Goal: Task Accomplishment & Management: Use online tool/utility

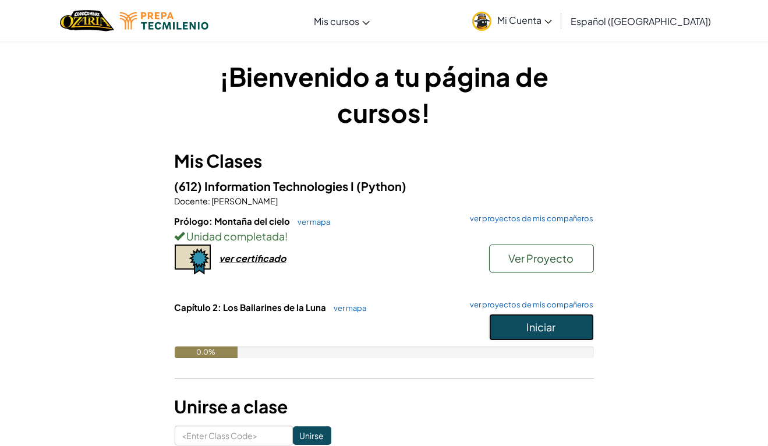
click at [552, 322] on span "Iniciar" at bounding box center [541, 326] width 29 height 13
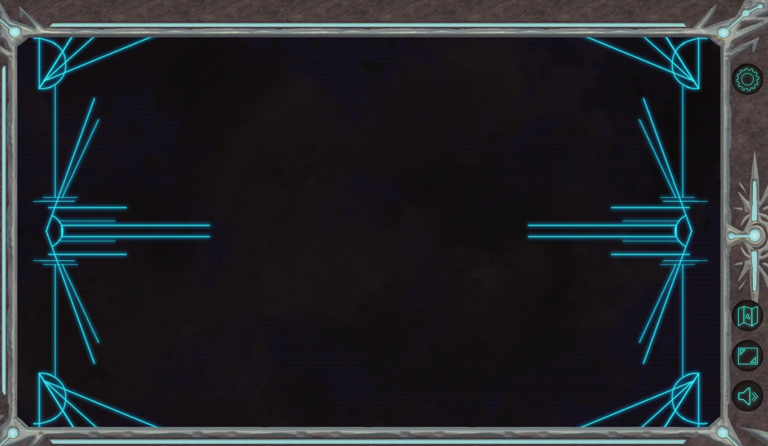
click at [566, 325] on div at bounding box center [368, 232] width 707 height 392
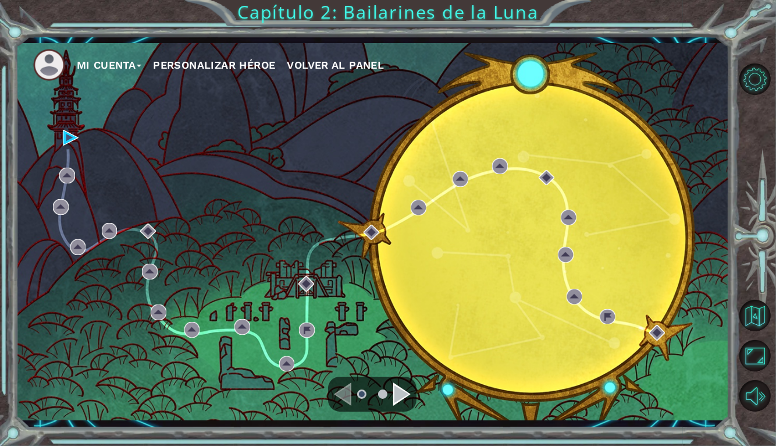
click at [749, 412] on div at bounding box center [759, 237] width 35 height 357
click at [752, 391] on button "Sonido apagado" at bounding box center [755, 395] width 31 height 31
click at [761, 396] on button "Sonido encendido" at bounding box center [755, 395] width 31 height 31
click at [64, 131] on img at bounding box center [71, 138] width 16 height 16
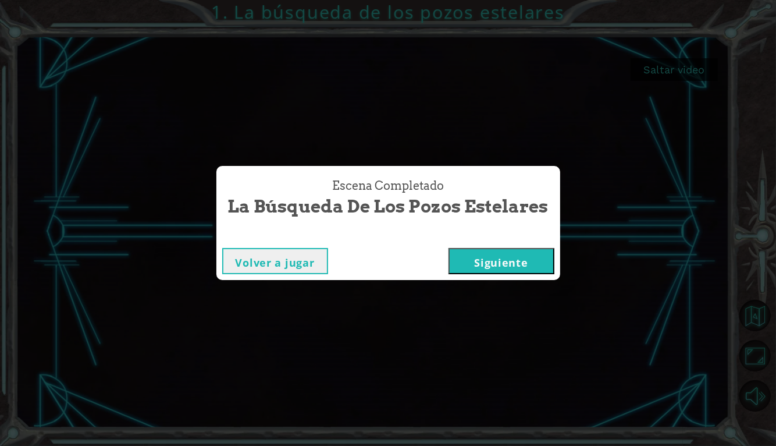
click at [532, 261] on button "Siguiente" at bounding box center [502, 261] width 106 height 26
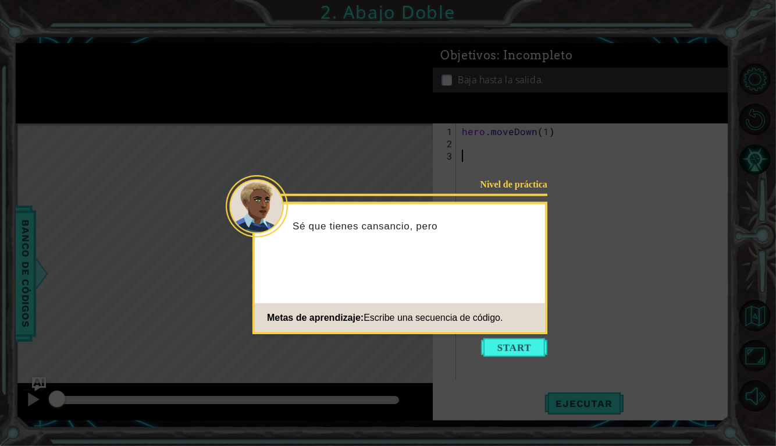
click at [496, 363] on icon at bounding box center [388, 223] width 776 height 446
click at [509, 327] on footer "Metas de aprendizaje: Escribe una secuencia de código." at bounding box center [400, 317] width 290 height 29
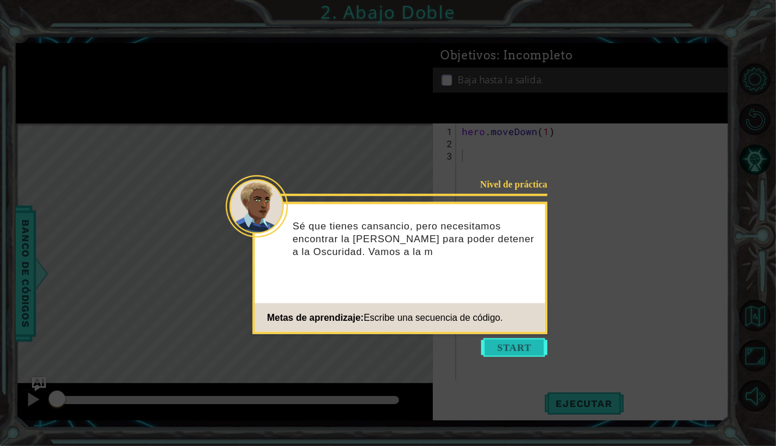
click at [522, 352] on button "Start" at bounding box center [514, 347] width 66 height 19
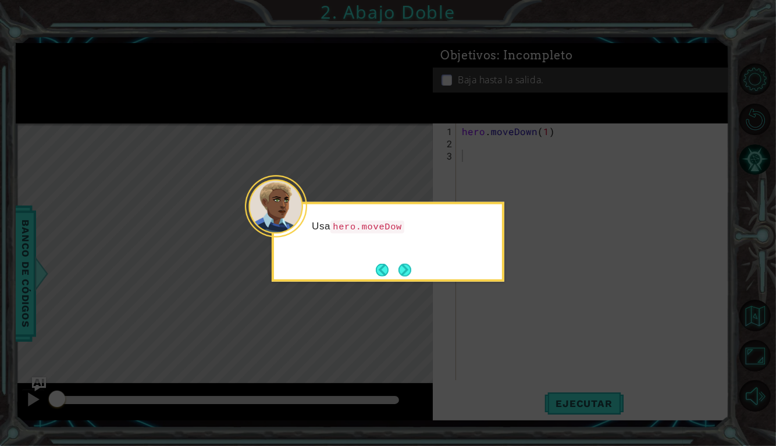
click at [424, 273] on div "Usa hero.moveDow" at bounding box center [388, 242] width 233 height 80
click at [410, 267] on button "Next" at bounding box center [405, 269] width 13 height 13
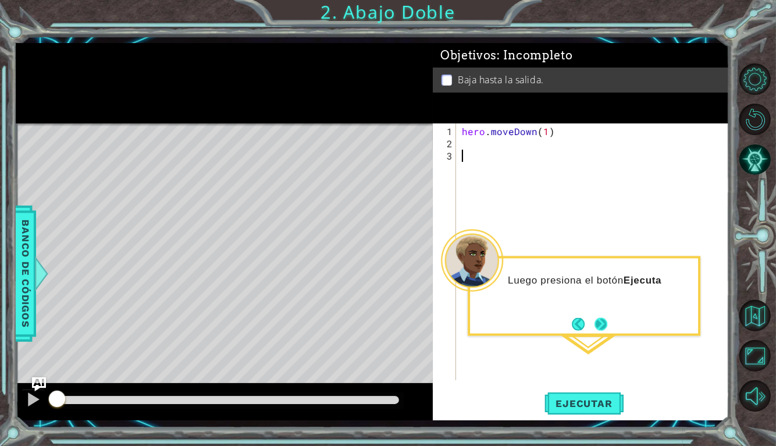
click at [598, 322] on button "Next" at bounding box center [601, 323] width 13 height 13
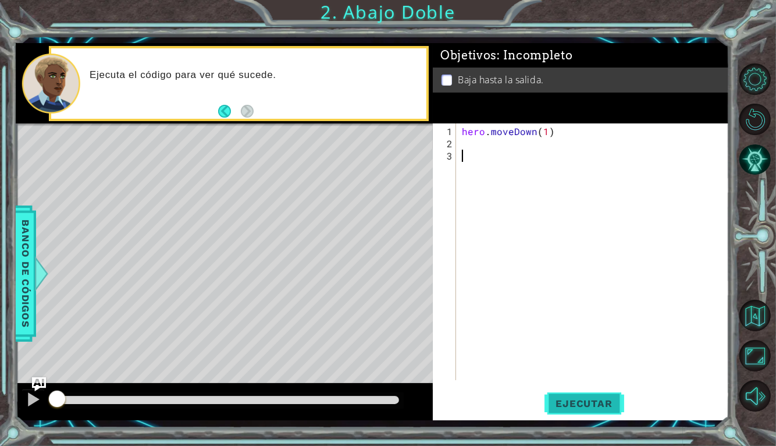
click at [604, 414] on button "Ejecutar" at bounding box center [585, 403] width 80 height 30
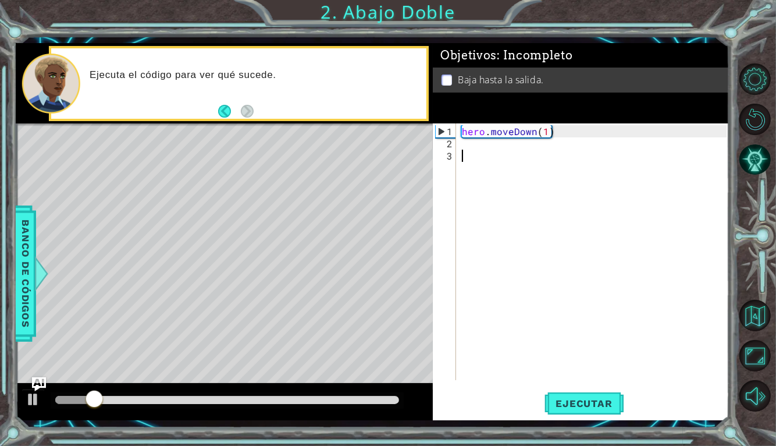
click at [540, 129] on div "hero . moveDown ( 1 )" at bounding box center [596, 265] width 273 height 281
click at [549, 129] on div "hero . moveDown ( 1 )" at bounding box center [596, 265] width 273 height 281
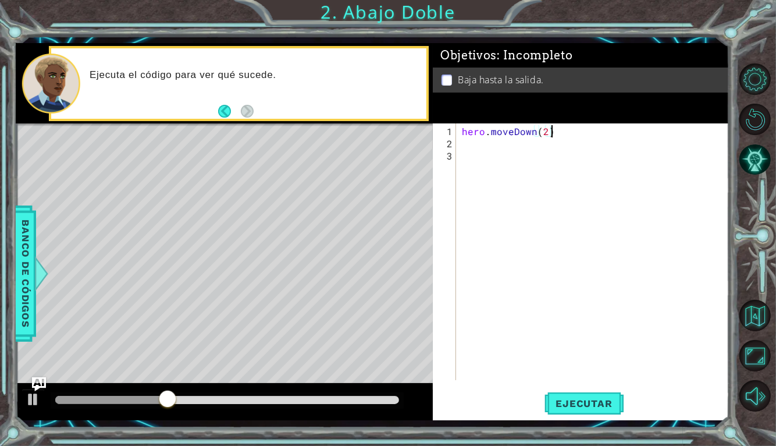
scroll to position [0, 5]
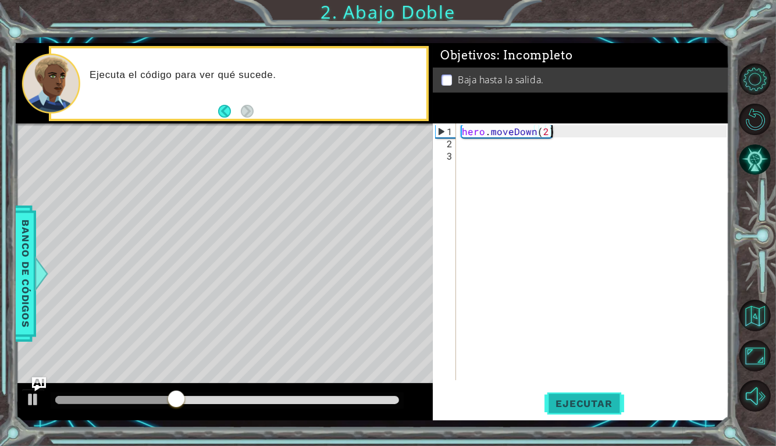
type textarea "hero.moveDown(2)"
click at [557, 402] on span "Ejecutar" at bounding box center [585, 404] width 80 height 12
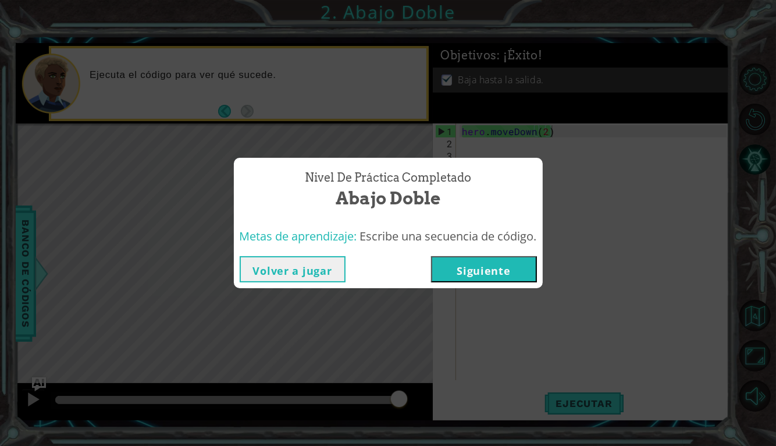
click at [476, 268] on button "Siguiente" at bounding box center [484, 269] width 106 height 26
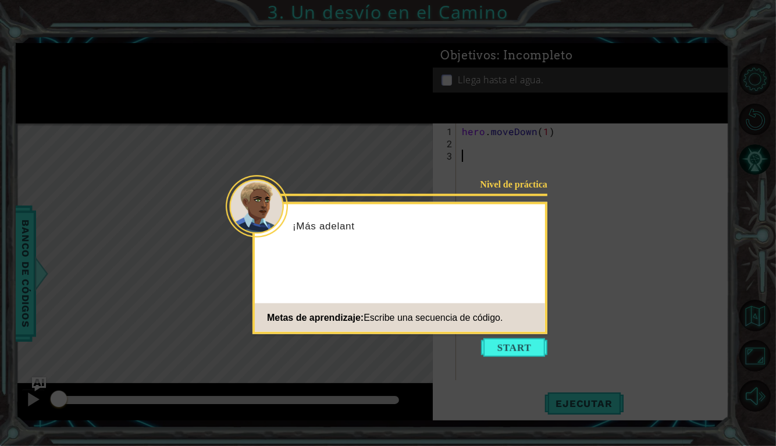
click at [510, 357] on icon at bounding box center [388, 223] width 776 height 446
click at [522, 329] on footer "Metas de aprendizaje: Escribe una secuencia de código." at bounding box center [400, 317] width 290 height 29
click at [510, 325] on footer "Metas de aprendizaje: Escribe una secuencia de código." at bounding box center [400, 317] width 290 height 29
click at [506, 357] on icon at bounding box center [388, 223] width 776 height 446
click at [505, 345] on button "Start" at bounding box center [514, 347] width 66 height 19
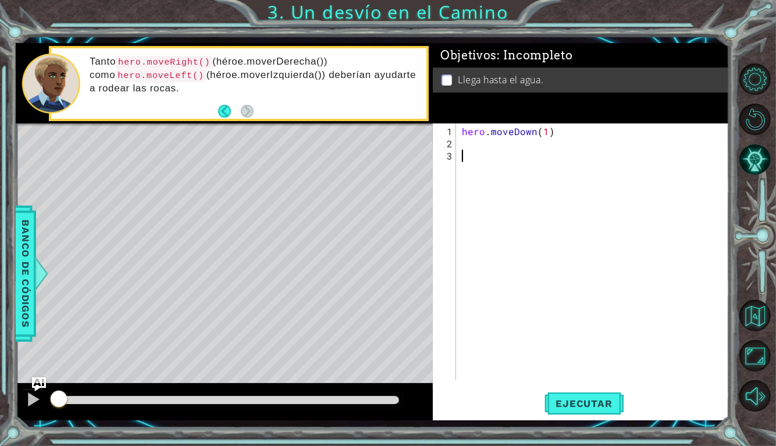
click at [524, 153] on div "hero . moveDown ( 1 )" at bounding box center [596, 265] width 273 height 281
click at [533, 144] on div "hero . moveDown ( 1 )" at bounding box center [596, 265] width 273 height 281
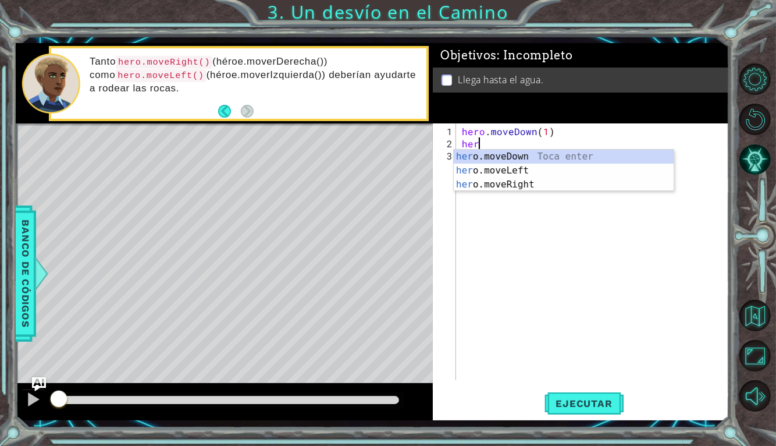
click at [588, 176] on div "her o.moveDown Toca enter her o.moveLeft [PERSON_NAME] enter her o.moveRight To…" at bounding box center [564, 185] width 220 height 70
type textarea "hero.moveLeft(1)"
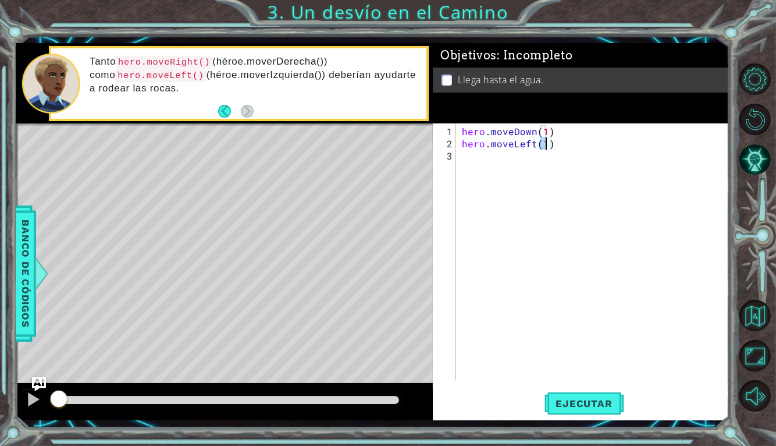
click at [574, 168] on div "hero . moveDown ( 1 ) hero . moveLeft ( 1 )" at bounding box center [596, 265] width 273 height 281
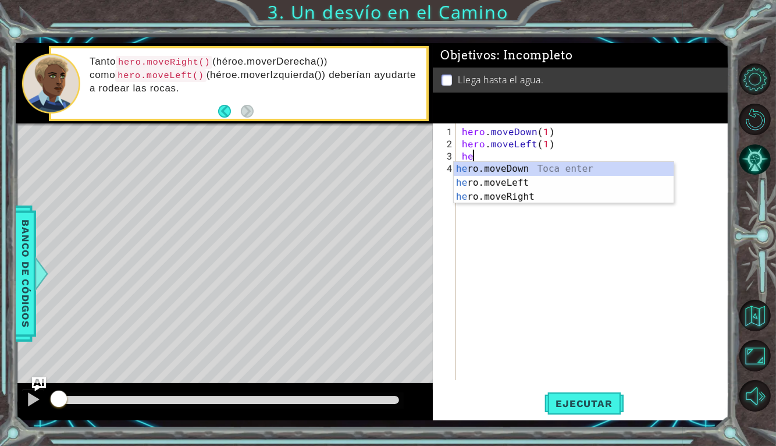
click at [578, 173] on div "he ro.moveDown Toca enter he ro.moveLeft Toca enter he ro.moveRight Toca enter" at bounding box center [564, 197] width 220 height 70
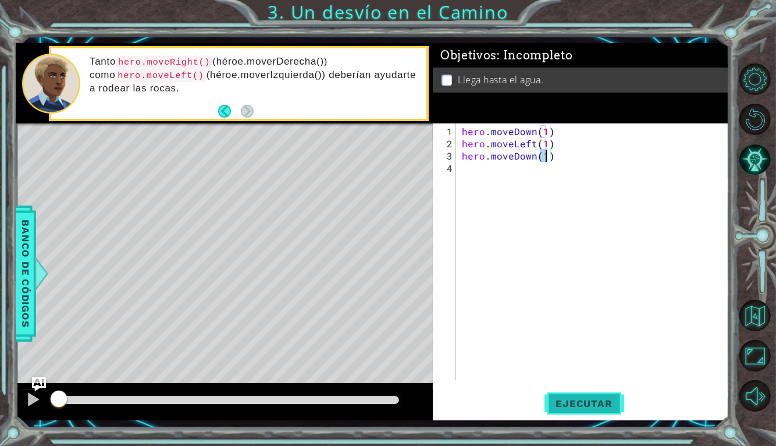
type textarea "hero.moveDown(1)"
click at [609, 409] on span "Ejecutar" at bounding box center [585, 404] width 80 height 12
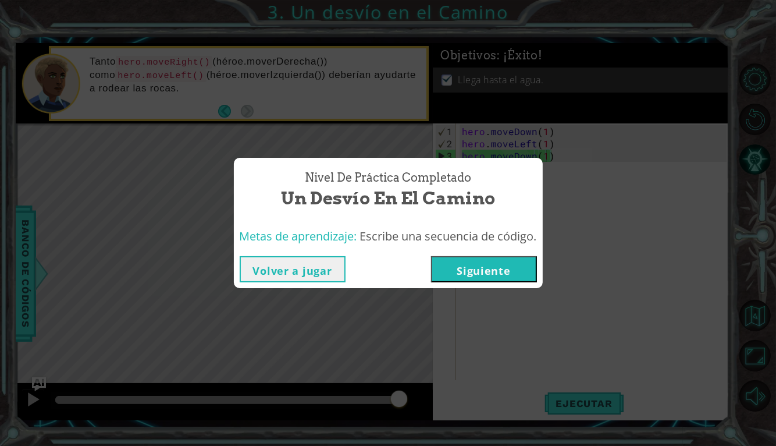
click at [519, 267] on button "Siguiente" at bounding box center [484, 269] width 106 height 26
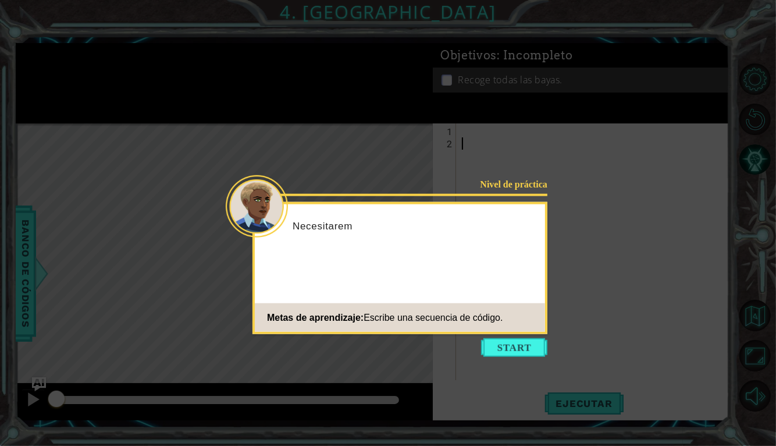
click at [498, 357] on icon at bounding box center [388, 223] width 776 height 446
click at [508, 355] on button "Start" at bounding box center [514, 347] width 66 height 19
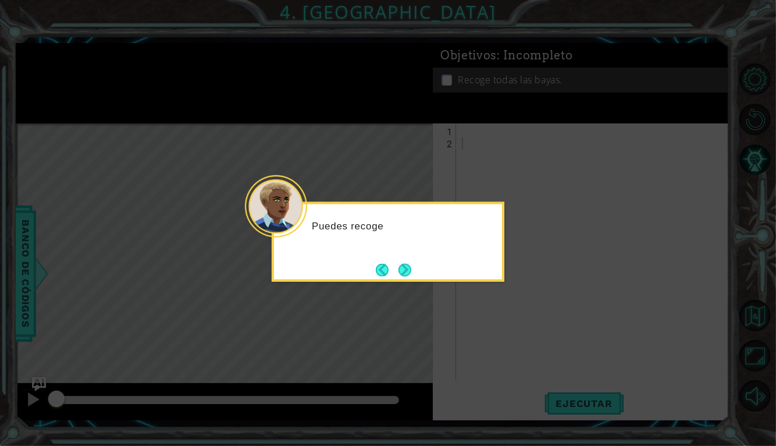
click at [423, 278] on div "Puedes recoge" at bounding box center [388, 242] width 233 height 80
click at [407, 265] on button "Next" at bounding box center [405, 269] width 13 height 13
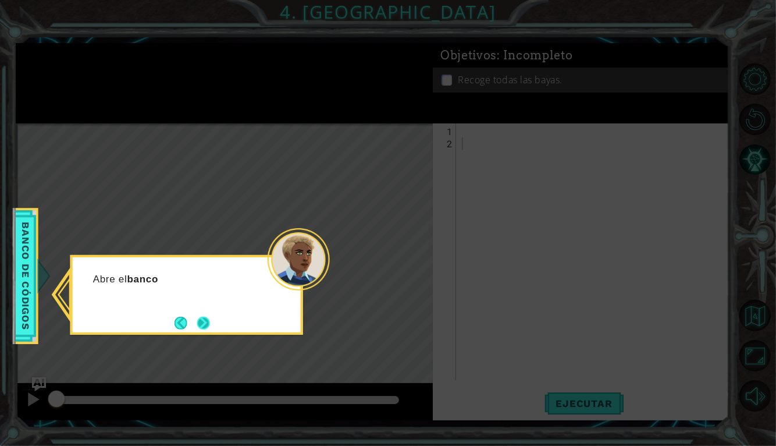
click at [197, 332] on button "Next" at bounding box center [203, 322] width 19 height 19
click at [203, 319] on button "Next" at bounding box center [203, 323] width 13 height 13
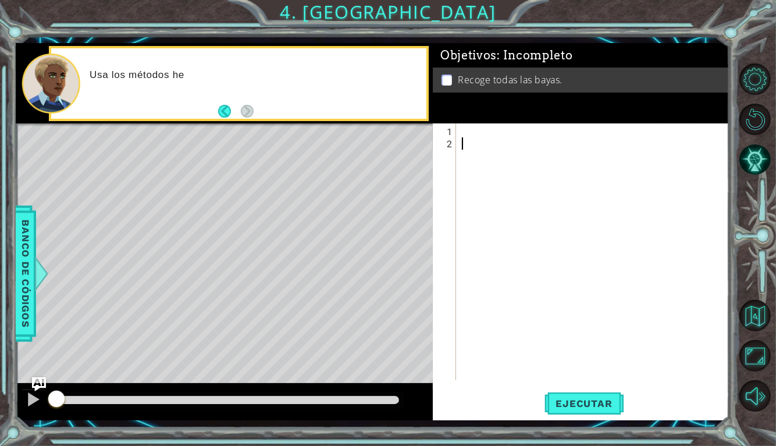
click at [472, 141] on div at bounding box center [596, 265] width 273 height 281
click at [477, 130] on div at bounding box center [596, 265] width 273 height 281
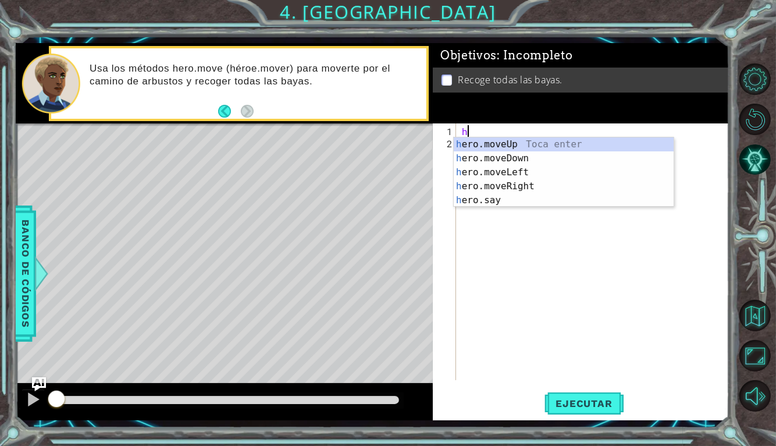
click at [600, 179] on div "h ero.moveUp Toca enter h ero.moveDown Toca enter h ero.moveLeft Toca enter h e…" at bounding box center [564, 186] width 220 height 98
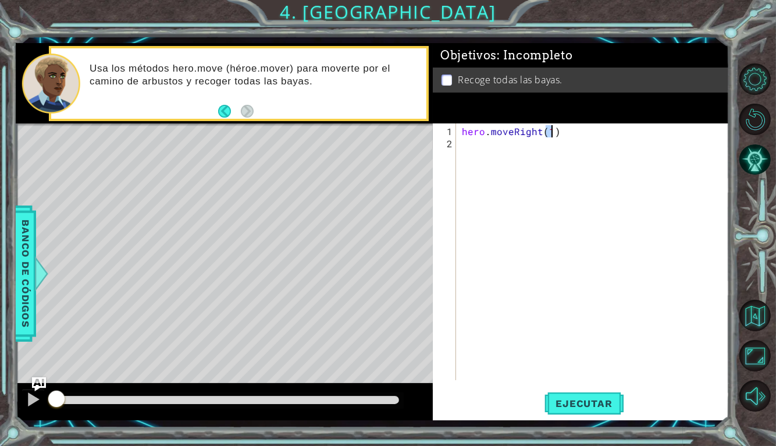
type textarea "hero.moveRight(1)"
click at [590, 146] on div "hero . moveRight ( 1 )" at bounding box center [596, 265] width 273 height 281
click at [575, 151] on div "hero . moveRight ( 1 )" at bounding box center [596, 265] width 273 height 281
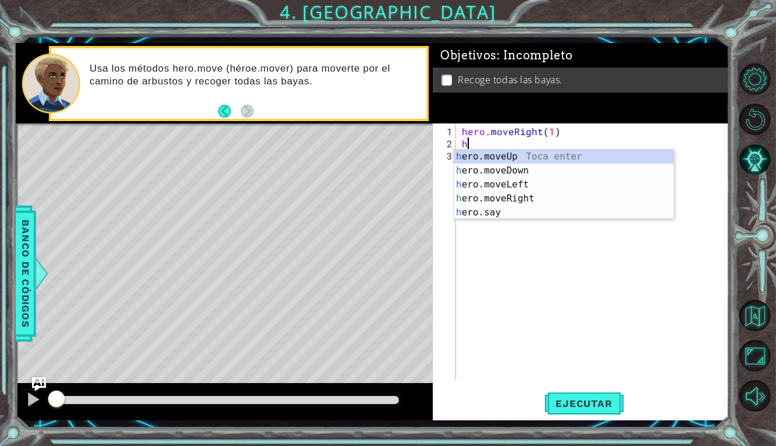
click at [580, 175] on div "h ero.moveUp Toca enter h ero.moveDown Toca enter h ero.moveLeft Toca enter h e…" at bounding box center [564, 199] width 220 height 98
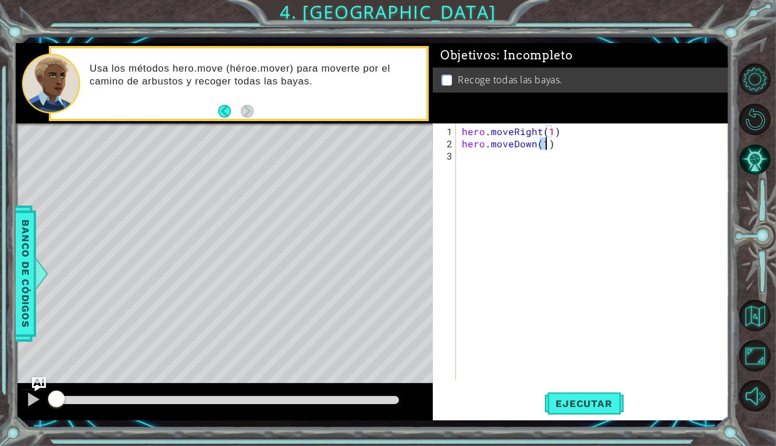
type textarea "hero.moveDown(2)"
click at [569, 168] on div "hero . moveRight ( 1 ) hero . moveDown ( 2 )" at bounding box center [596, 265] width 273 height 281
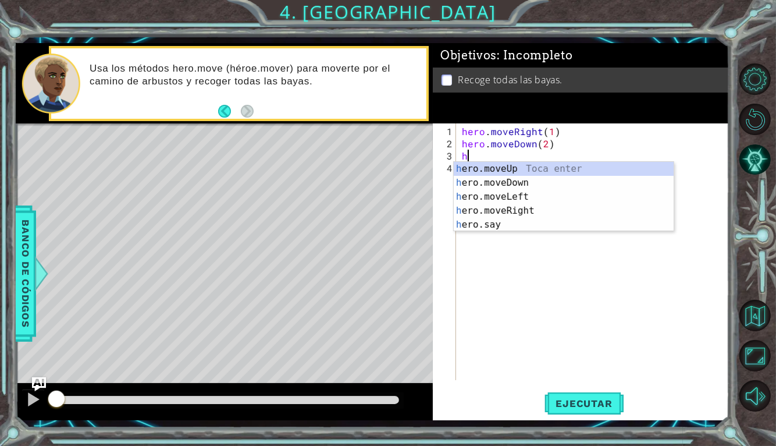
click at [584, 210] on div "h ero.moveUp Toca enter h ero.moveDown Toca enter h ero.moveLeft Toca enter h e…" at bounding box center [564, 211] width 220 height 98
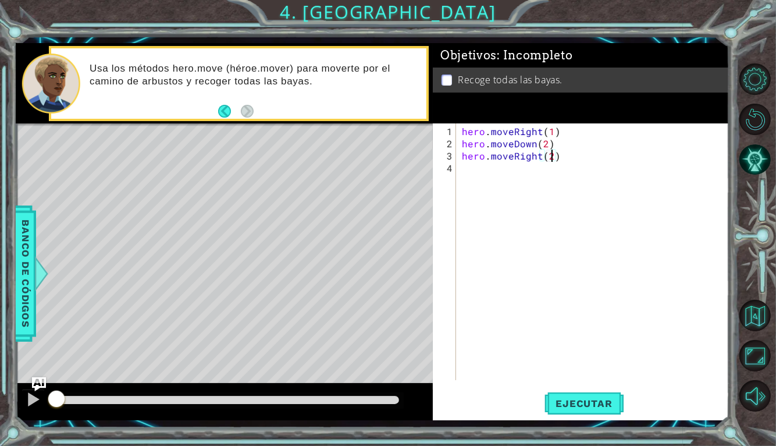
scroll to position [0, 5]
click at [597, 183] on div "hero . moveRight ( 1 ) hero . moveDown ( 2 ) hero . moveRight ( 2 )" at bounding box center [596, 265] width 273 height 281
click at [552, 133] on div "hero . moveRight ( 1 ) hero . moveDown ( 2 ) hero . moveRight ( 2 )" at bounding box center [596, 265] width 273 height 281
click at [538, 135] on div "hero . moveRight ( 2 ) hero . moveDown ( 2 ) hero . moveRight ( 2 )" at bounding box center [596, 265] width 273 height 281
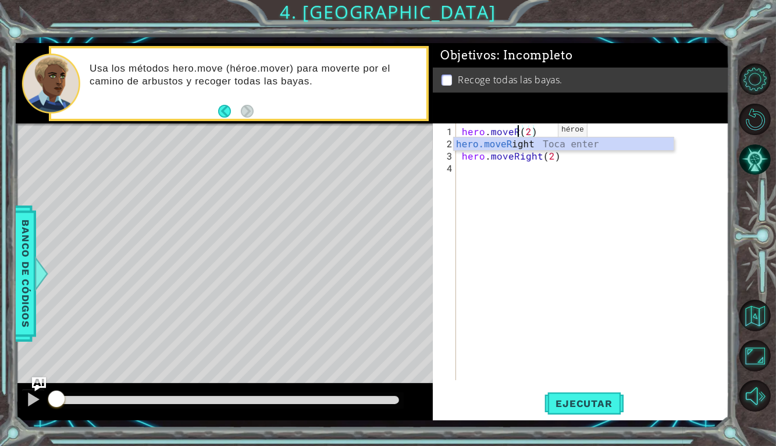
scroll to position [0, 3]
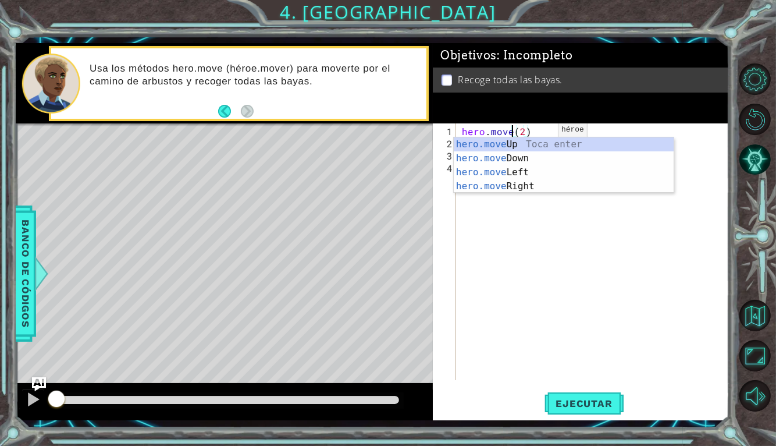
click at [474, 171] on div "hero.move Up Toca enter hero.move Down Toca enter hero.move Left Toca enter her…" at bounding box center [564, 179] width 220 height 84
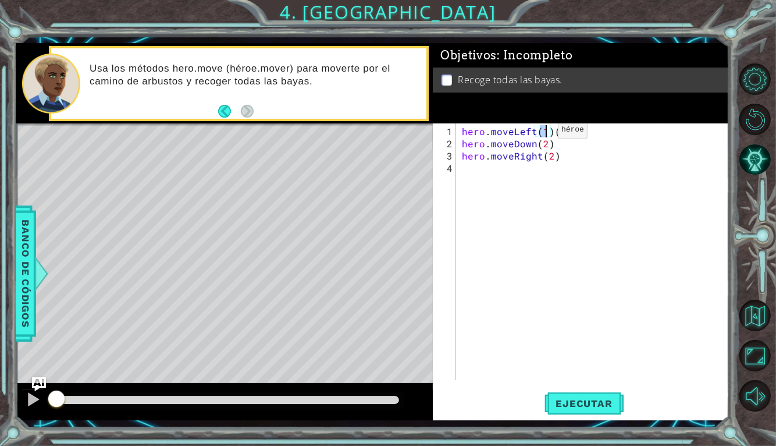
type textarea "hero.moveLeft(2)(2)"
click at [490, 177] on div "hero . moveLeft ( 2 ) ( 2 ) hero . moveDown ( 2 ) hero . moveRight ( 2 )" at bounding box center [596, 265] width 273 height 281
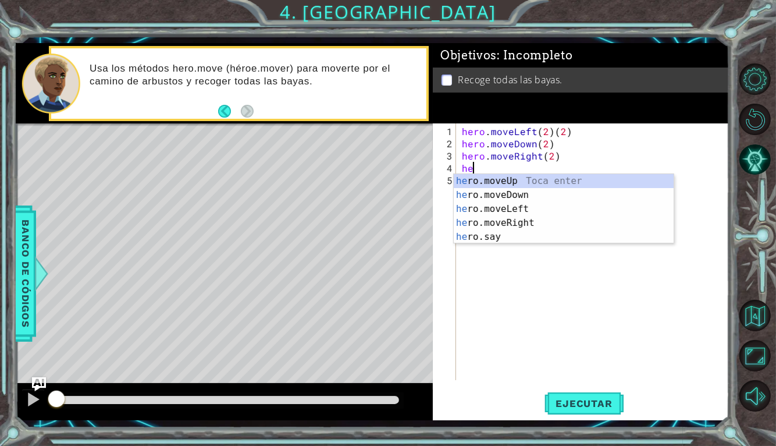
click at [461, 182] on div "he ro.moveUp Toca enter he ro.moveDown Toca enter he ro.moveLeft Toca enter he …" at bounding box center [564, 223] width 220 height 98
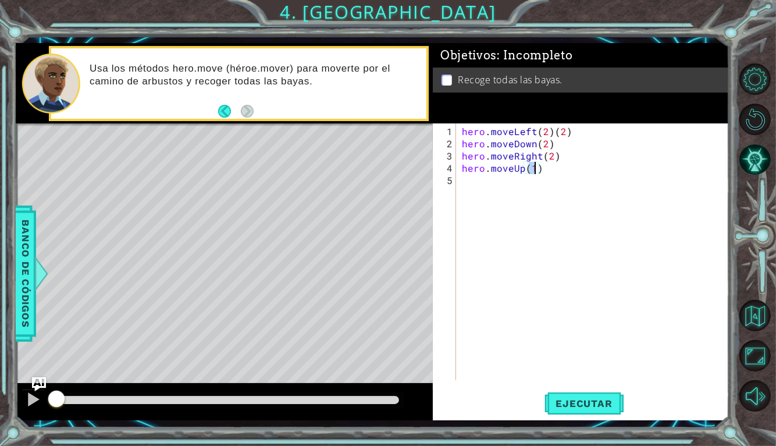
scroll to position [0, 4]
click at [587, 406] on span "Ejecutar" at bounding box center [585, 404] width 80 height 12
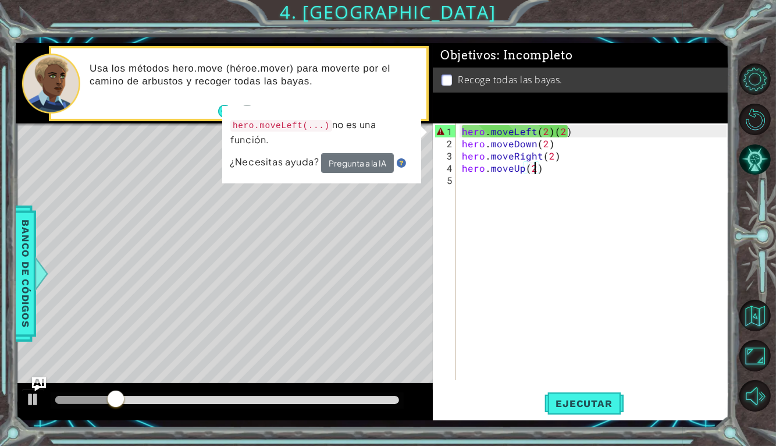
click at [580, 138] on div "hero . moveLeft ( 2 ) ( 2 ) hero . moveDown ( 2 ) hero . moveRight ( 2 ) hero .…" at bounding box center [596, 265] width 273 height 281
click at [589, 132] on div "hero . moveLeft ( 2 ) ( 2 ) hero . moveDown ( 2 ) hero . moveRight ( 2 ) hero .…" at bounding box center [596, 265] width 273 height 281
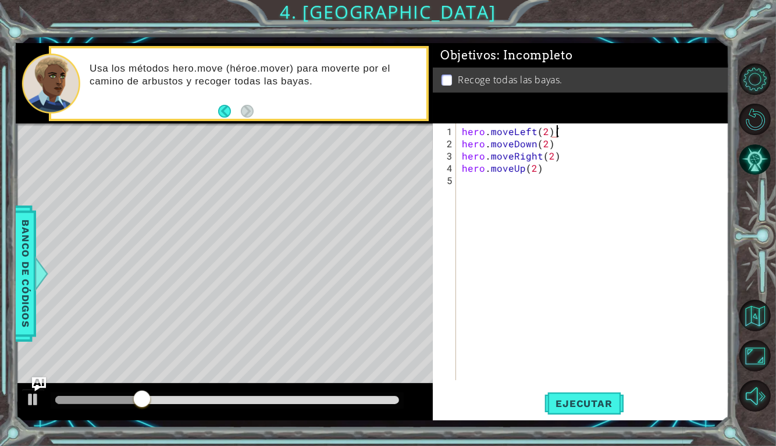
type textarea "hero.moveLeft(2)"
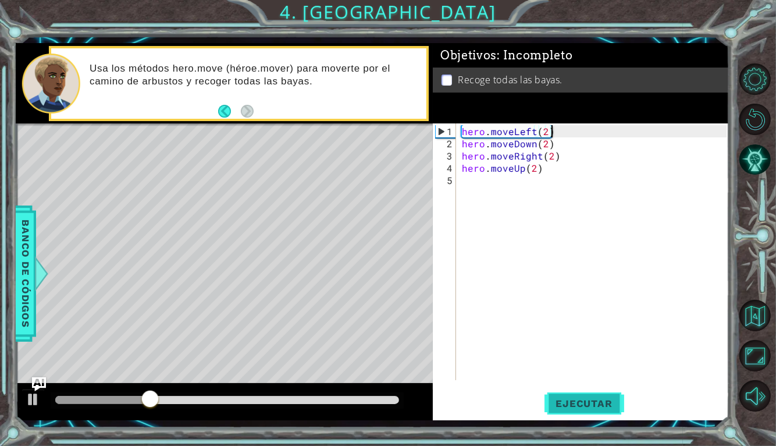
click at [589, 416] on button "Ejecutar" at bounding box center [585, 403] width 80 height 30
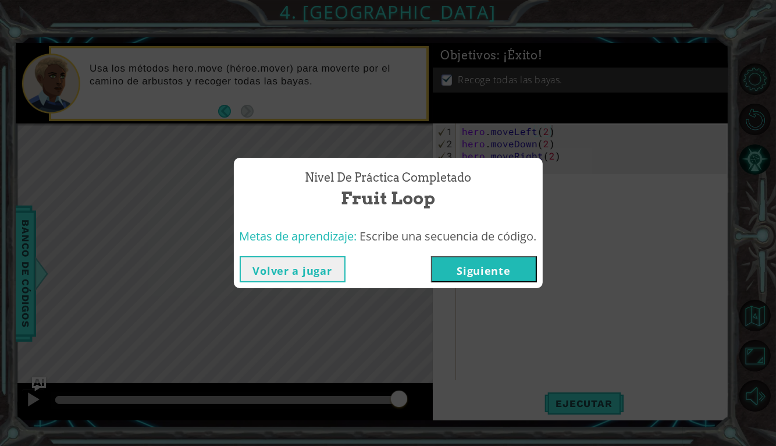
click at [519, 268] on button "Siguiente" at bounding box center [484, 269] width 106 height 26
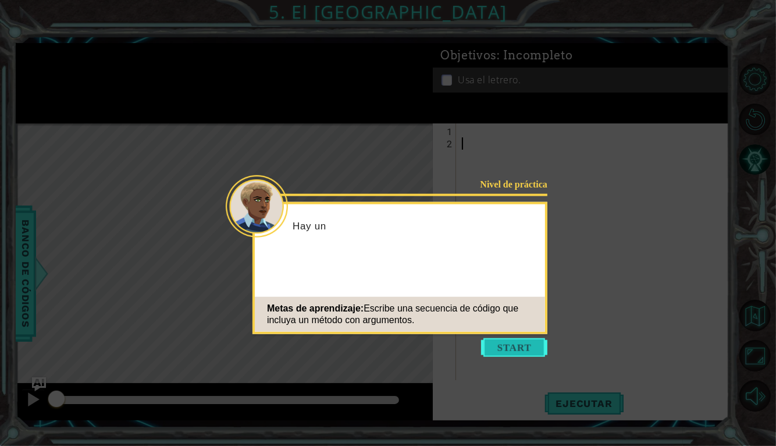
click at [514, 354] on button "Start" at bounding box center [514, 347] width 66 height 19
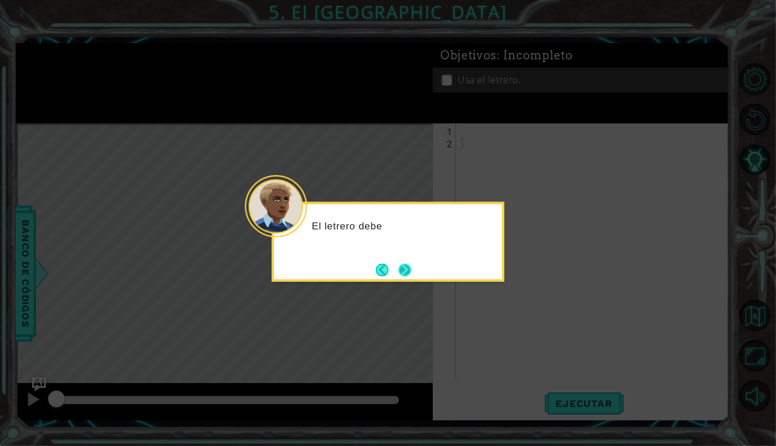
click at [405, 276] on button "Next" at bounding box center [405, 269] width 13 height 13
click at [412, 272] on button "Next" at bounding box center [405, 269] width 13 height 13
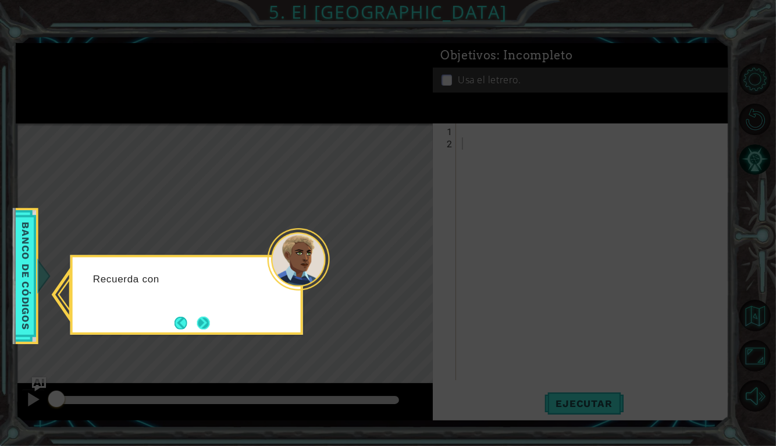
click at [206, 329] on button "Next" at bounding box center [203, 323] width 13 height 13
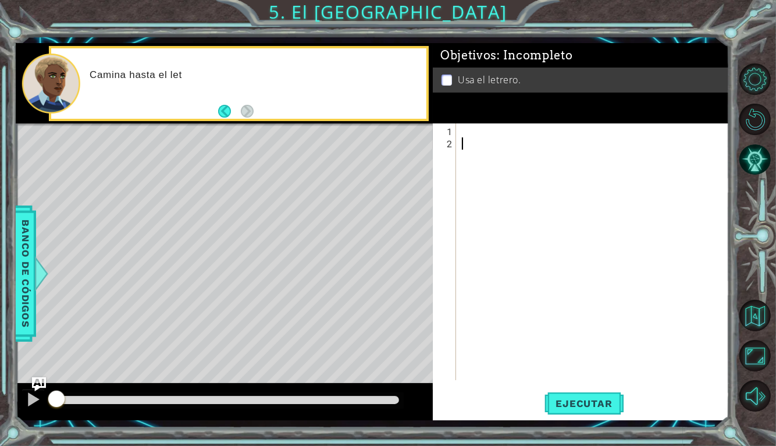
click at [509, 133] on div at bounding box center [596, 265] width 273 height 281
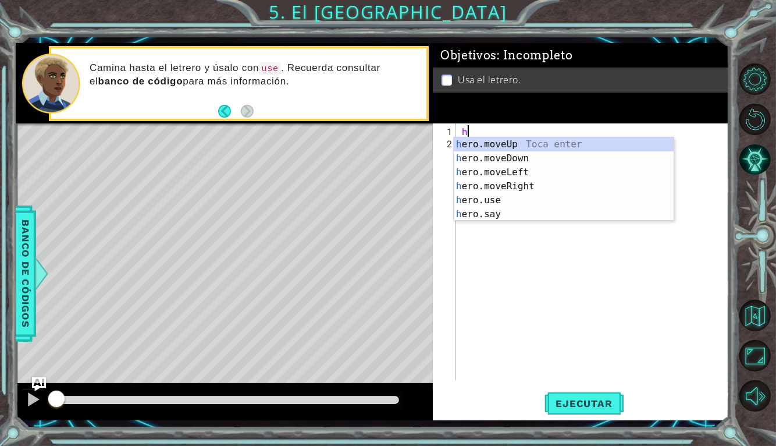
click at [548, 192] on div "h ero.moveUp Toca enter h ero.moveDown Toca enter h ero.moveLeft Toca enter h e…" at bounding box center [564, 193] width 220 height 112
type textarea "hero.moveRight(1)"
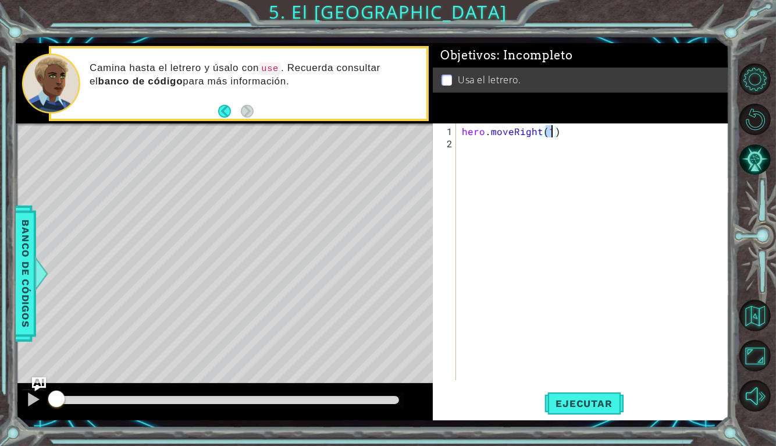
click at [543, 150] on div "hero . moveRight ( 1 )" at bounding box center [596, 265] width 273 height 281
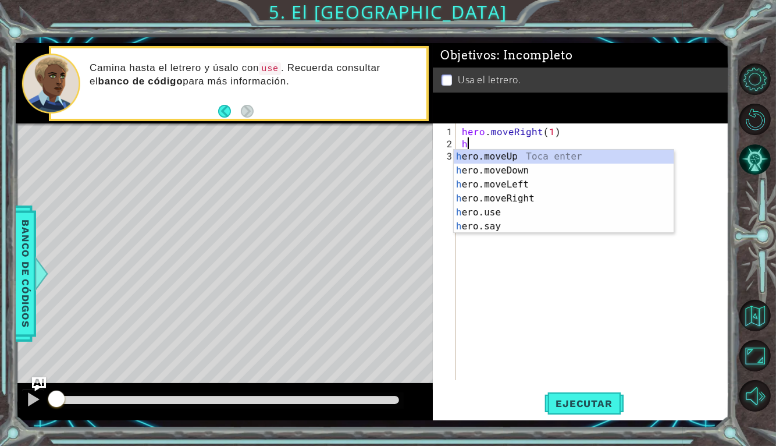
click at [569, 162] on div "h ero.moveUp Toca enter h ero.moveDown Toca enter h ero.moveLeft Toca enter h e…" at bounding box center [564, 206] width 220 height 112
type textarea "hero.moveUp(1)"
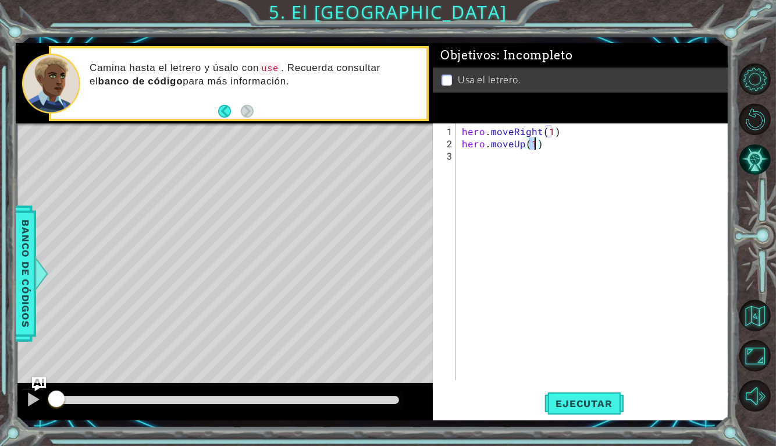
click at [552, 165] on div "hero . moveRight ( 1 ) hero . moveUp ( 1 )" at bounding box center [596, 265] width 273 height 281
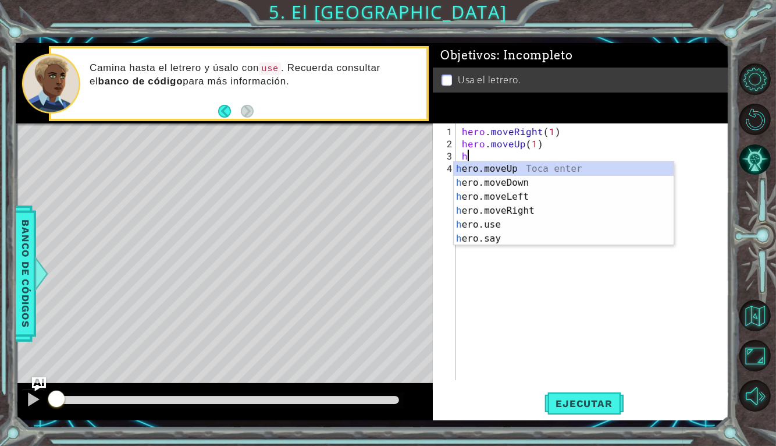
click at [559, 199] on div "h ero.moveUp Toca enter h ero.moveDown Toca enter h ero.moveLeft Toca enter h e…" at bounding box center [564, 218] width 220 height 112
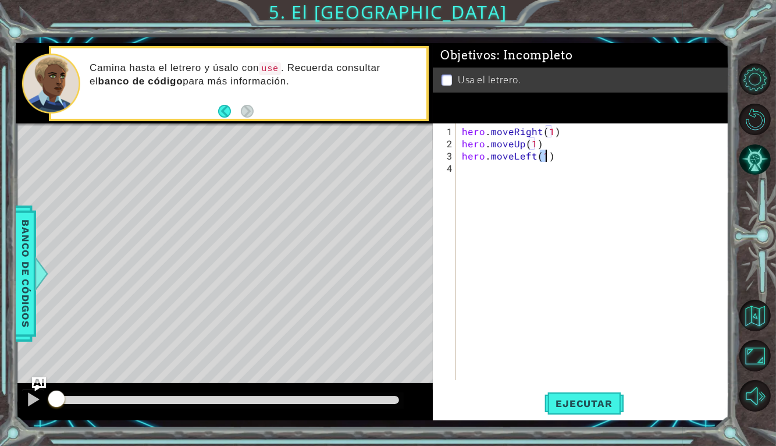
type textarea "hero.moveLeft(1)"
click at [554, 175] on div "hero . moveRight ( 1 ) hero . moveUp ( 1 ) hero . moveLeft ( 1 )" at bounding box center [596, 265] width 273 height 281
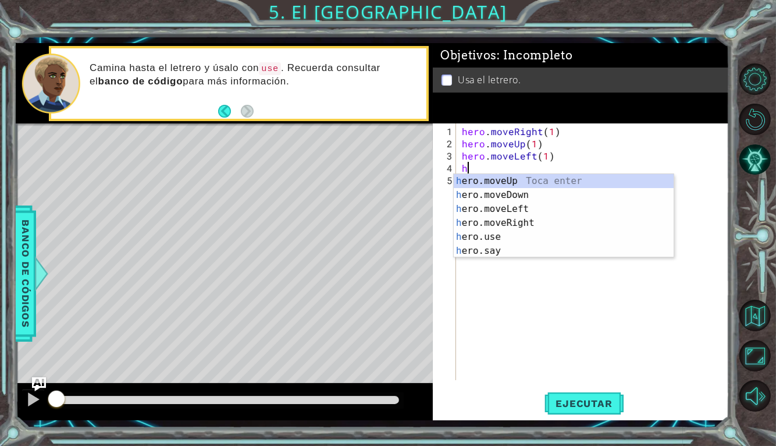
click at [576, 181] on div "h ero.moveUp Toca enter h ero.moveDown Toca enter h ero.moveLeft Toca enter h e…" at bounding box center [564, 230] width 220 height 112
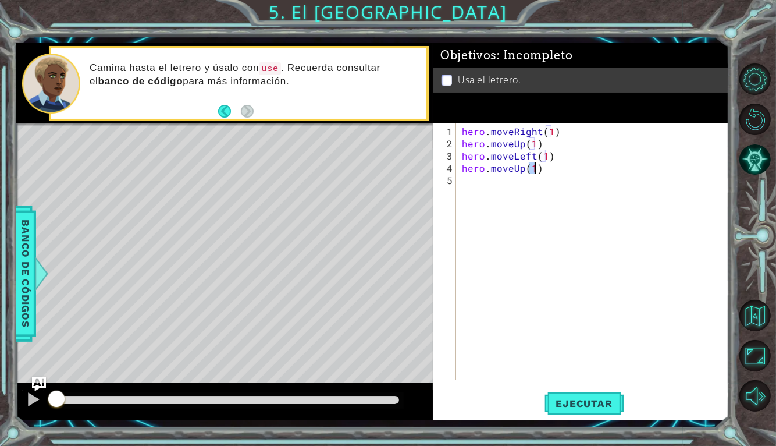
type textarea "hero.moveUp(1)"
click at [572, 197] on div "hero . moveRight ( 1 ) hero . moveUp ( 1 ) hero . moveLeft ( 1 ) hero . moveUp …" at bounding box center [596, 265] width 273 height 281
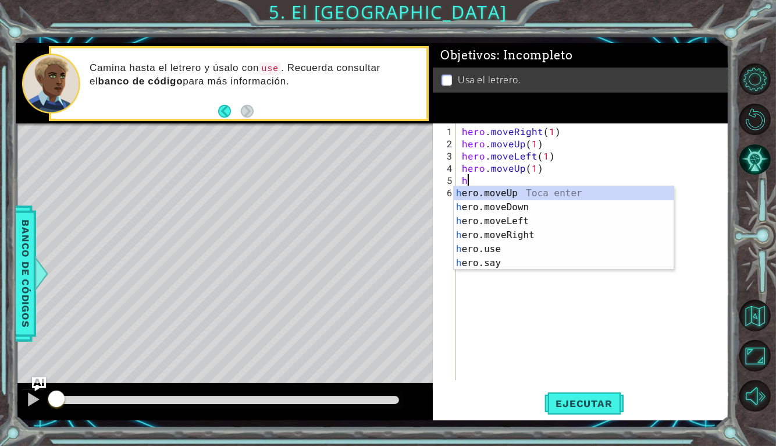
click at [569, 235] on div "h ero.moveUp Toca enter h ero.moveDown Toca enter h ero.moveLeft Toca enter h e…" at bounding box center [564, 242] width 220 height 112
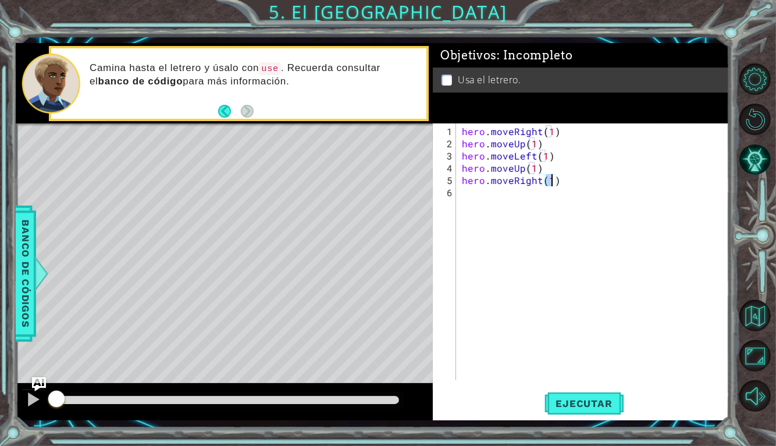
type textarea "hero.moveRight(2)"
click at [588, 200] on div "hero . moveRight ( 1 ) hero . moveUp ( 1 ) hero . moveLeft ( 1 ) hero . moveUp …" at bounding box center [596, 265] width 273 height 281
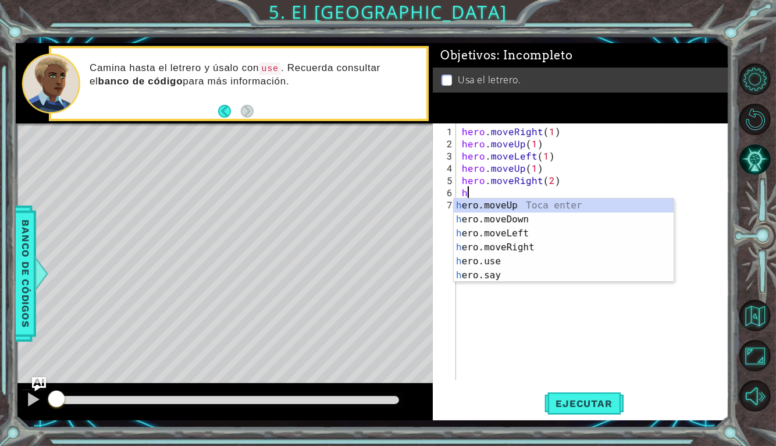
click at [574, 226] on div "h ero.moveUp Toca enter h ero.moveDown Toca enter h ero.moveLeft Toca enter h e…" at bounding box center [564, 254] width 220 height 112
type textarea "hero.moveDown(1)"
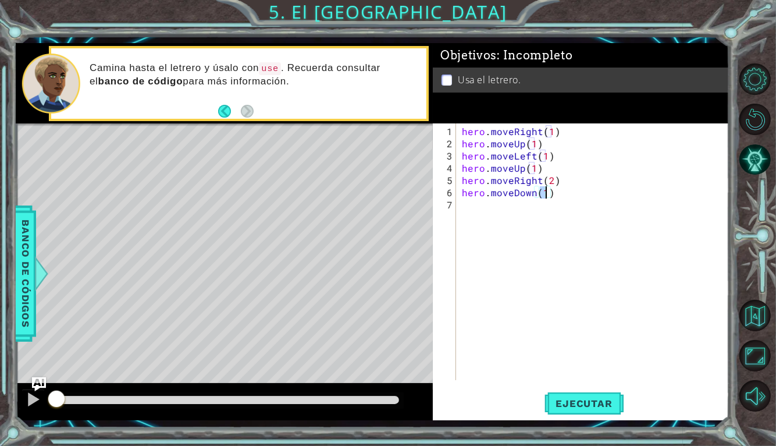
click at [566, 228] on div "hero . moveRight ( 1 ) hero . moveUp ( 1 ) hero . moveLeft ( 1 ) hero . moveUp …" at bounding box center [596, 265] width 273 height 281
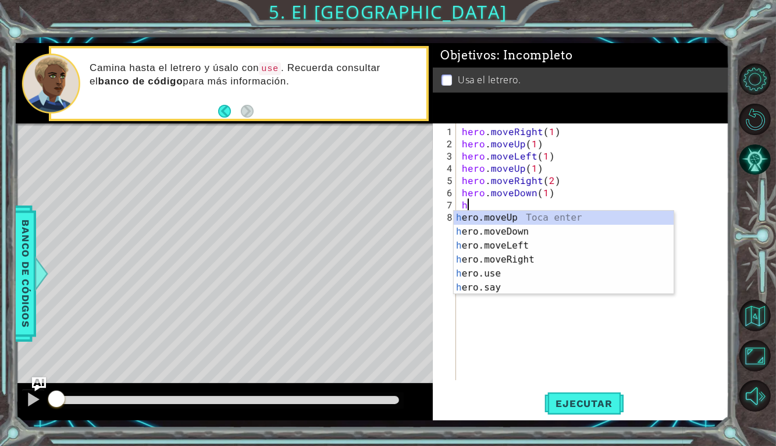
click at [543, 277] on div "h ero.moveUp Toca enter h ero.moveDown Toca enter h ero.moveLeft Toca enter h e…" at bounding box center [564, 267] width 220 height 112
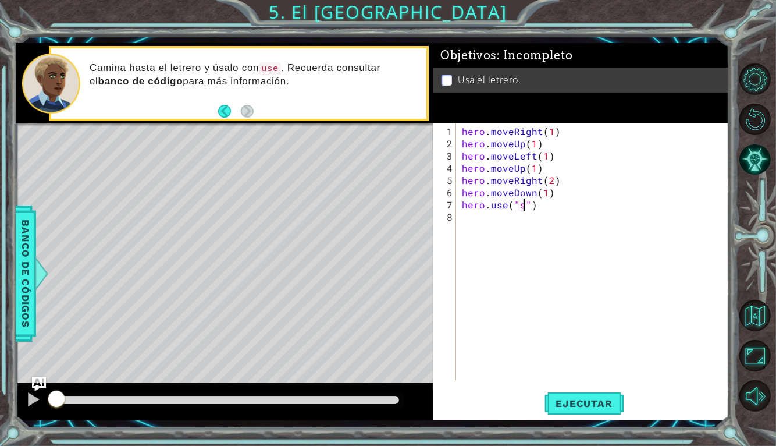
scroll to position [0, 3]
type textarea "hero.use("sign")"
click at [567, 225] on div "hero . moveRight ( 1 ) hero . moveUp ( 1 ) hero . moveLeft ( 1 ) hero . moveUp …" at bounding box center [596, 265] width 273 height 281
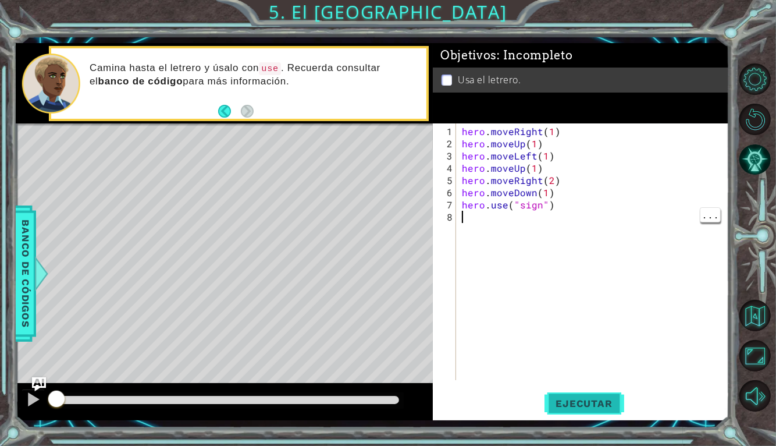
click at [587, 401] on span "Ejecutar" at bounding box center [585, 404] width 80 height 12
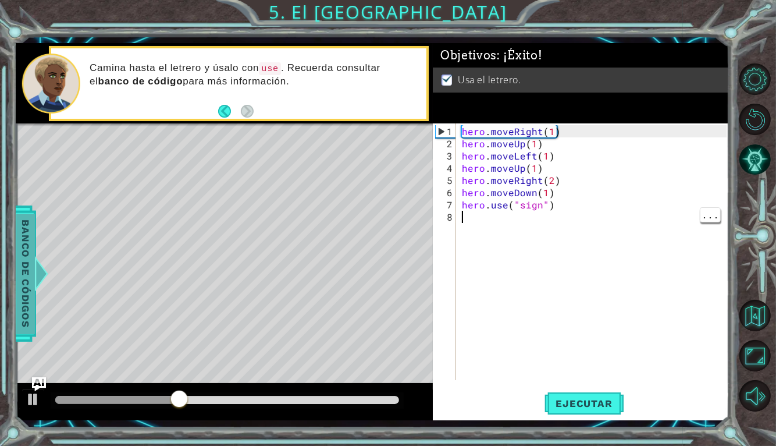
click at [28, 265] on span "Banco de códigos" at bounding box center [25, 274] width 19 height 120
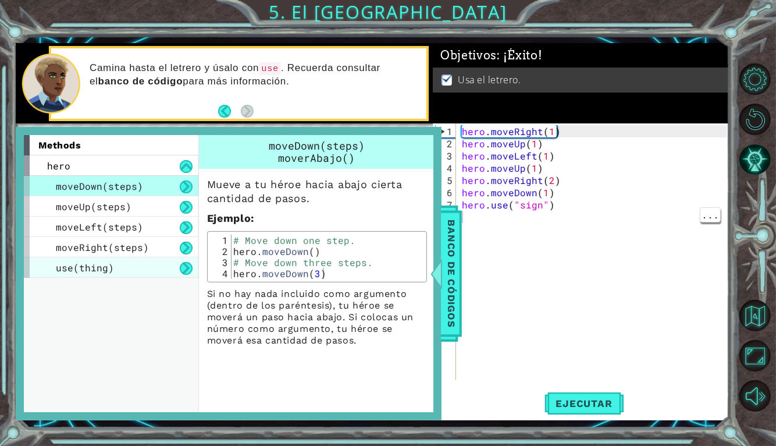
click at [54, 265] on div "use(thing)" at bounding box center [111, 267] width 175 height 20
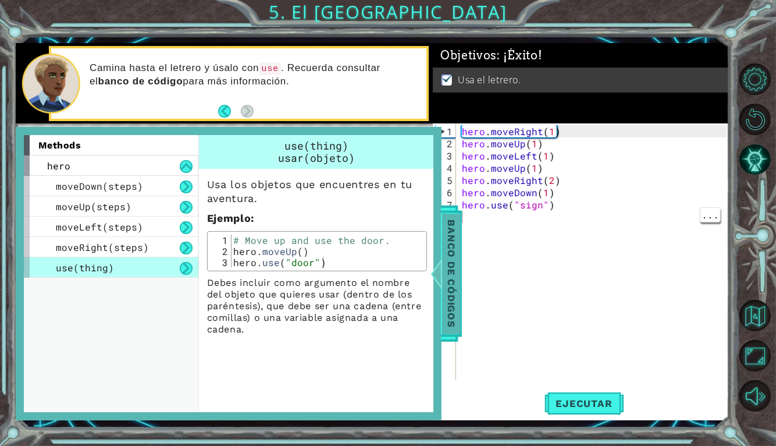
click at [437, 265] on div at bounding box center [436, 273] width 15 height 35
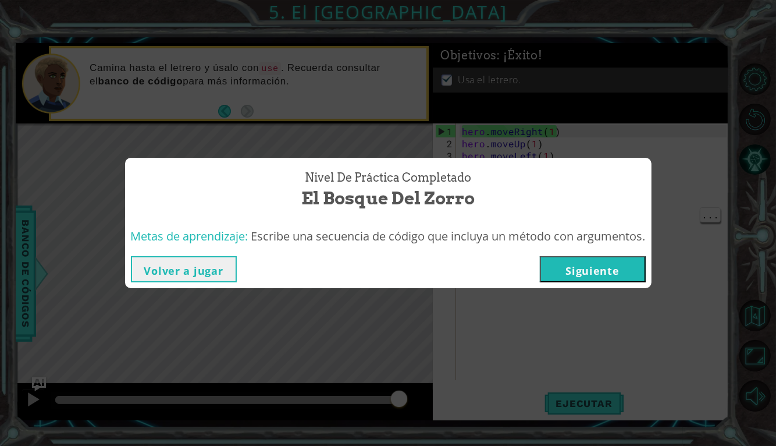
click at [592, 260] on button "Siguiente" at bounding box center [593, 269] width 106 height 26
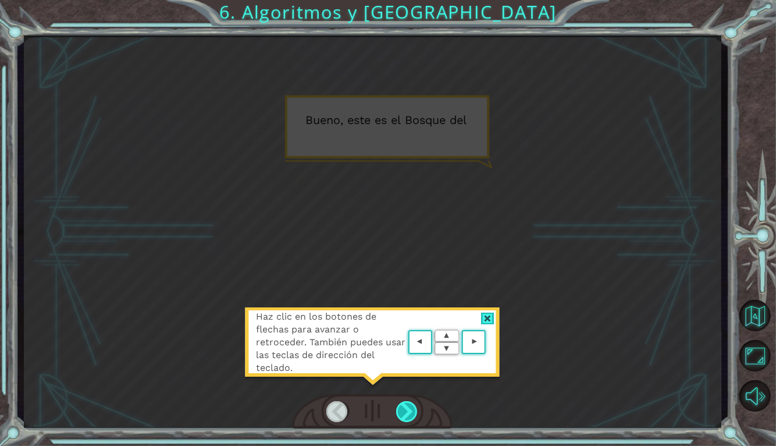
click at [407, 411] on div at bounding box center [407, 411] width 22 height 21
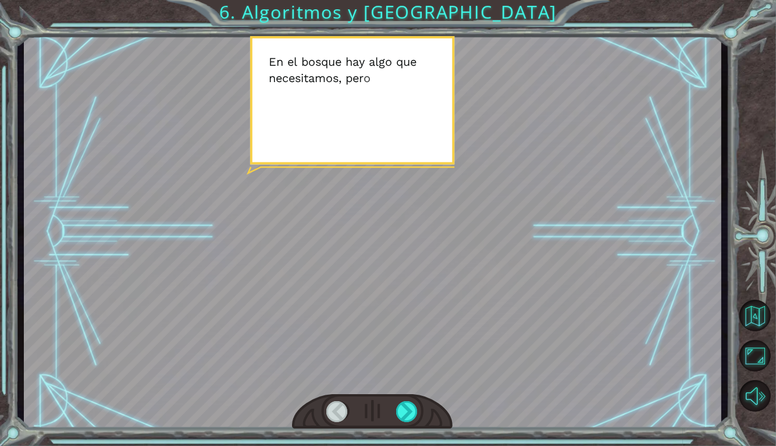
click at [338, 409] on div at bounding box center [338, 411] width 22 height 21
click at [341, 417] on div at bounding box center [338, 411] width 22 height 21
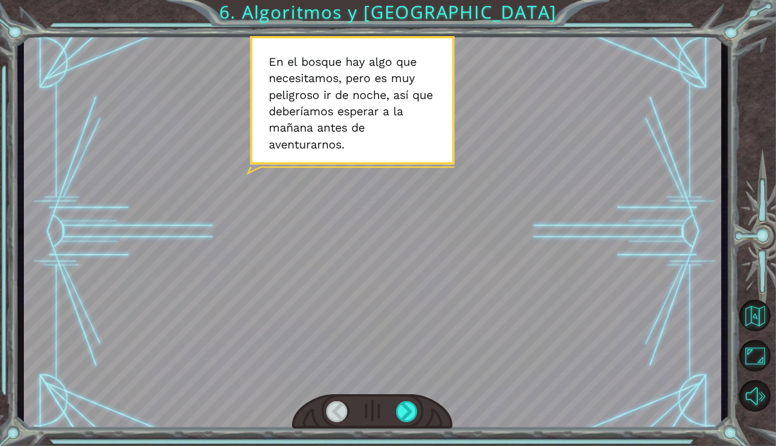
click at [340, 409] on div at bounding box center [338, 411] width 22 height 21
click at [320, 421] on div at bounding box center [372, 412] width 161 height 36
click at [338, 423] on div at bounding box center [372, 412] width 161 height 36
click at [339, 417] on div at bounding box center [338, 411] width 22 height 21
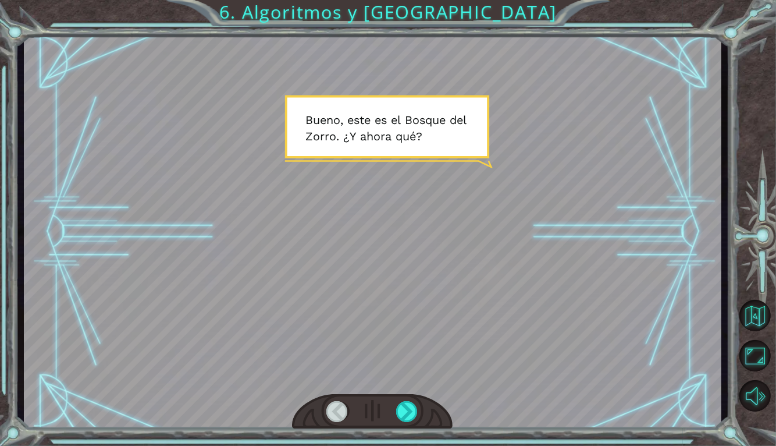
click at [440, 416] on div at bounding box center [372, 412] width 161 height 36
click at [411, 405] on div at bounding box center [407, 411] width 22 height 21
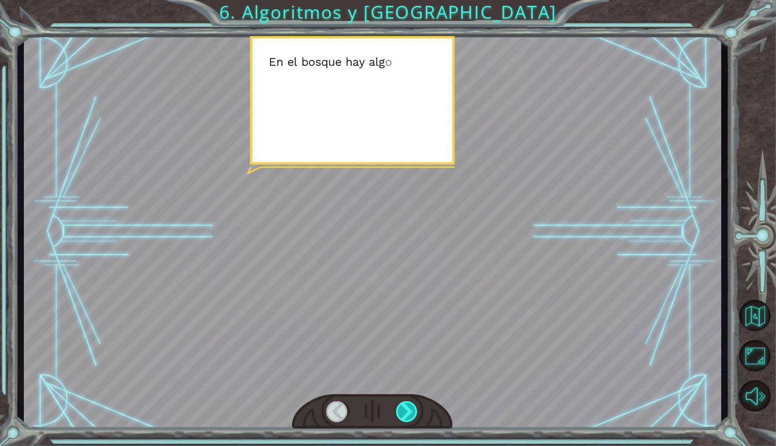
click at [415, 414] on div at bounding box center [407, 411] width 22 height 21
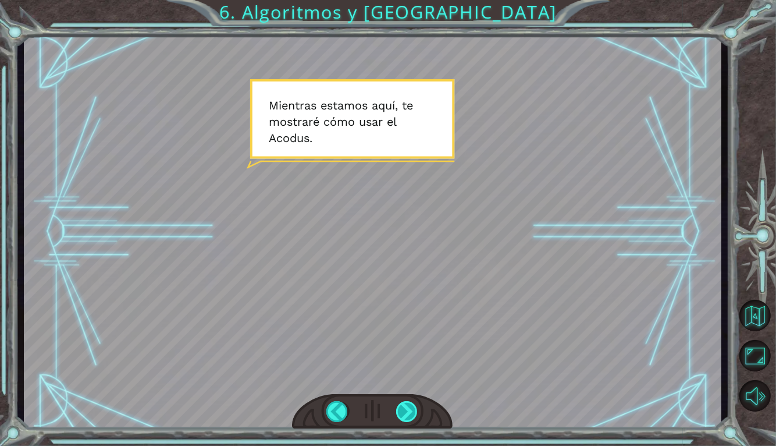
click at [416, 391] on div at bounding box center [373, 232] width 698 height 392
click at [409, 421] on div at bounding box center [407, 411] width 22 height 21
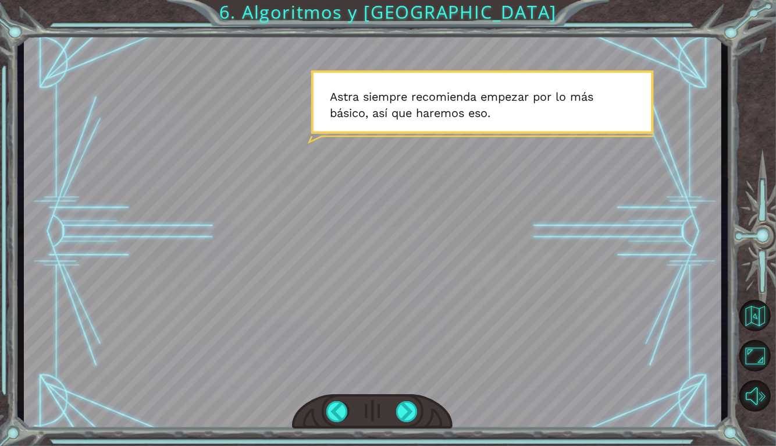
click at [386, 397] on div at bounding box center [372, 412] width 161 height 36
click at [407, 421] on div at bounding box center [407, 411] width 22 height 21
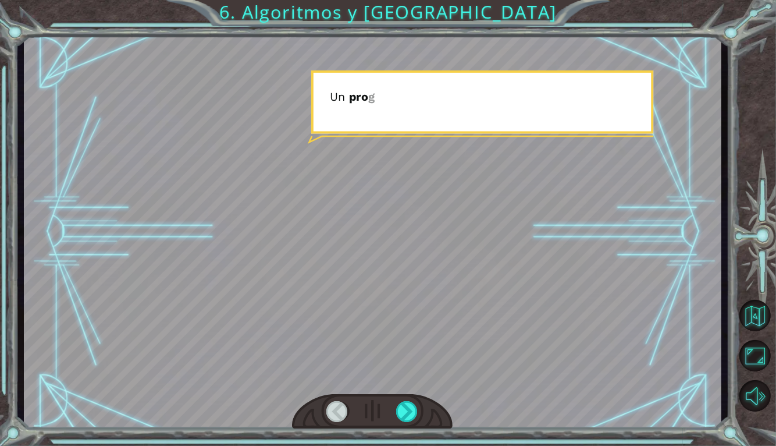
click at [405, 426] on div at bounding box center [372, 412] width 161 height 36
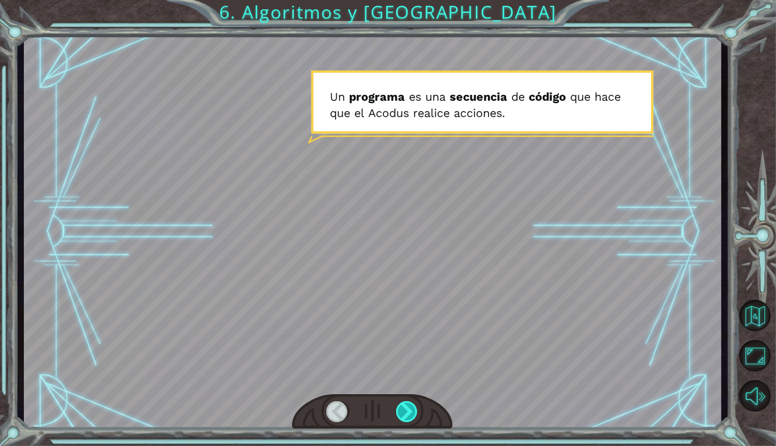
click at [402, 409] on div at bounding box center [407, 411] width 22 height 21
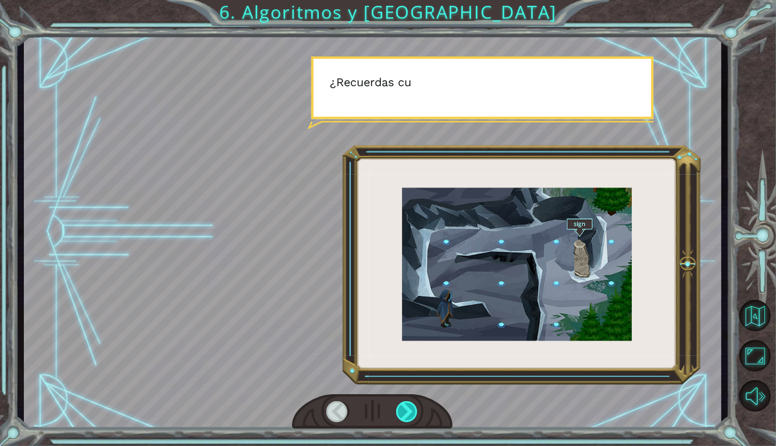
click at [406, 407] on div at bounding box center [407, 411] width 22 height 21
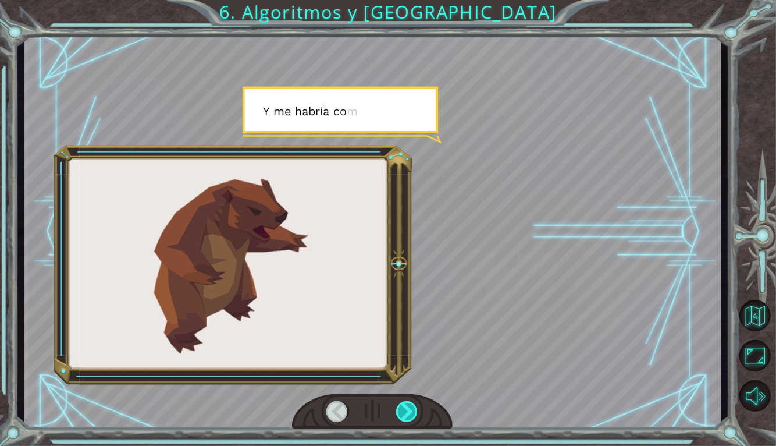
click at [410, 406] on div at bounding box center [407, 411] width 22 height 21
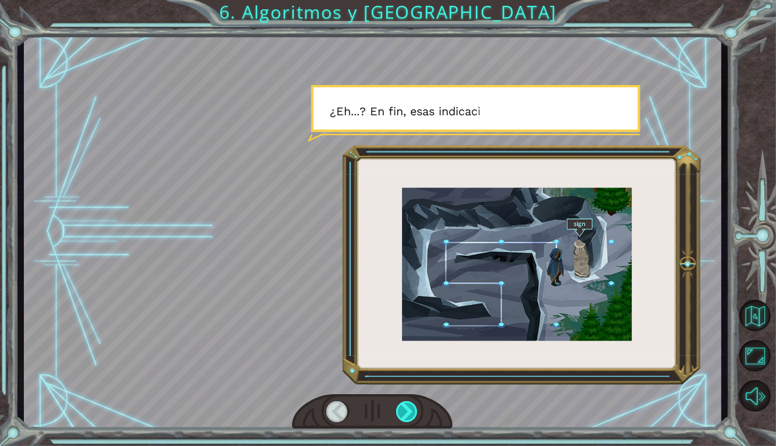
click at [410, 413] on div at bounding box center [407, 411] width 22 height 21
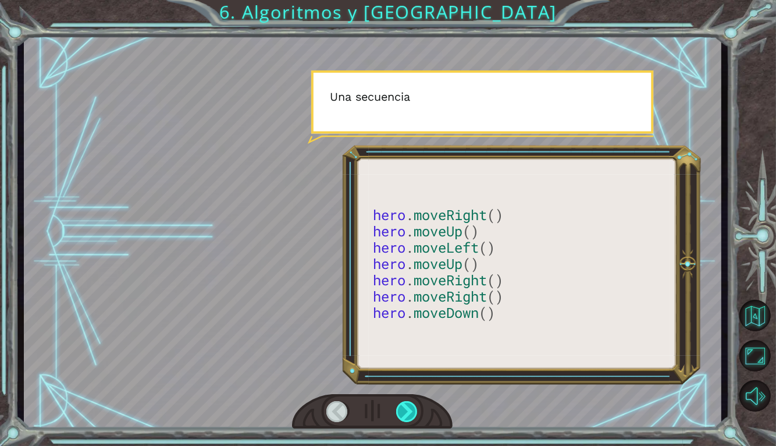
click at [412, 415] on div at bounding box center [407, 411] width 22 height 21
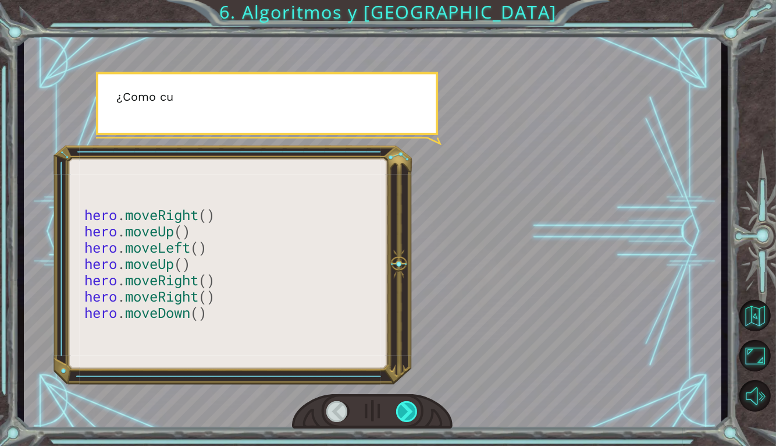
click at [412, 418] on div at bounding box center [407, 411] width 22 height 21
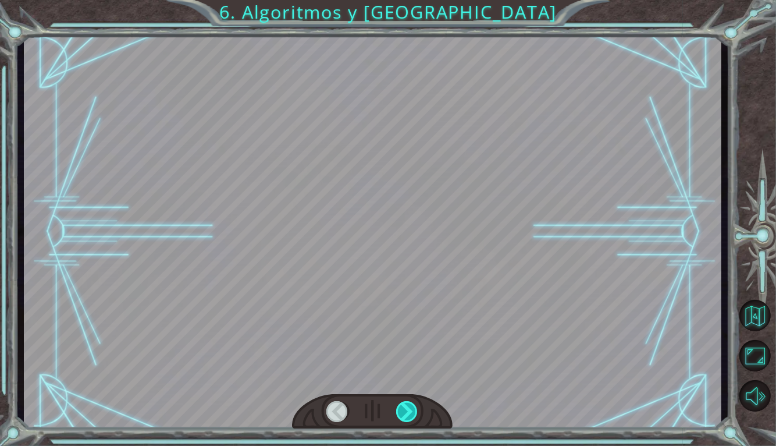
click at [410, 417] on div at bounding box center [407, 411] width 22 height 21
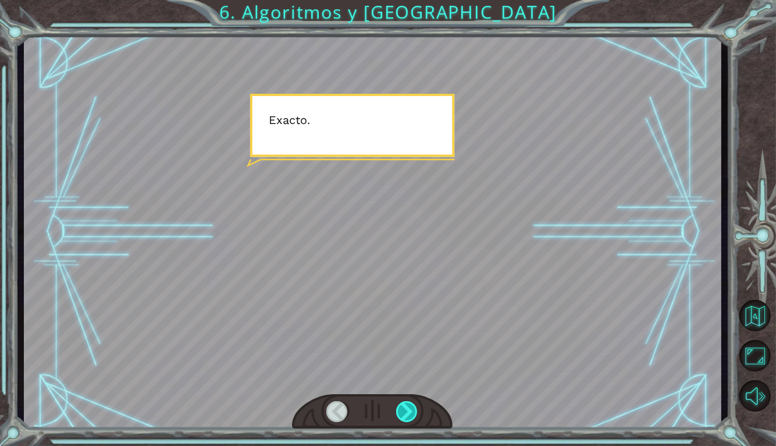
click at [410, 415] on div at bounding box center [407, 411] width 22 height 21
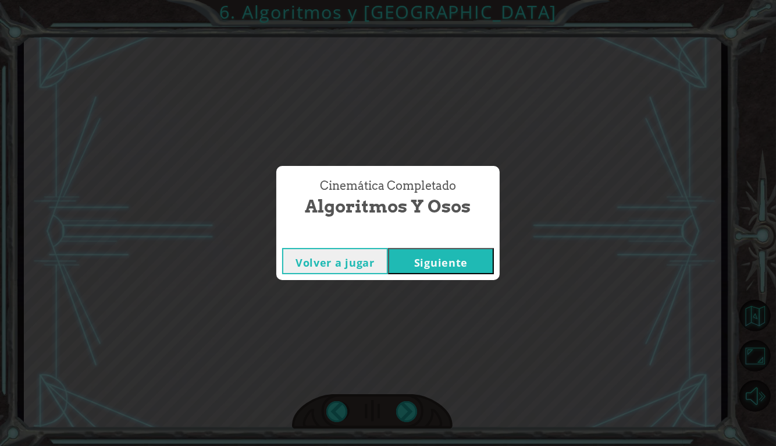
click at [410, 416] on div "Cinemática Completado Algoritmos y Osos Volver a jugar [GEOGRAPHIC_DATA]" at bounding box center [388, 223] width 776 height 446
click at [422, 268] on button "Siguiente" at bounding box center [441, 261] width 106 height 26
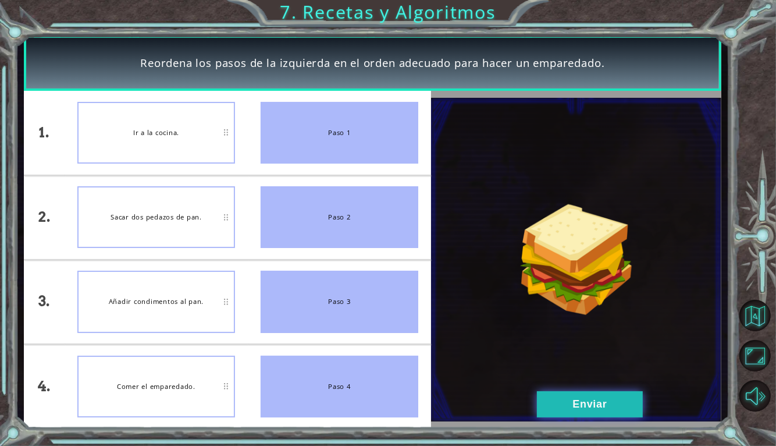
click at [586, 407] on button "Enviar" at bounding box center [590, 404] width 106 height 26
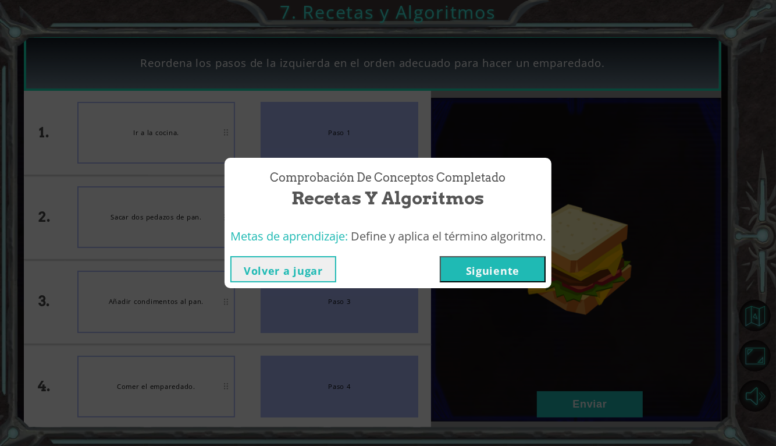
click at [468, 275] on button "Siguiente" at bounding box center [493, 269] width 106 height 26
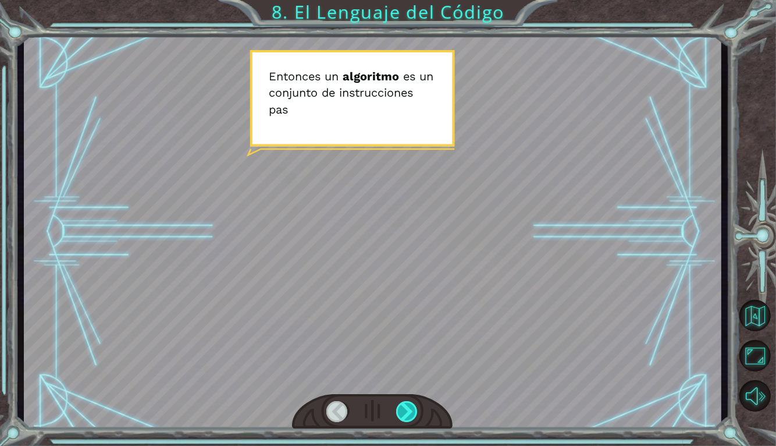
click at [406, 414] on div at bounding box center [407, 411] width 22 height 21
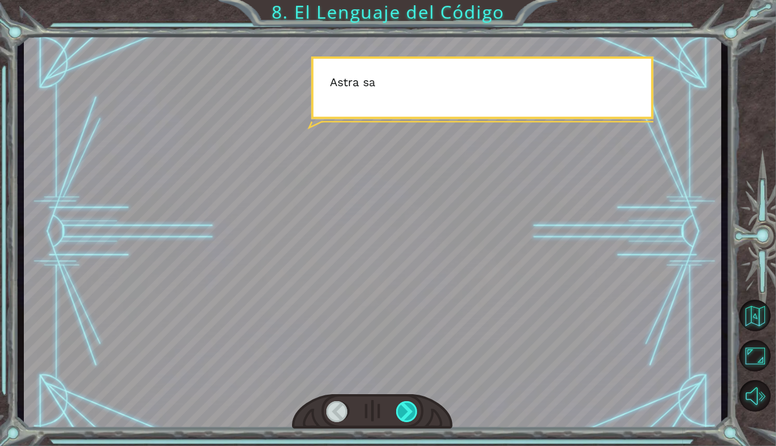
click at [407, 406] on div at bounding box center [407, 411] width 22 height 21
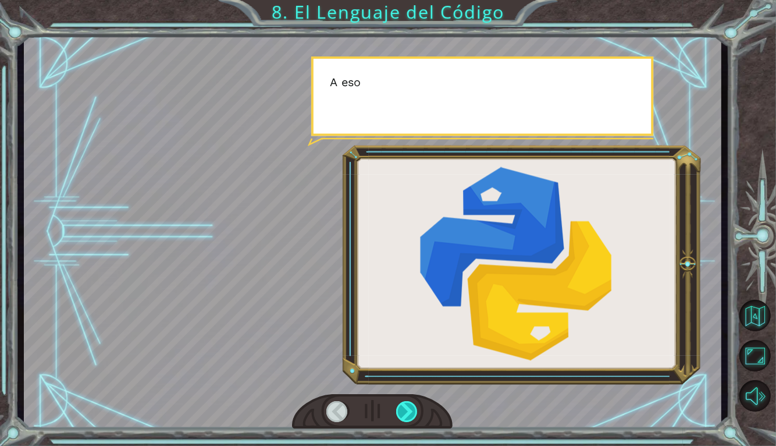
click at [412, 407] on div at bounding box center [407, 411] width 22 height 21
click at [417, 408] on div at bounding box center [407, 411] width 22 height 21
click at [418, 406] on div at bounding box center [407, 411] width 22 height 21
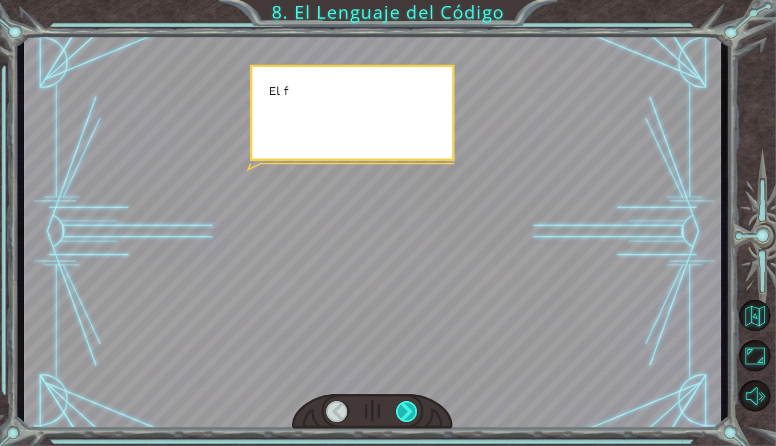
click at [414, 410] on div at bounding box center [407, 411] width 22 height 21
click at [413, 412] on div at bounding box center [407, 411] width 22 height 21
click at [418, 410] on div at bounding box center [407, 411] width 22 height 21
click at [412, 411] on div at bounding box center [407, 411] width 22 height 21
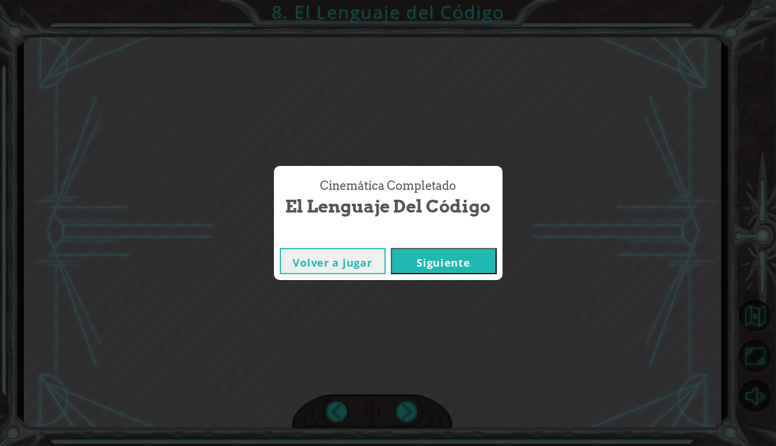
click at [432, 263] on button "Siguiente" at bounding box center [444, 261] width 106 height 26
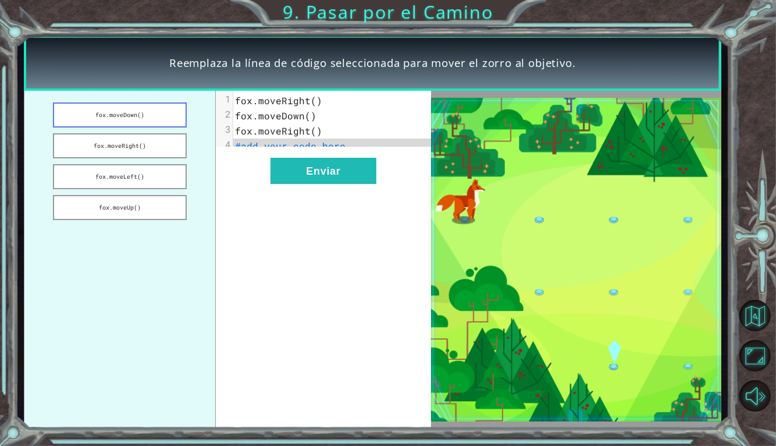
click at [98, 116] on button "fox.moveDown()" at bounding box center [120, 114] width 134 height 25
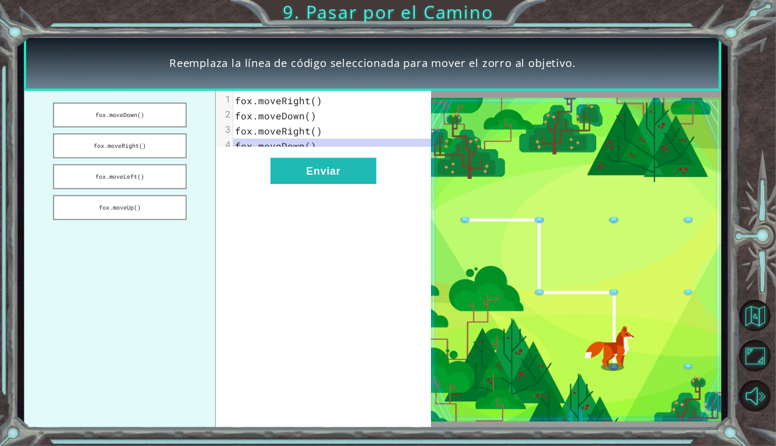
click at [239, 203] on div "xxxxxxxxxx 4 1 fox.moveRight() 2 fox.moveDown() 3 fox.moveRight() 4 fox.moveDow…" at bounding box center [323, 259] width 215 height 337
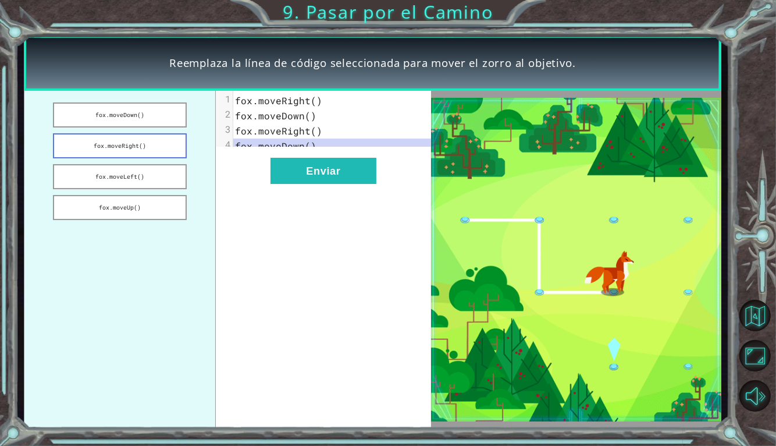
click at [100, 143] on button "fox.moveRight()" at bounding box center [120, 145] width 134 height 25
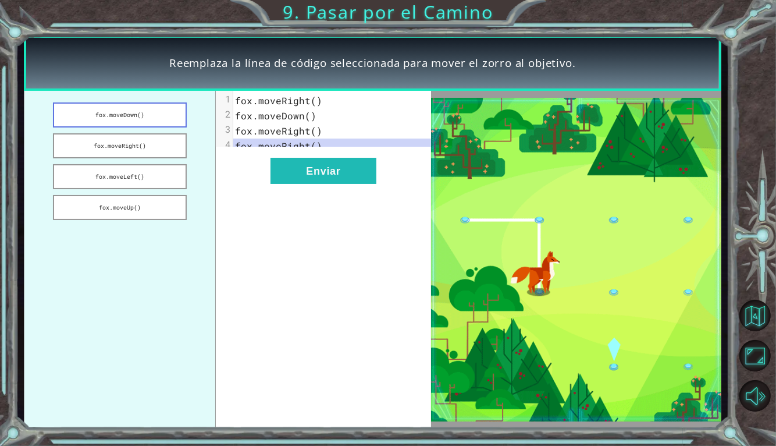
click at [93, 115] on button "fox.moveDown()" at bounding box center [120, 114] width 134 height 25
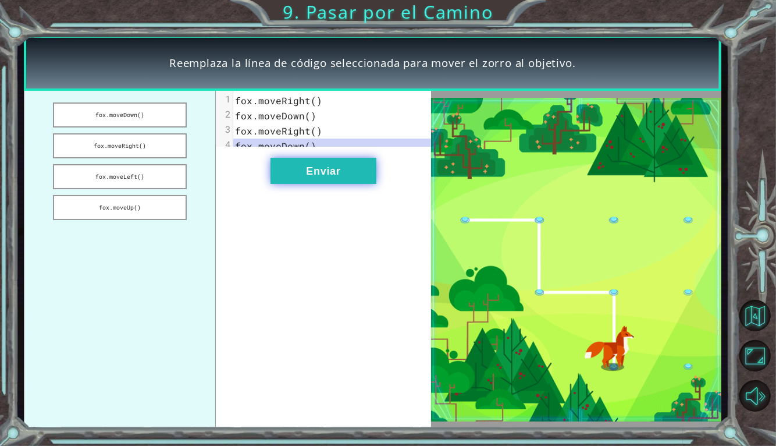
click at [296, 184] on button "Enviar" at bounding box center [324, 171] width 106 height 26
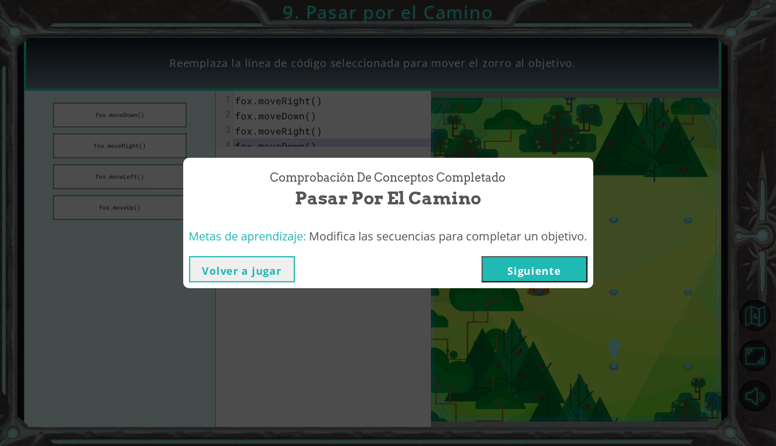
click at [505, 267] on button "Siguiente" at bounding box center [535, 269] width 106 height 26
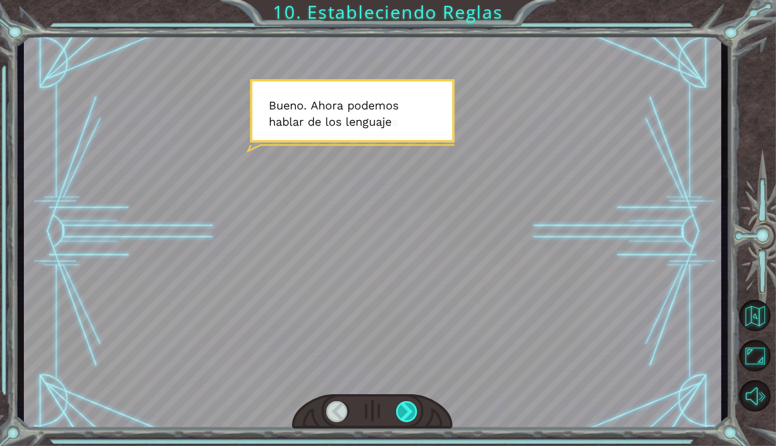
click at [407, 411] on div at bounding box center [407, 411] width 22 height 21
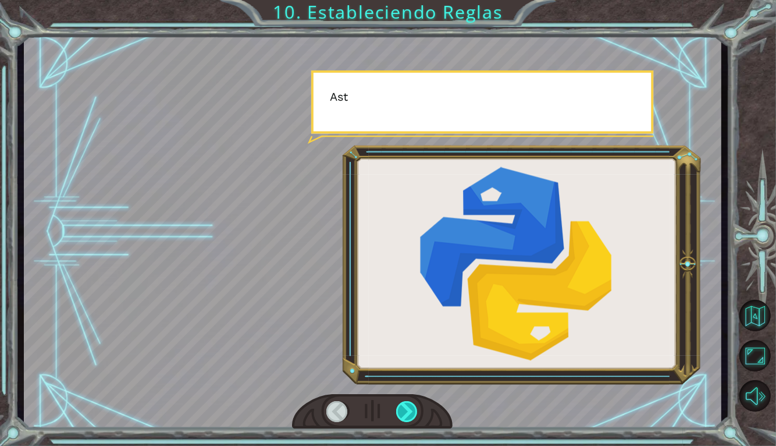
click at [407, 415] on div at bounding box center [407, 411] width 22 height 21
click at [405, 416] on div at bounding box center [407, 411] width 22 height 21
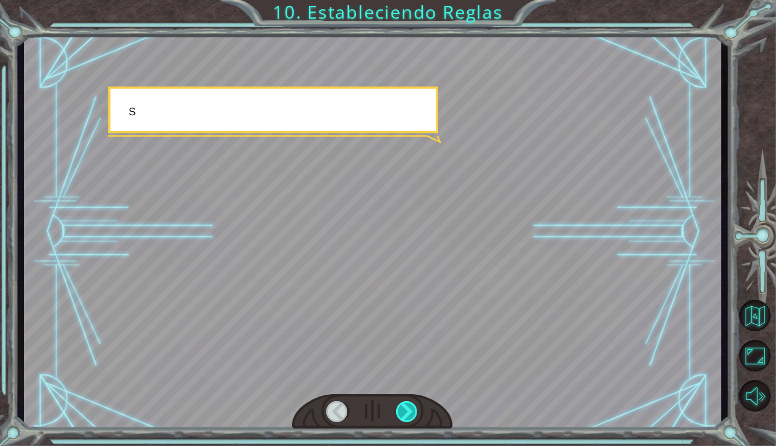
click at [399, 415] on div at bounding box center [407, 411] width 22 height 21
click at [400, 413] on div at bounding box center [407, 411] width 22 height 21
click at [400, 417] on div at bounding box center [407, 411] width 22 height 21
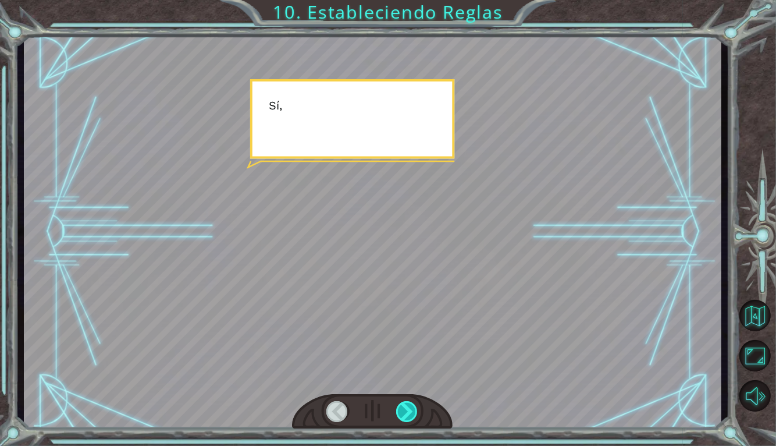
click at [400, 412] on div at bounding box center [407, 411] width 22 height 21
click at [406, 416] on div at bounding box center [407, 411] width 22 height 21
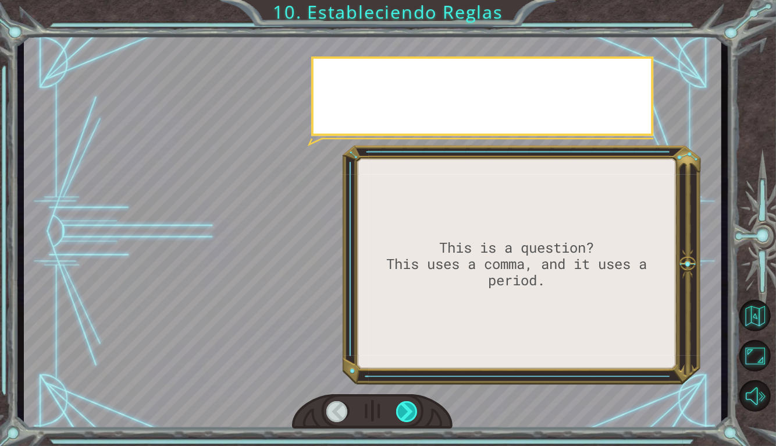
click at [407, 410] on div at bounding box center [407, 411] width 22 height 21
click at [407, 412] on div at bounding box center [407, 411] width 22 height 21
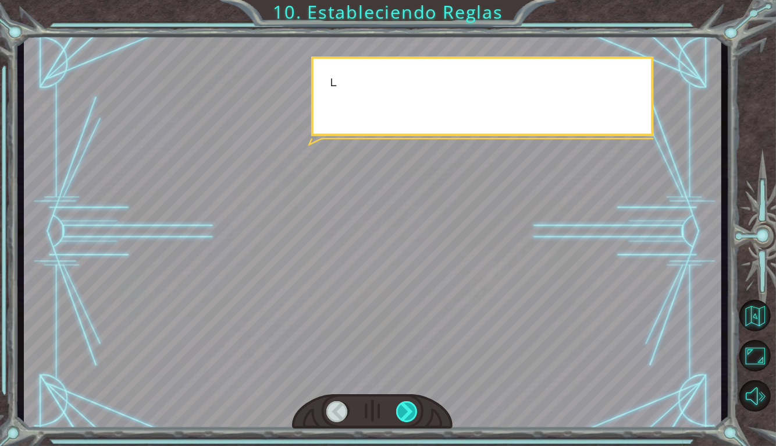
click at [407, 411] on div at bounding box center [407, 411] width 22 height 21
click at [408, 412] on div at bounding box center [407, 411] width 22 height 21
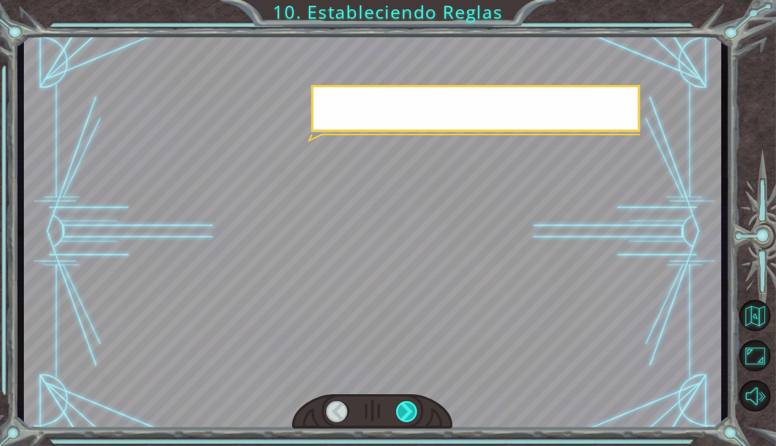
click at [414, 415] on div at bounding box center [407, 411] width 22 height 21
click at [416, 414] on div at bounding box center [407, 411] width 22 height 21
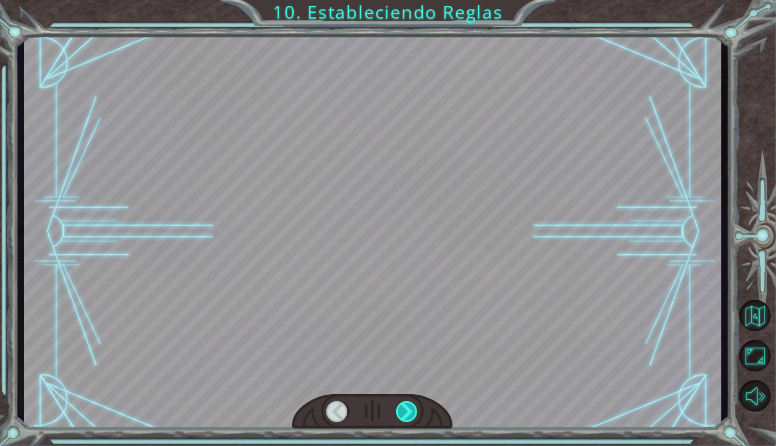
click at [407, 408] on div at bounding box center [407, 411] width 22 height 21
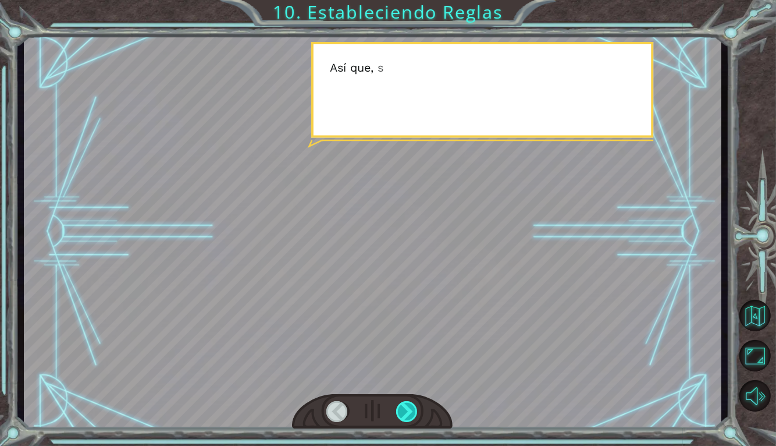
click at [407, 410] on div at bounding box center [407, 411] width 22 height 21
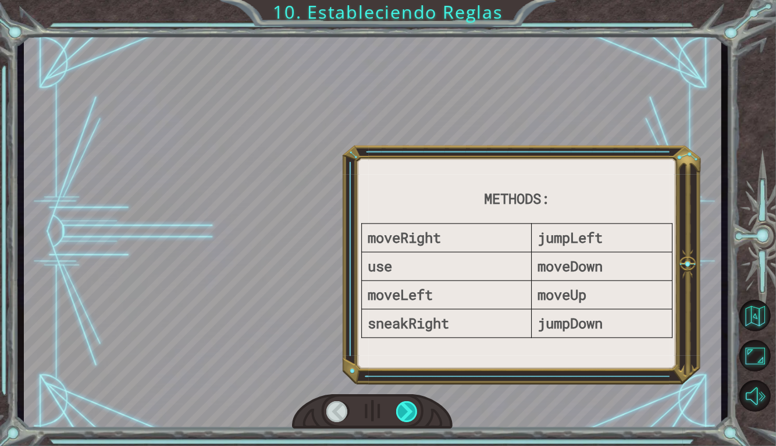
click at [404, 408] on div at bounding box center [407, 411] width 22 height 21
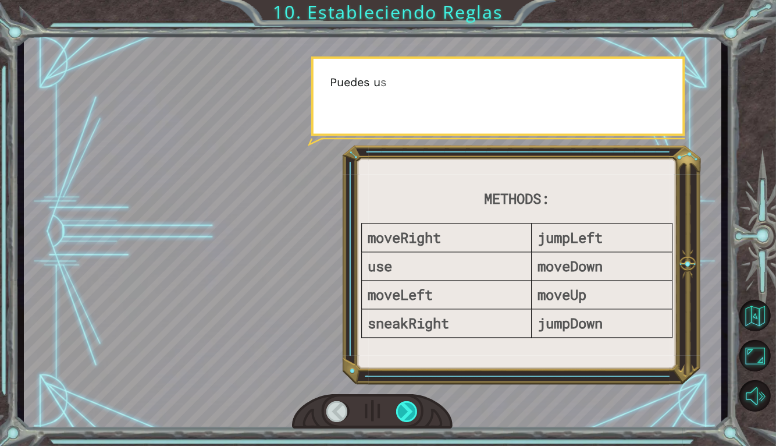
click at [405, 410] on div at bounding box center [407, 411] width 22 height 21
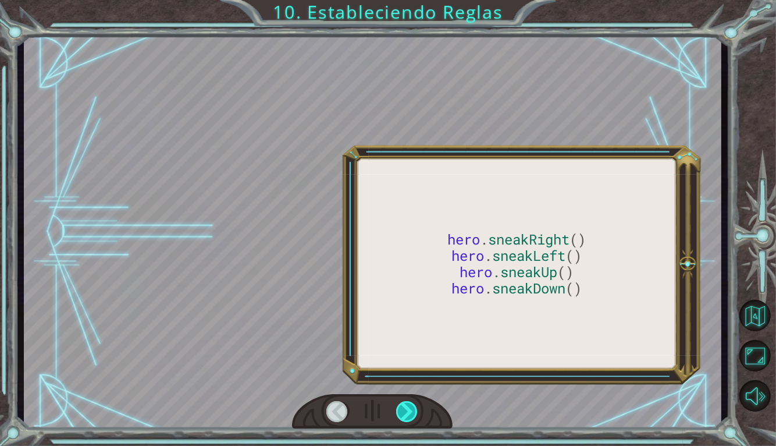
click at [401, 410] on div at bounding box center [407, 411] width 22 height 21
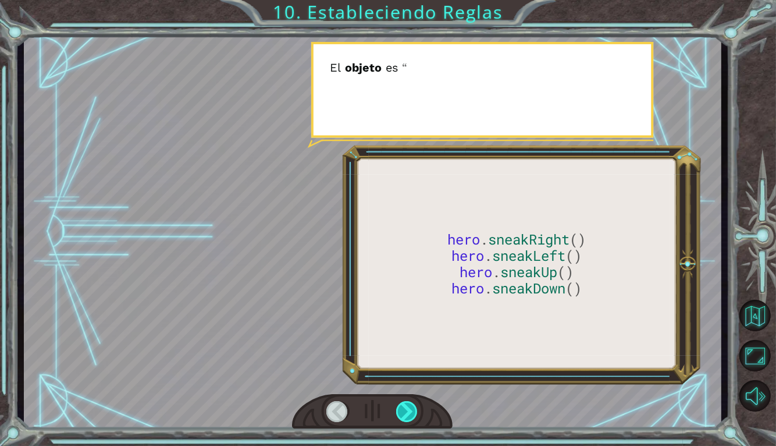
click at [401, 413] on div at bounding box center [407, 411] width 22 height 21
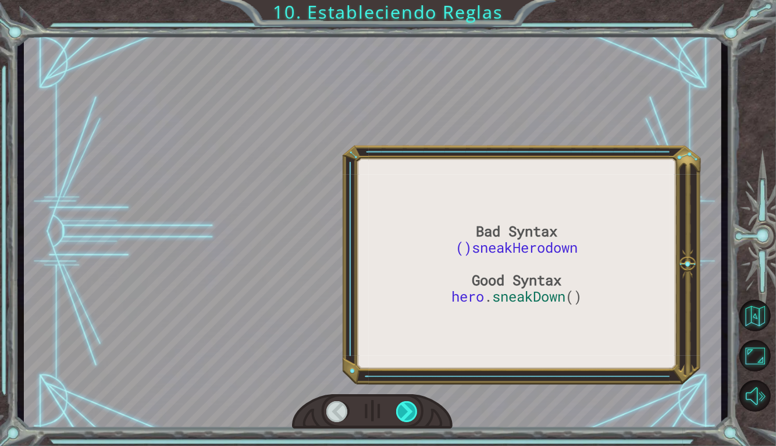
click at [398, 417] on div at bounding box center [407, 411] width 22 height 21
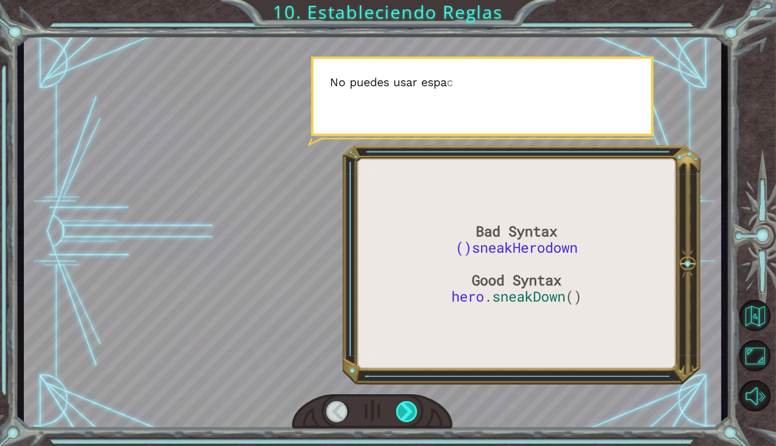
click at [402, 417] on div at bounding box center [407, 411] width 22 height 21
click at [402, 414] on div at bounding box center [407, 411] width 22 height 21
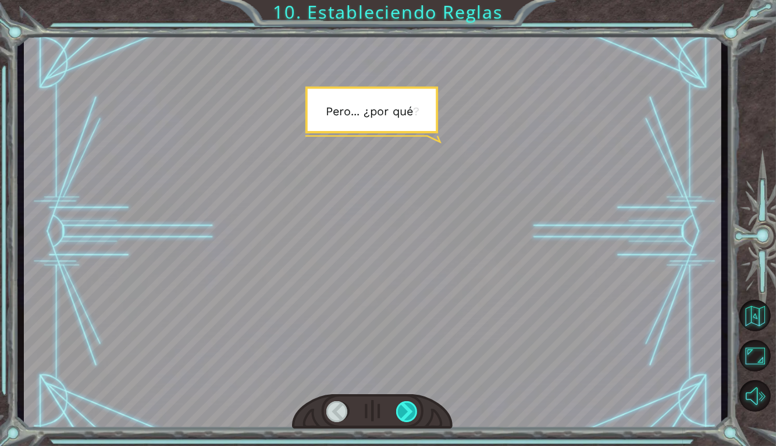
click at [402, 422] on div at bounding box center [407, 411] width 22 height 21
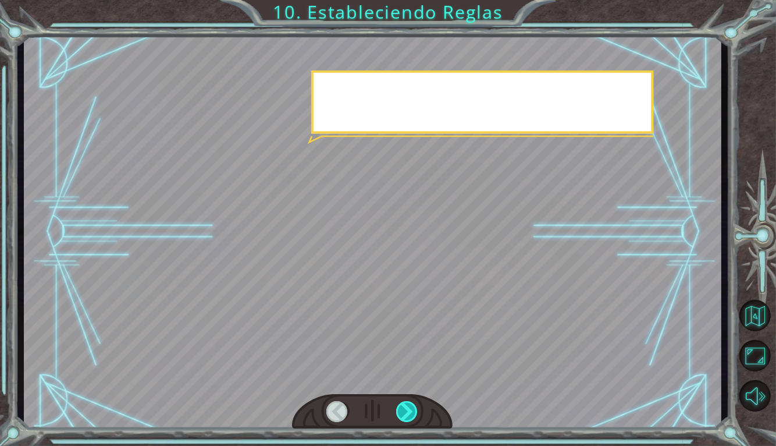
click at [407, 416] on div at bounding box center [407, 411] width 22 height 21
click at [407, 415] on div at bounding box center [407, 411] width 22 height 21
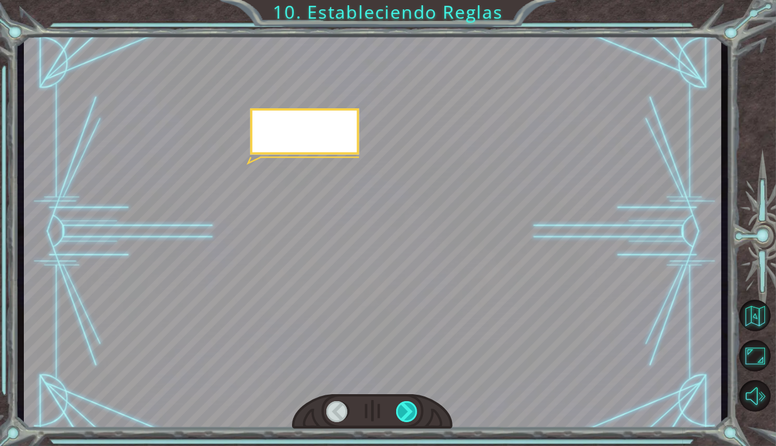
click at [407, 413] on div at bounding box center [407, 411] width 22 height 21
click at [403, 415] on div at bounding box center [407, 411] width 22 height 21
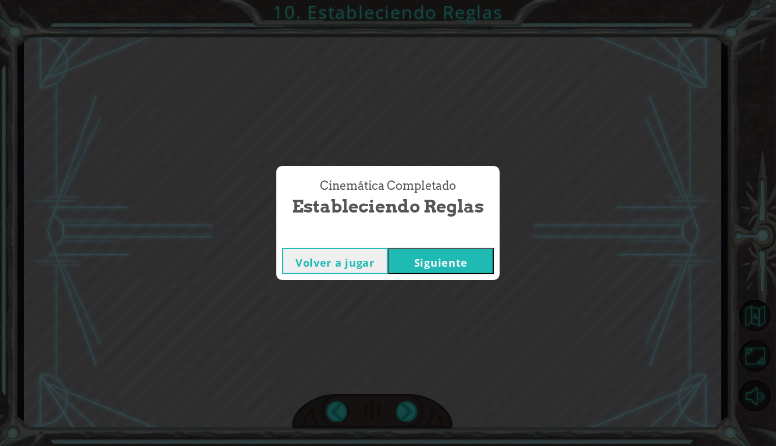
click at [404, 417] on div "Cinemática Completado Estableciendo Reglas Volver a jugar [GEOGRAPHIC_DATA]" at bounding box center [388, 223] width 776 height 446
click at [438, 271] on button "Siguiente" at bounding box center [441, 261] width 106 height 26
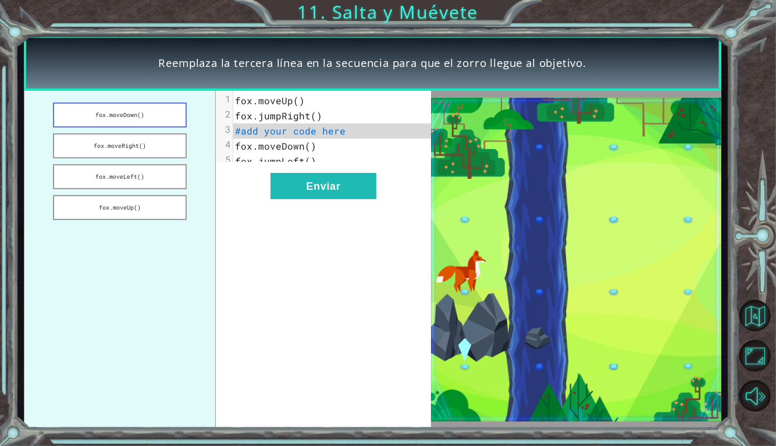
click at [107, 123] on button "fox.moveDown()" at bounding box center [120, 114] width 134 height 25
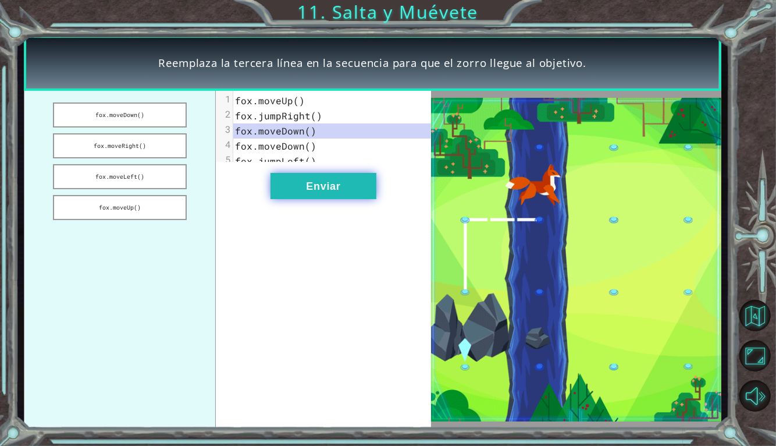
click at [295, 189] on button "Enviar" at bounding box center [324, 186] width 106 height 26
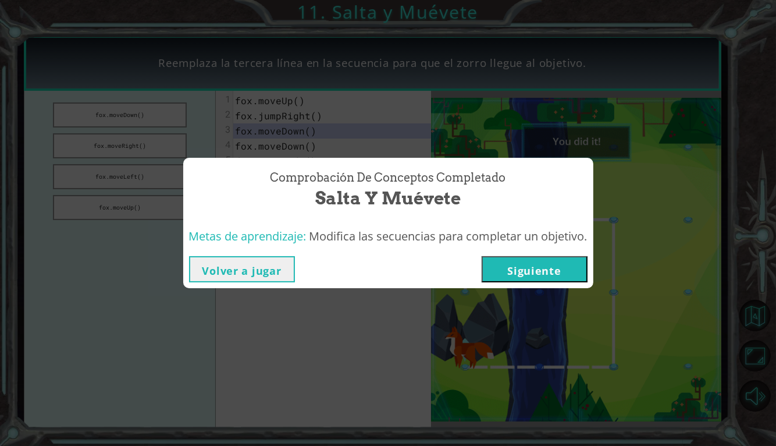
click at [520, 279] on button "Siguiente" at bounding box center [535, 269] width 106 height 26
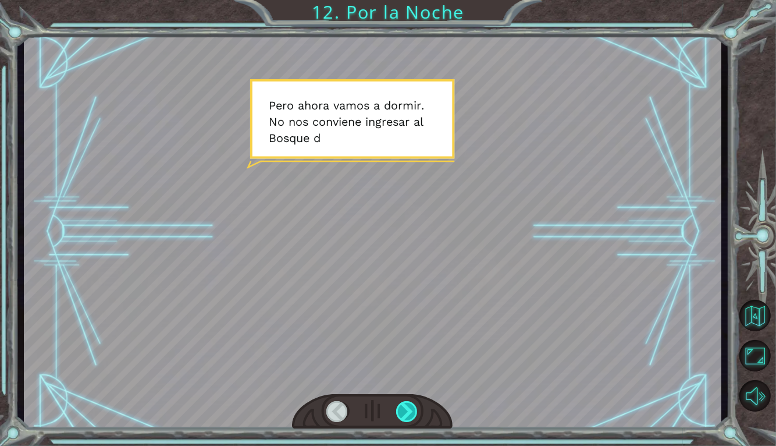
click at [414, 411] on div at bounding box center [407, 411] width 22 height 21
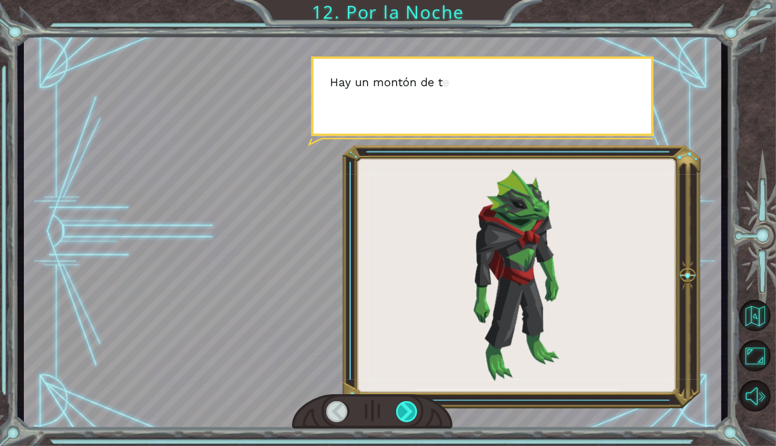
click at [403, 407] on div at bounding box center [407, 411] width 22 height 21
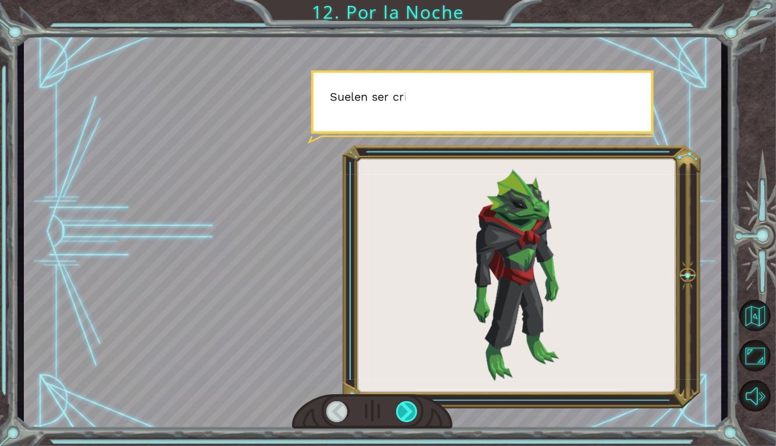
click at [416, 414] on div at bounding box center [407, 411] width 22 height 21
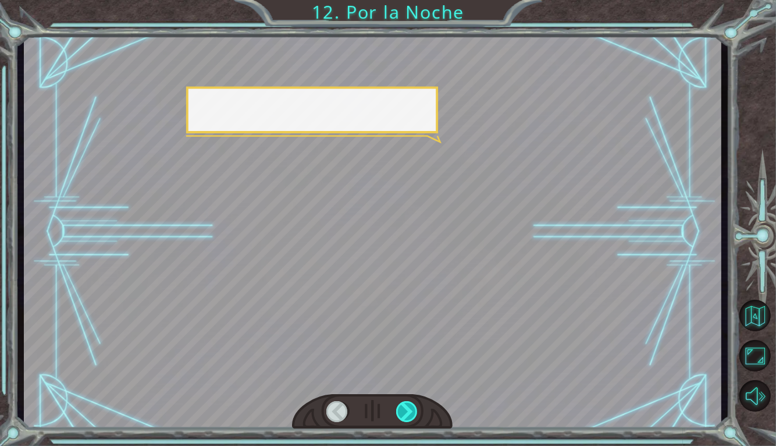
click at [421, 423] on div at bounding box center [372, 412] width 161 height 36
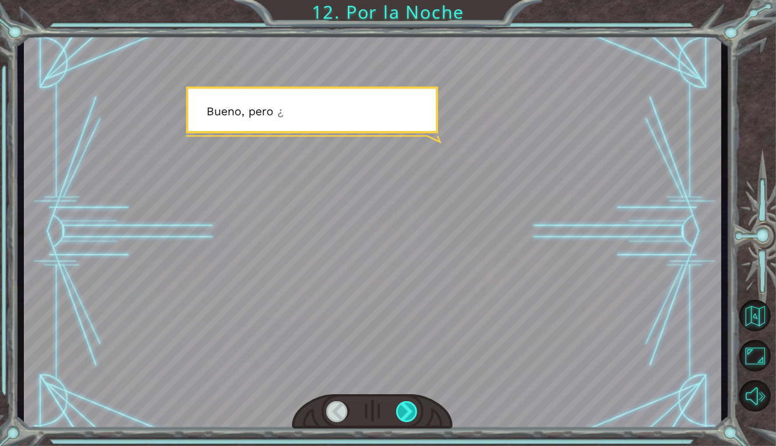
click at [416, 413] on div at bounding box center [407, 411] width 22 height 21
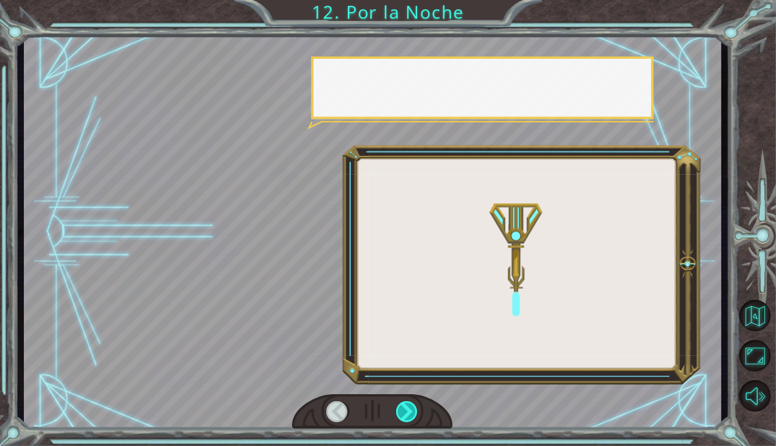
click at [412, 412] on div at bounding box center [407, 411] width 22 height 21
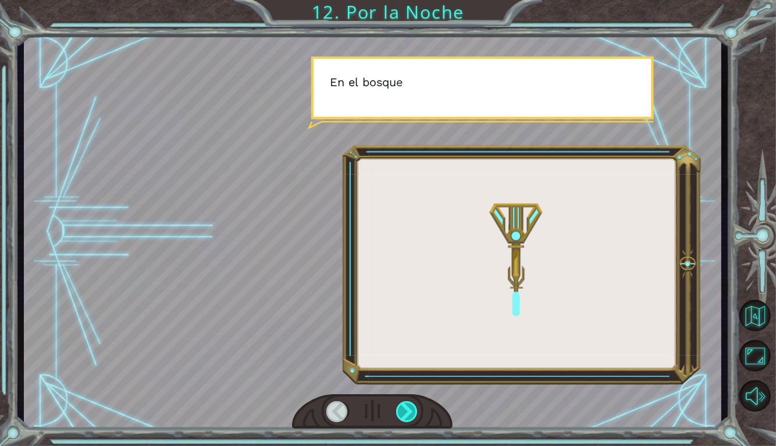
click at [409, 410] on div at bounding box center [407, 411] width 22 height 21
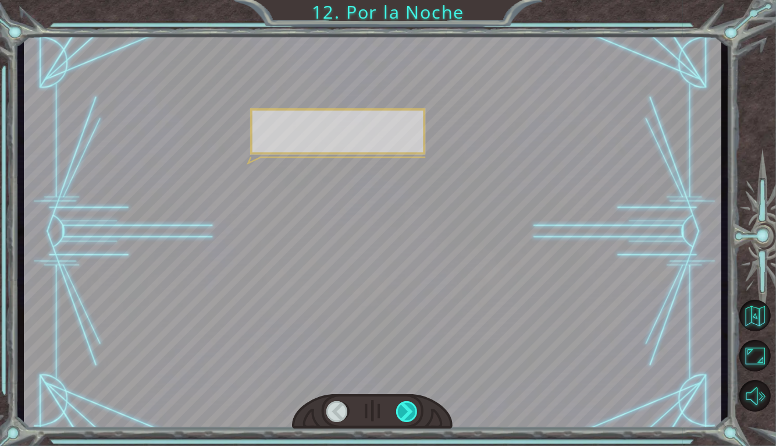
click at [409, 413] on div at bounding box center [407, 411] width 22 height 21
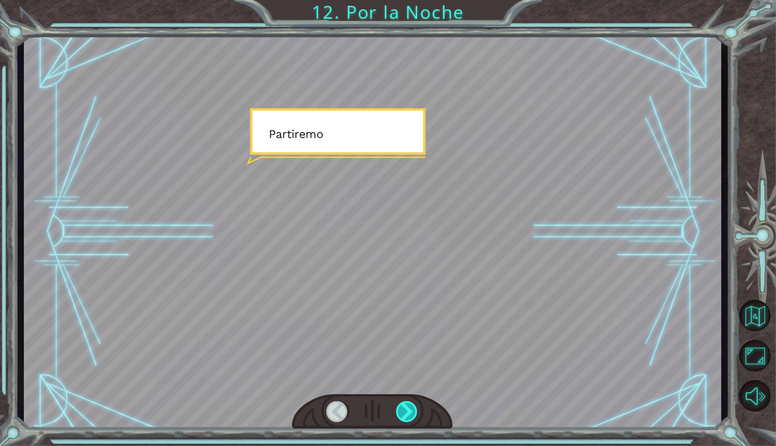
click at [410, 412] on div at bounding box center [407, 411] width 22 height 21
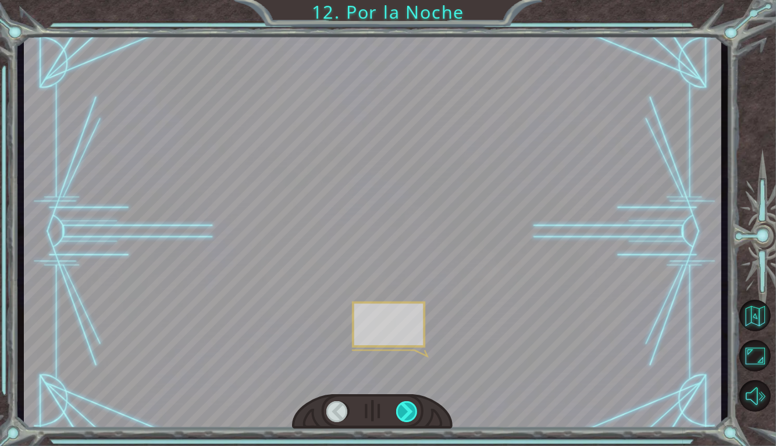
click at [409, 411] on div at bounding box center [407, 411] width 22 height 21
click at [410, 413] on div at bounding box center [407, 411] width 22 height 21
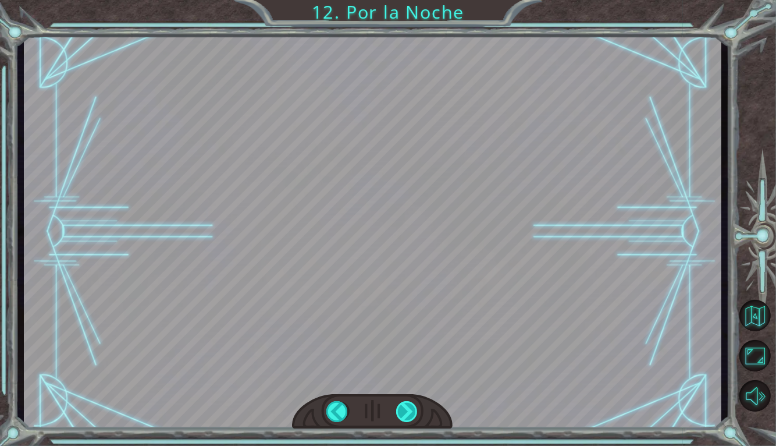
click at [416, 413] on div at bounding box center [407, 411] width 22 height 21
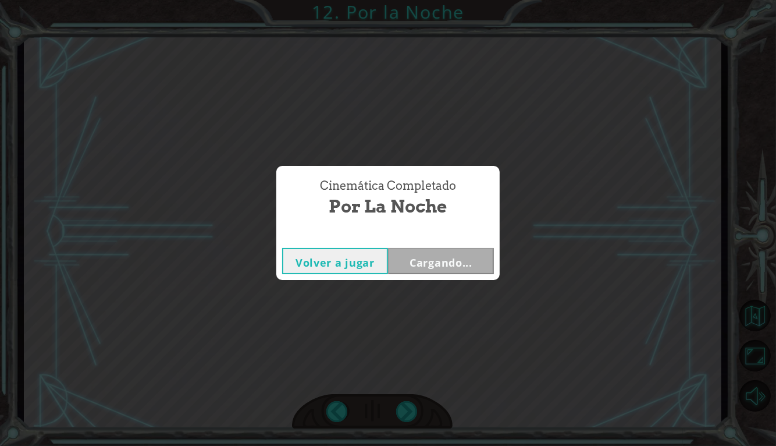
click at [416, 416] on div "Cinemática Completado Por la Noche Volver a jugar Cargando..." at bounding box center [388, 223] width 776 height 446
click at [433, 270] on button "Siguiente" at bounding box center [441, 261] width 106 height 26
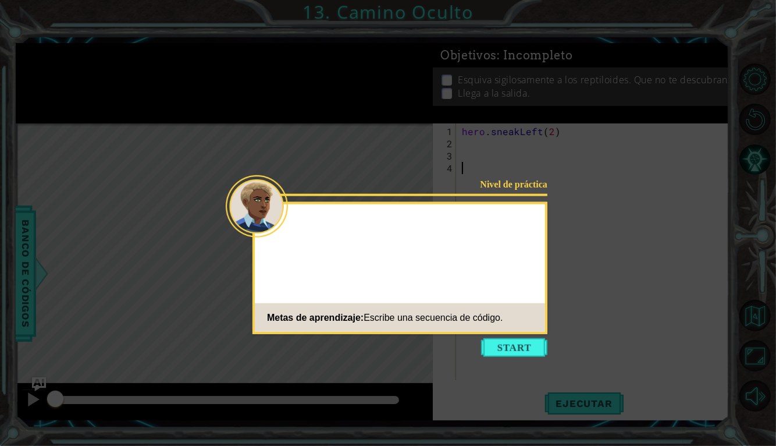
click at [506, 359] on icon at bounding box center [388, 223] width 776 height 446
click at [492, 343] on button "Start" at bounding box center [514, 347] width 66 height 19
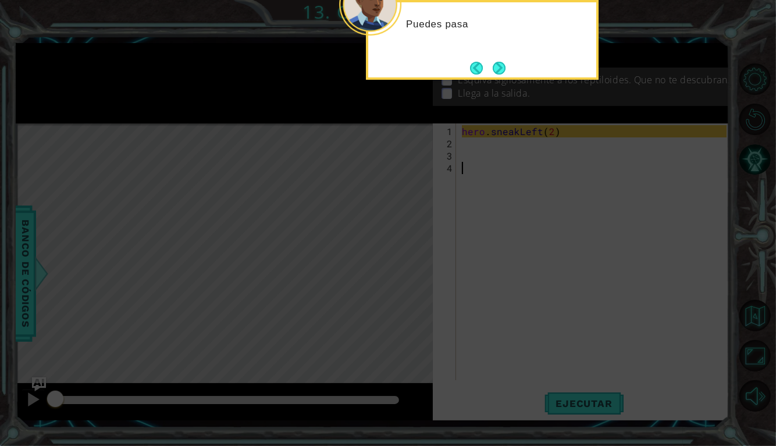
click at [428, 193] on icon at bounding box center [388, 77] width 776 height 737
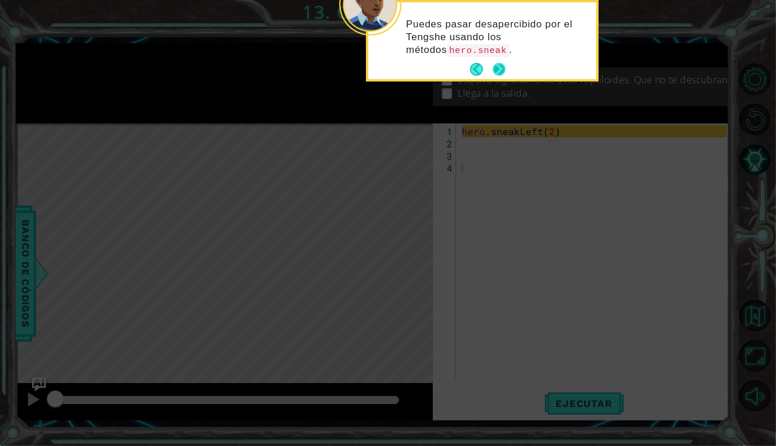
click at [494, 73] on button "Next" at bounding box center [499, 69] width 13 height 13
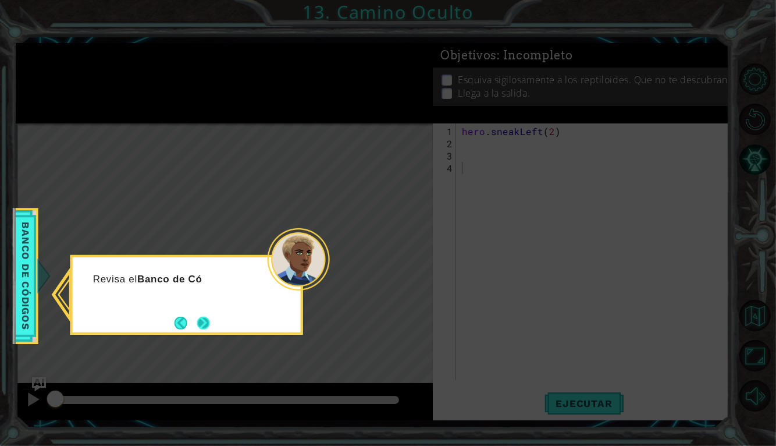
click at [204, 322] on button "Next" at bounding box center [203, 323] width 13 height 13
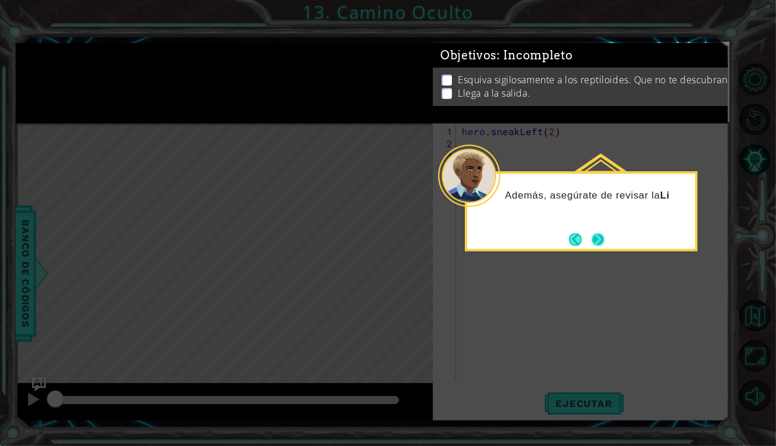
click at [598, 234] on button "Next" at bounding box center [598, 239] width 13 height 13
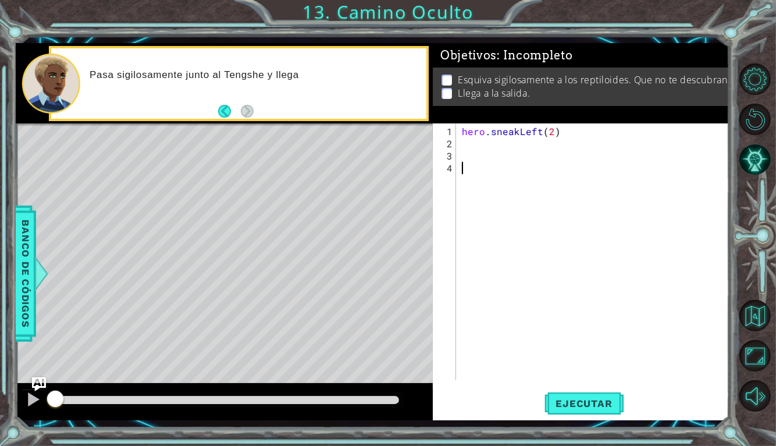
click at [476, 147] on div "hero . sneakLeft ( 2 )" at bounding box center [596, 265] width 273 height 281
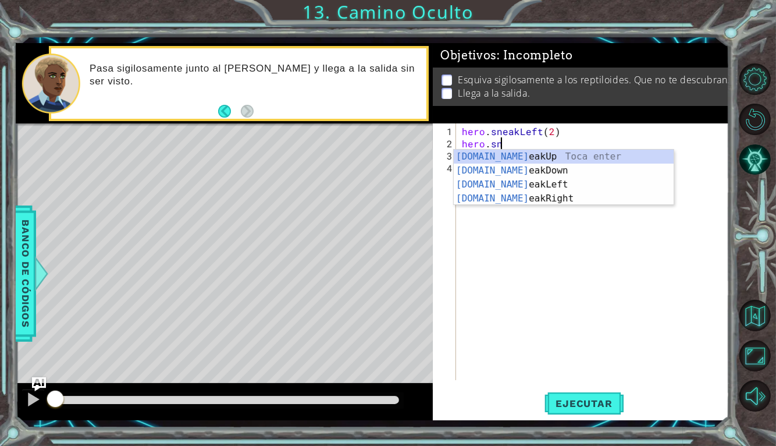
scroll to position [0, 2]
click at [588, 154] on div "[DOMAIN_NAME] eakUp Toca enter [DOMAIN_NAME] eakDown Toca enter [DOMAIN_NAME] e…" at bounding box center [564, 192] width 220 height 84
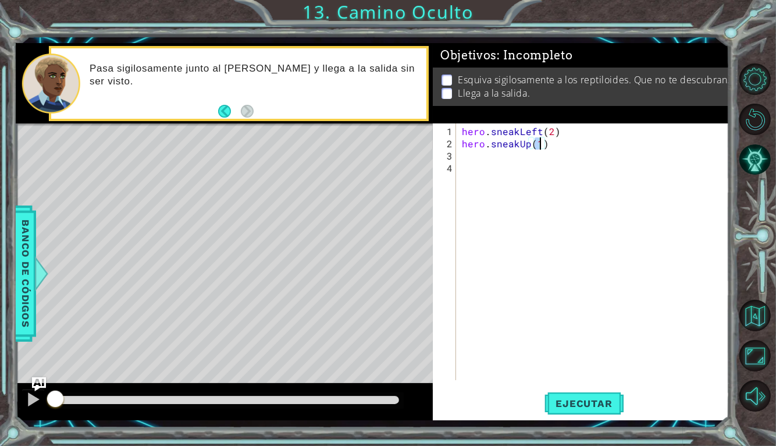
type textarea "hero.sneakUp(2)"
click at [536, 158] on div "hero . sneakLeft ( 2 ) hero . sneakUp ( 2 )" at bounding box center [596, 265] width 273 height 281
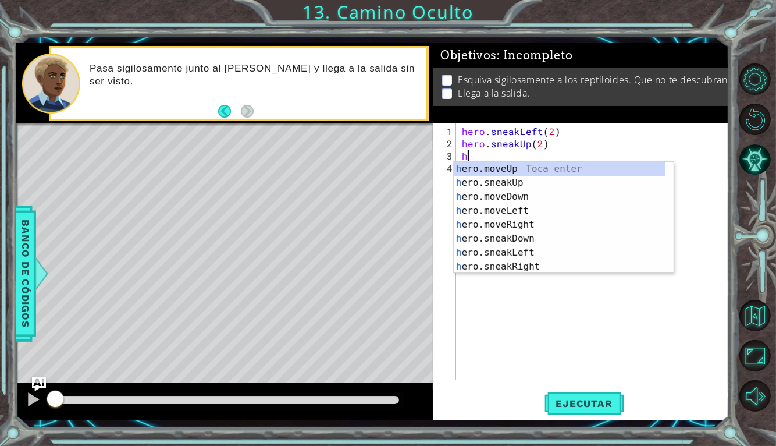
click at [558, 265] on div "h ero.moveUp Toca enter h ero.sneakUp Toca enter h ero.moveDown Toca enter h er…" at bounding box center [559, 232] width 211 height 140
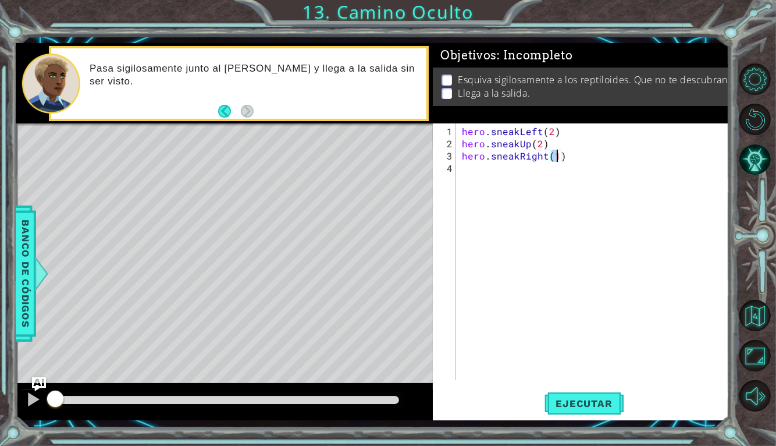
scroll to position [0, 5]
type textarea "hero.sneakRight(2)"
click at [595, 395] on button "Ejecutar" at bounding box center [585, 403] width 80 height 30
click at [598, 410] on button "Ejecutar" at bounding box center [585, 403] width 80 height 30
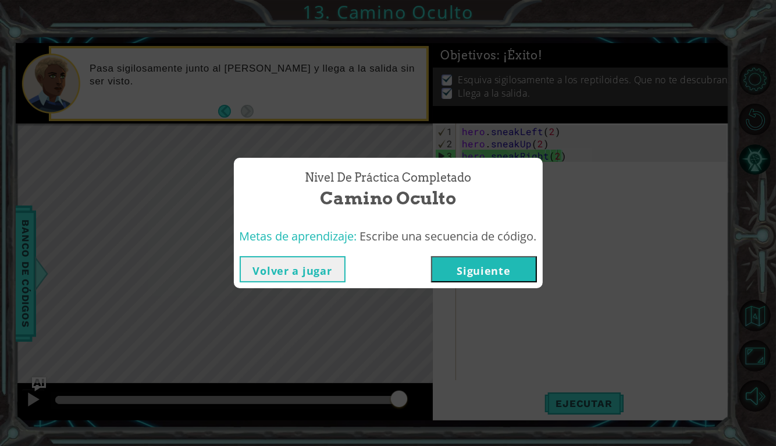
click at [513, 264] on button "Siguiente" at bounding box center [484, 269] width 106 height 26
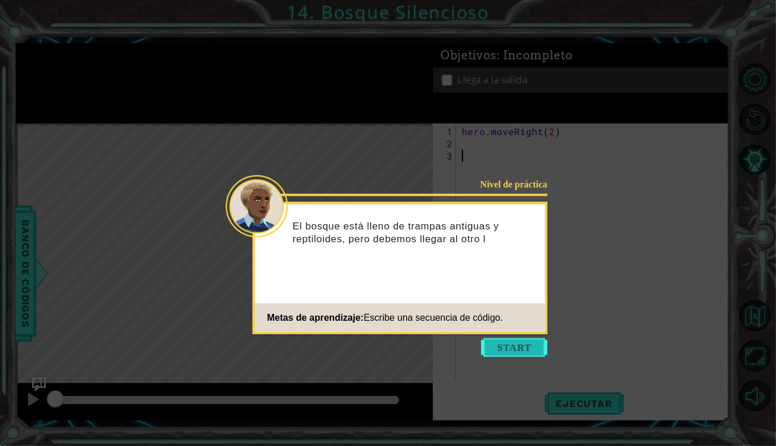
click at [494, 341] on button "Start" at bounding box center [514, 347] width 66 height 19
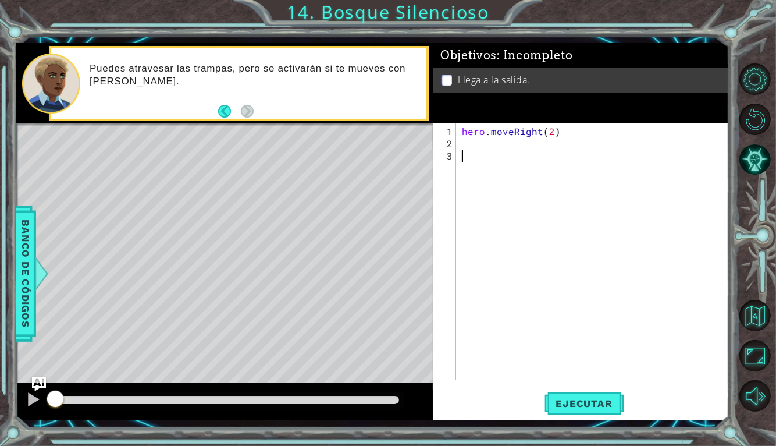
click at [563, 154] on div "hero . moveRight ( 2 )" at bounding box center [596, 265] width 273 height 281
click at [563, 146] on div "hero . moveRight ( 2 )" at bounding box center [596, 265] width 273 height 281
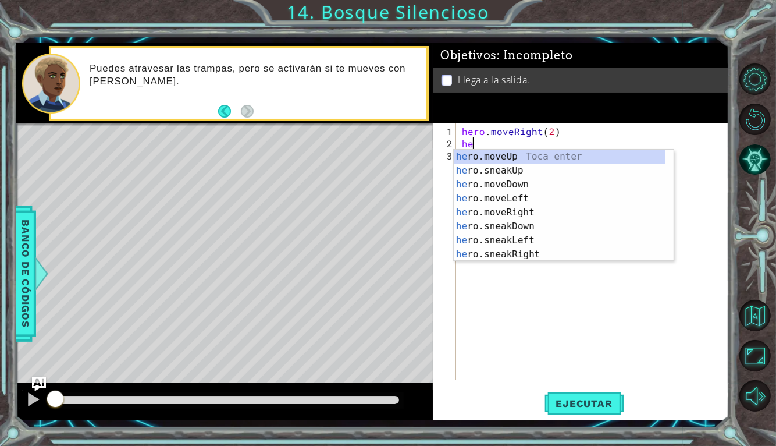
click at [576, 230] on div "he ro.moveUp Toca enter he ro.sneakUp Toca enter he ro.moveDown Toca enter he r…" at bounding box center [559, 220] width 211 height 140
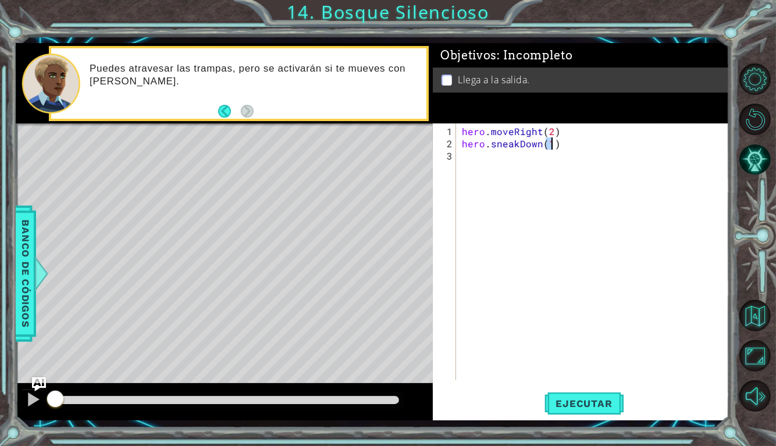
type textarea "hero.sneakDown(1)"
click at [578, 181] on div "hero . moveRight ( 2 ) hero . sneakDown ( 1 )" at bounding box center [596, 265] width 273 height 281
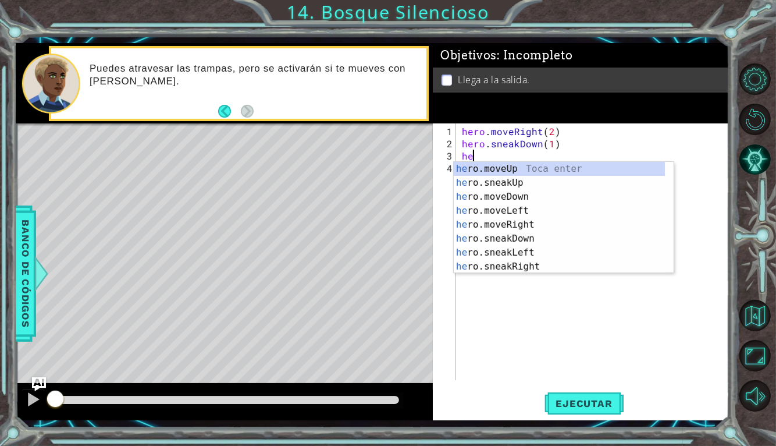
click at [554, 238] on div "he ro.moveUp Toca enter he ro.sneakUp Toca enter he ro.moveDown Toca enter he r…" at bounding box center [559, 232] width 211 height 140
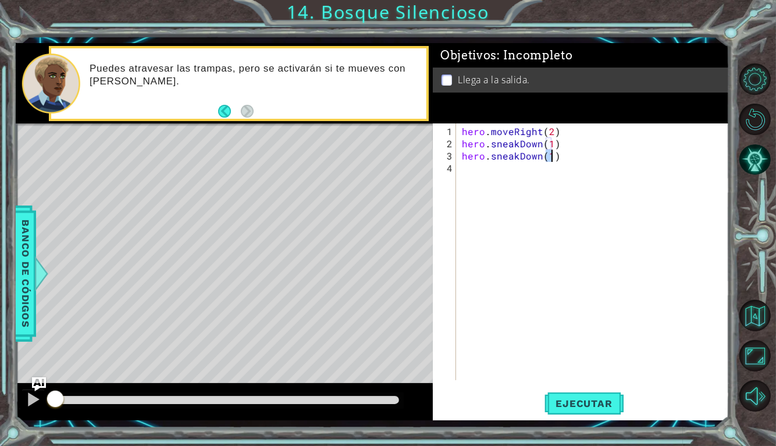
type textarea "hero.sneakDown(1)"
click at [532, 162] on div "hero . moveRight ( 2 ) hero . sneakDown ( 1 ) hero . sneakDown ( 1 )" at bounding box center [596, 265] width 273 height 281
click at [537, 155] on div "hero . moveRight ( 2 ) hero . sneakDown ( 1 ) hero . sneakDown ( 1 )" at bounding box center [596, 265] width 273 height 281
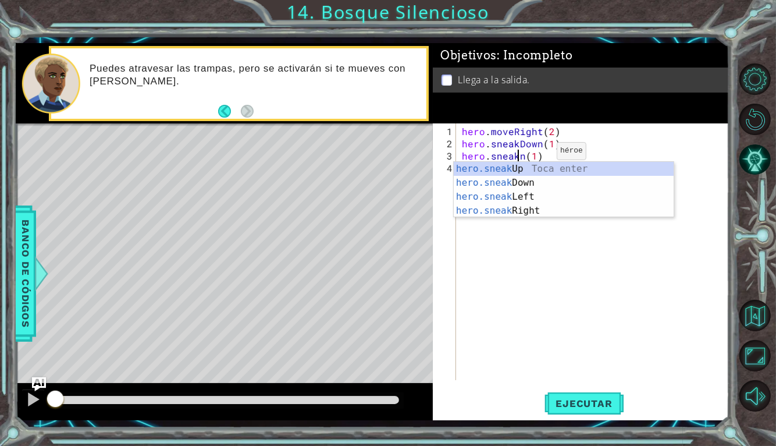
click at [487, 210] on div "hero.sneak Up Toca enter hero.sneak Down Toca enter hero.sneak Left Toca enter …" at bounding box center [564, 204] width 220 height 84
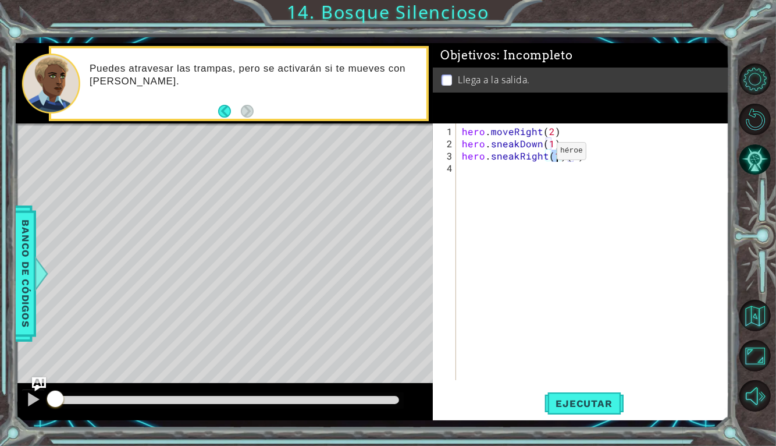
type textarea "hero.sneakRight(2)(1)"
click at [494, 177] on div "hero . moveRight ( 2 ) hero . sneakDown ( 1 ) hero . sneakRight ( 2 ) ( 1 )" at bounding box center [596, 265] width 273 height 281
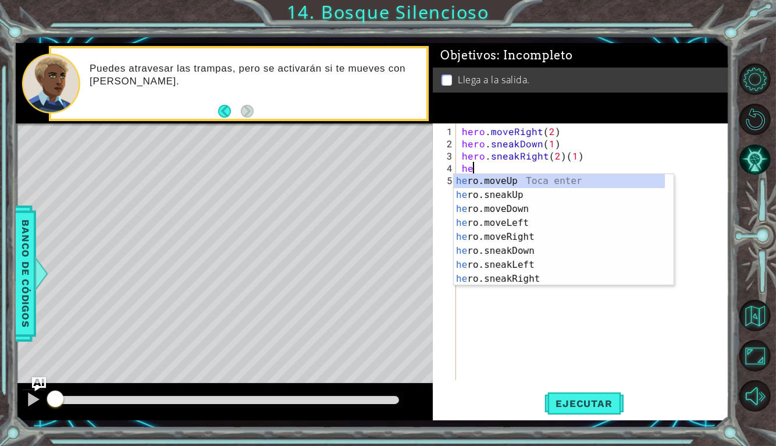
scroll to position [0, 0]
click at [566, 254] on div "her o.moveUp Toca enter her o.sneakUp Toca enter her o.moveDown Toca enter her …" at bounding box center [559, 244] width 211 height 140
type textarea "hero.sneakDown(1)"
click at [565, 254] on div "hero . moveRight ( 2 ) hero . sneakDown ( 1 ) hero . sneakRight ( 2 ) ( 1 ) her" at bounding box center [596, 265] width 273 height 281
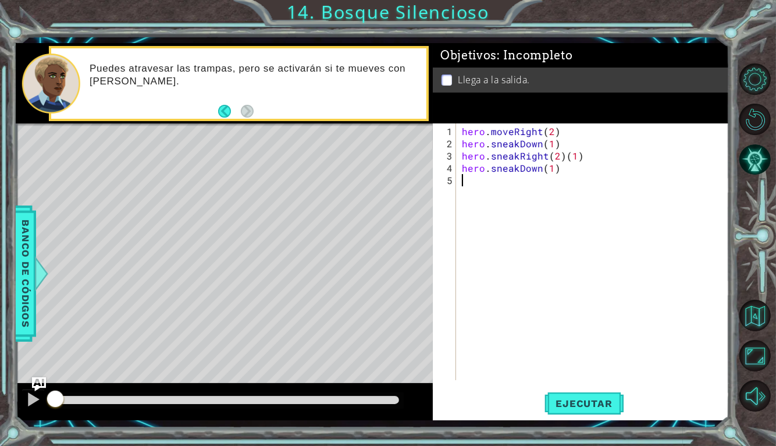
click at [543, 164] on div "hero . moveRight ( 2 ) hero . sneakDown ( 1 ) hero . sneakRight ( 2 ) ( 1 ) her…" at bounding box center [596, 265] width 273 height 281
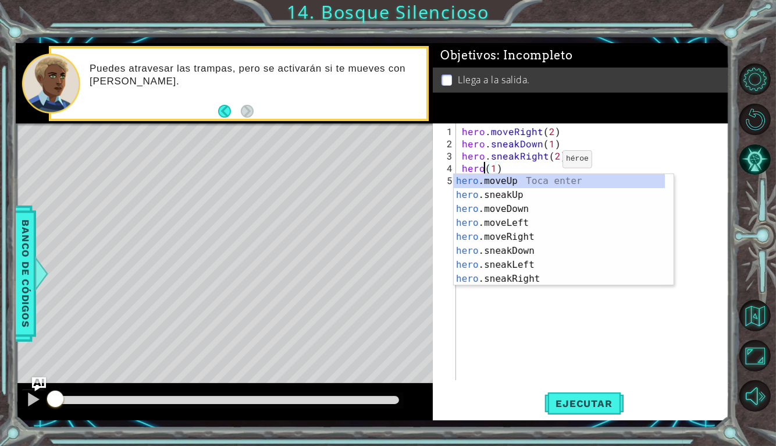
click at [474, 188] on div "hero .moveUp Toca enter hero .sneakUp Toca enter hero .moveDown Toca enter hero…" at bounding box center [559, 244] width 211 height 140
type textarea "hero.sneakUp(1)(1)"
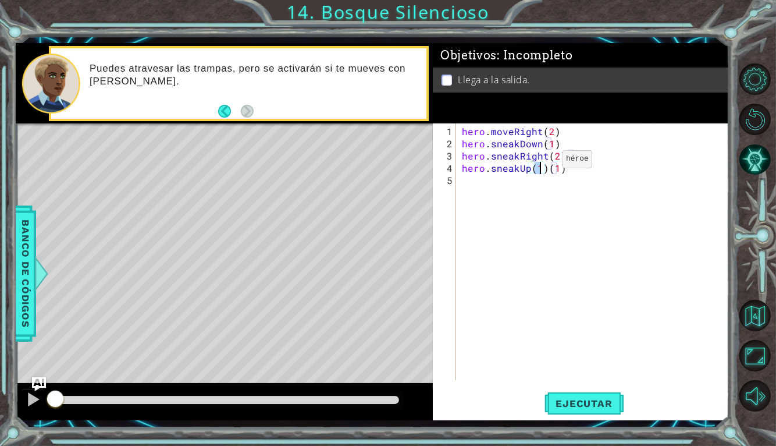
click at [471, 191] on div "hero . moveRight ( 2 ) hero . sneakDown ( 1 ) hero . sneakRight ( 2 ) ( 1 ) her…" at bounding box center [596, 265] width 273 height 281
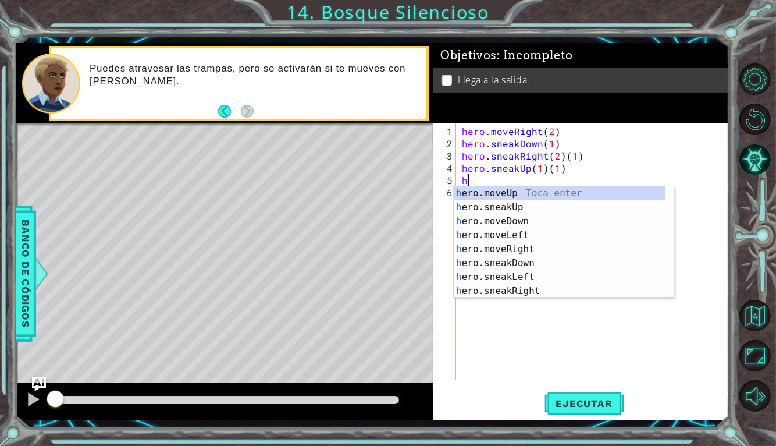
click at [540, 251] on div "h ero.moveUp Toca enter h ero.sneakUp Toca enter h ero.moveDown Toca enter h er…" at bounding box center [559, 256] width 211 height 140
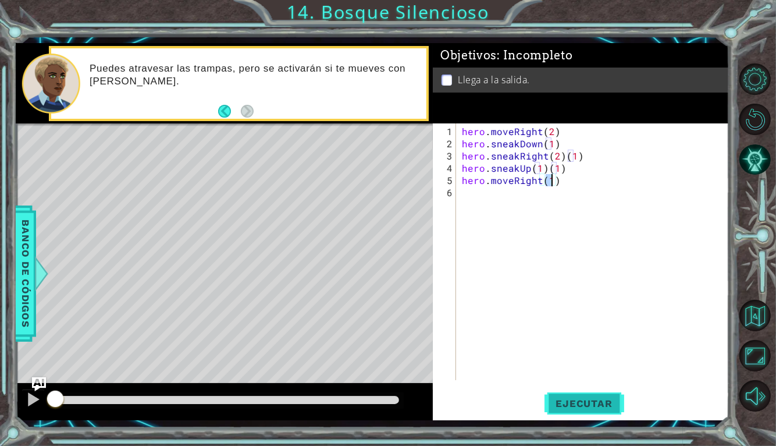
click at [595, 407] on span "Ejecutar" at bounding box center [585, 404] width 80 height 12
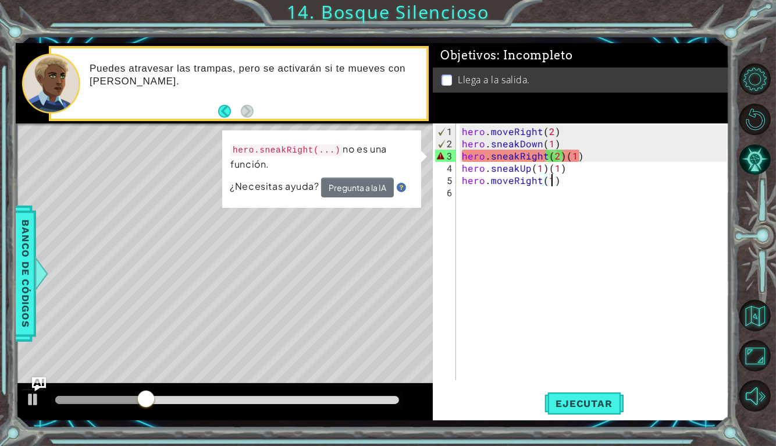
click at [526, 152] on div "hero . moveRight ( 2 ) hero . sneakDown ( 1 ) hero . sneakRight ( 2 ) ( 1 ) her…" at bounding box center [596, 265] width 273 height 281
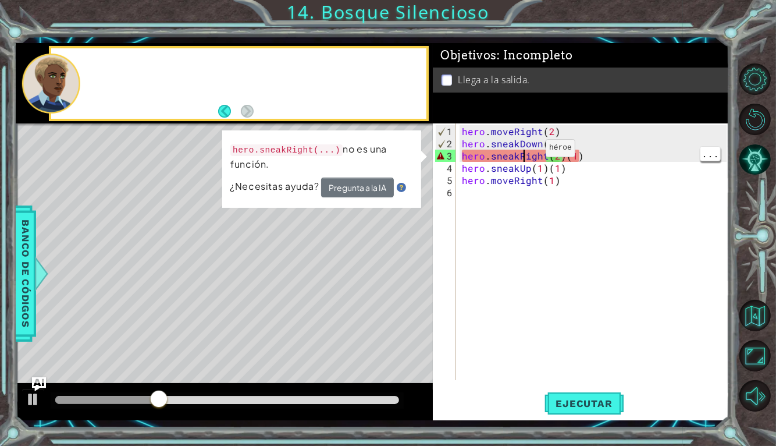
click at [594, 156] on div "hero . moveRight ( 2 ) hero . sneakDown ( 1 ) hero . sneakRight ( 2 ) ( 1 ) her…" at bounding box center [596, 265] width 273 height 281
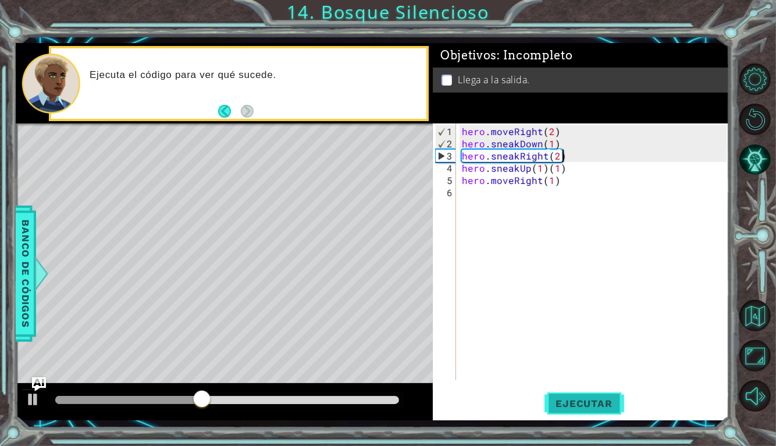
click at [599, 398] on span "Ejecutar" at bounding box center [585, 404] width 80 height 12
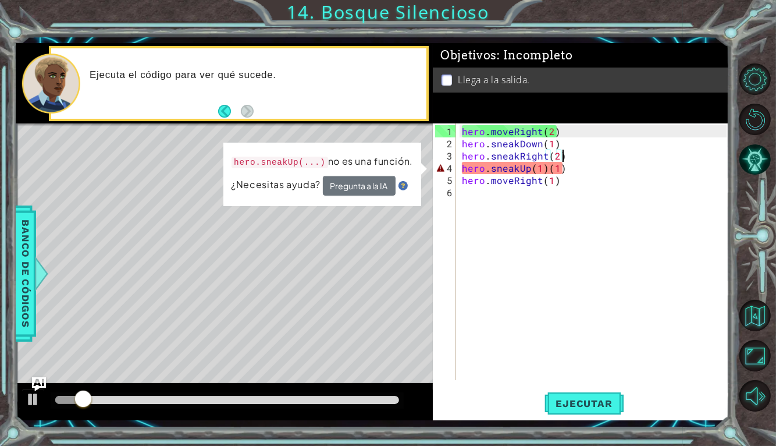
click at [574, 171] on div "hero . moveRight ( 2 ) hero . sneakDown ( 1 ) hero . sneakRight ( 2 ) hero . sn…" at bounding box center [596, 265] width 273 height 281
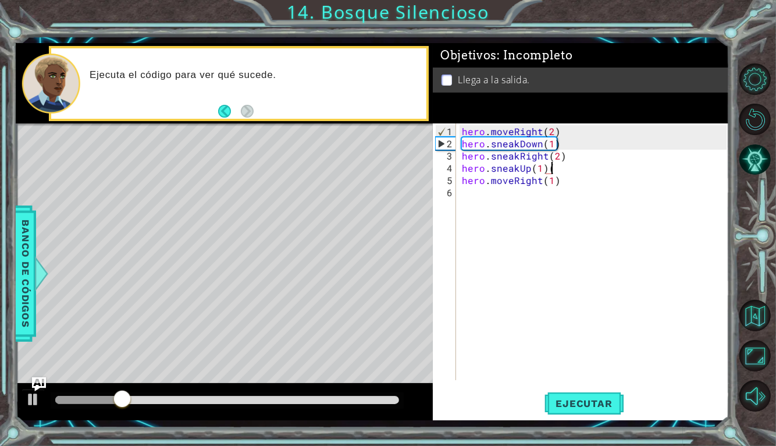
type textarea "hero.sneakUp(1)"
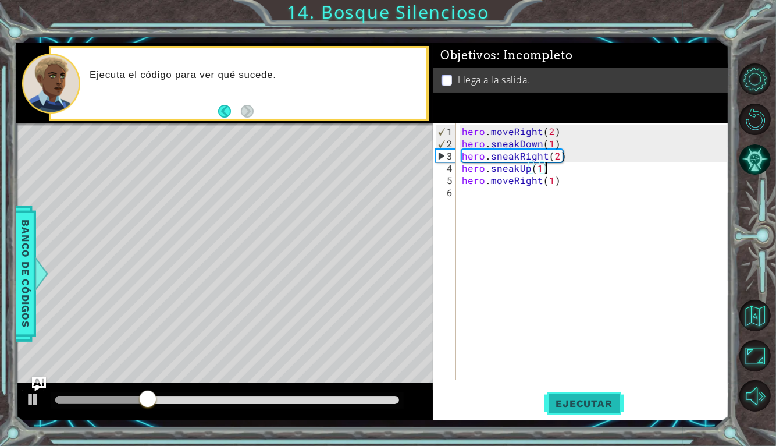
click at [611, 405] on span "Ejecutar" at bounding box center [585, 404] width 80 height 12
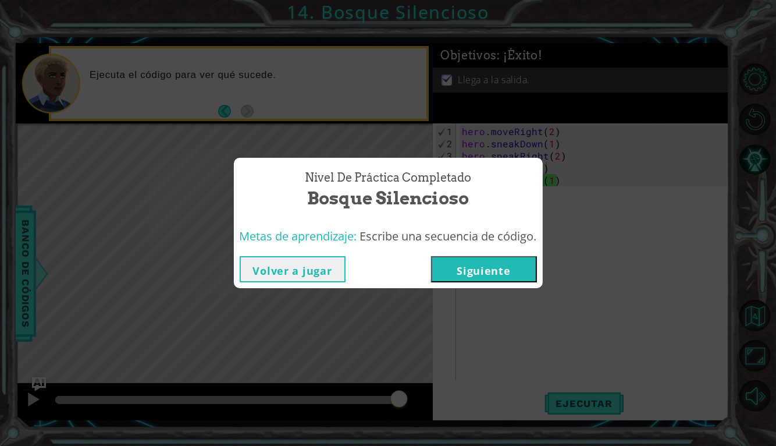
click at [505, 261] on button "Siguiente" at bounding box center [484, 269] width 106 height 26
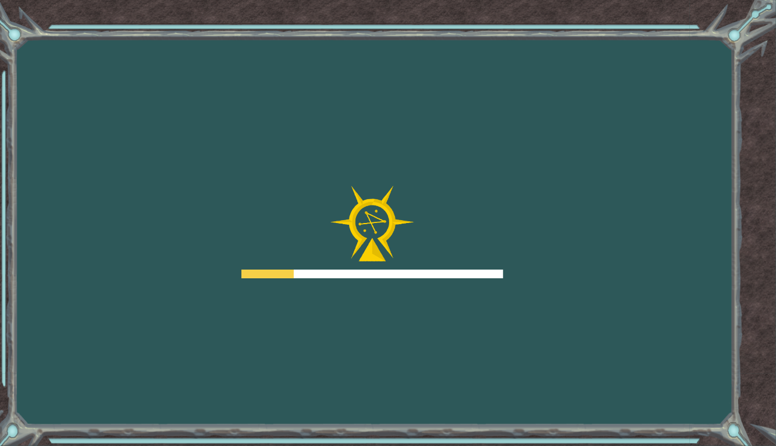
click at [492, 277] on div at bounding box center [373, 273] width 262 height 9
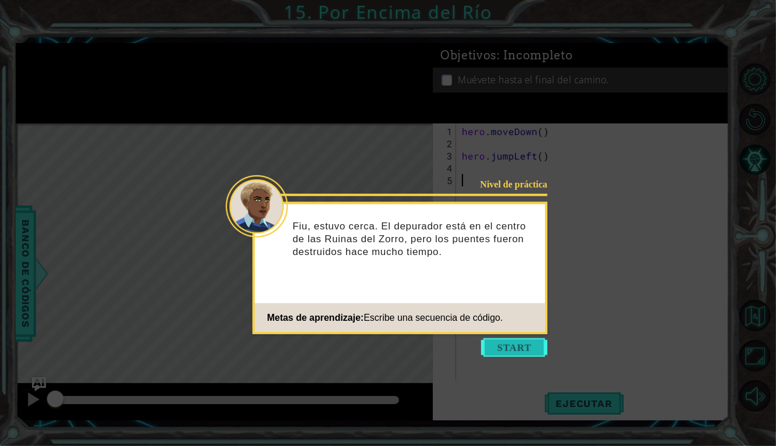
click at [517, 343] on button "Start" at bounding box center [514, 347] width 66 height 19
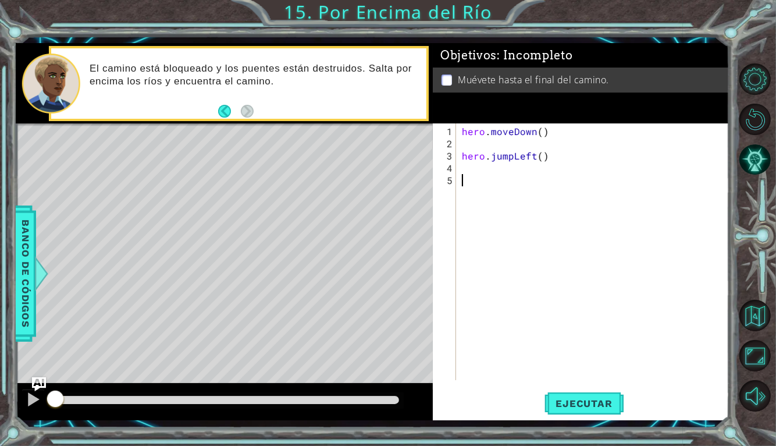
click at [552, 148] on div "hero . moveDown ( ) hero . jumpLeft ( )" at bounding box center [596, 265] width 273 height 281
type textarea "hero.jumpLeft()"
click at [499, 143] on div "hero . moveDown ( ) hero . jumpLeft ( )" at bounding box center [596, 265] width 273 height 281
type textarea "hero.moveDown()"
click at [598, 408] on span "Ejecutar" at bounding box center [585, 404] width 80 height 12
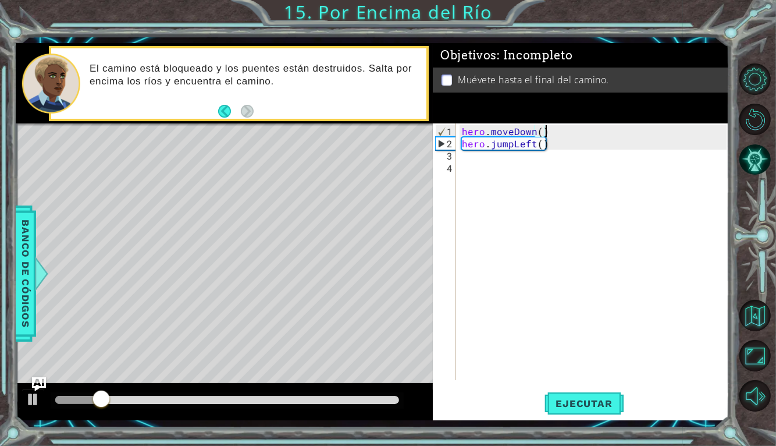
click at [511, 165] on div "hero . moveDown ( ) hero . jumpLeft ( )" at bounding box center [596, 265] width 273 height 281
click at [506, 154] on div "hero . moveDown ( ) hero . jumpLeft ( )" at bounding box center [596, 265] width 273 height 281
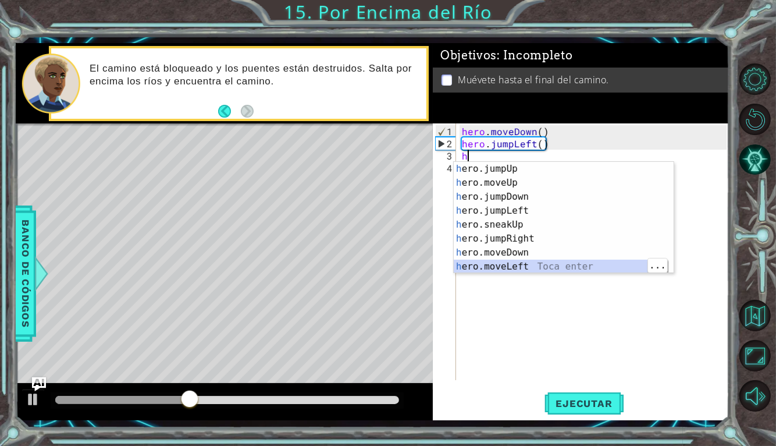
click at [555, 270] on div "h ero.jumpUp Toca enter h ero.moveUp Toca enter h ero.jumpDown Toca enter h ero…" at bounding box center [559, 232] width 211 height 140
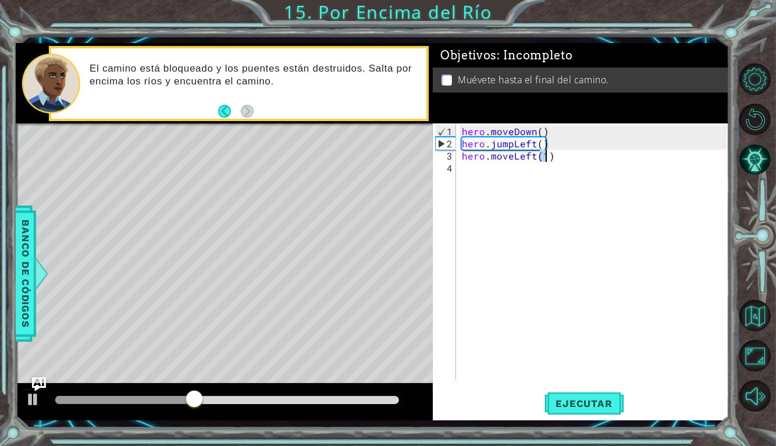
type textarea "hero.moveLeft(1)"
click at [534, 177] on div "hero . moveDown ( ) hero . jumpLeft ( ) hero . moveLeft ( 1 )" at bounding box center [596, 265] width 273 height 281
type textarea "h"
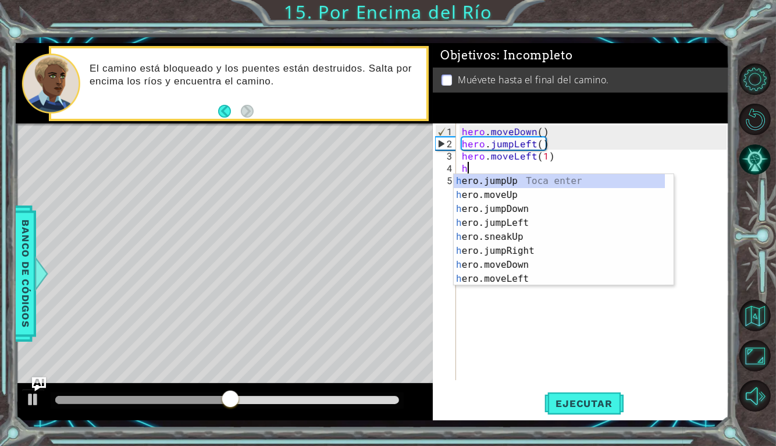
click at [544, 208] on div "h ero.jumpUp Toca enter h ero.moveUp Toca enter h ero.jumpDown Toca enter h ero…" at bounding box center [559, 244] width 211 height 140
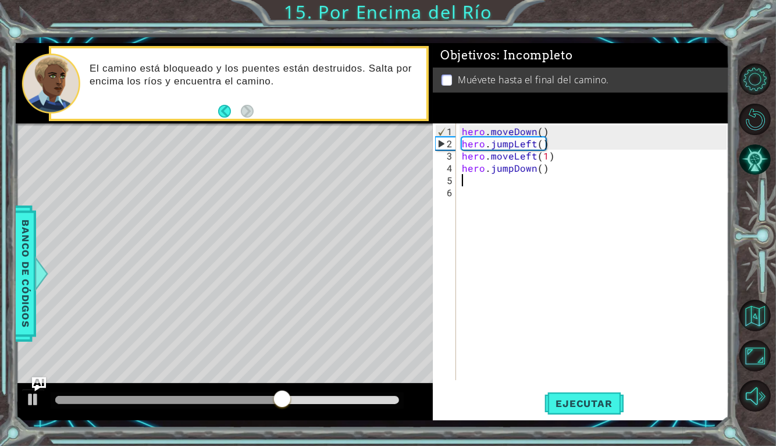
type textarea "h"
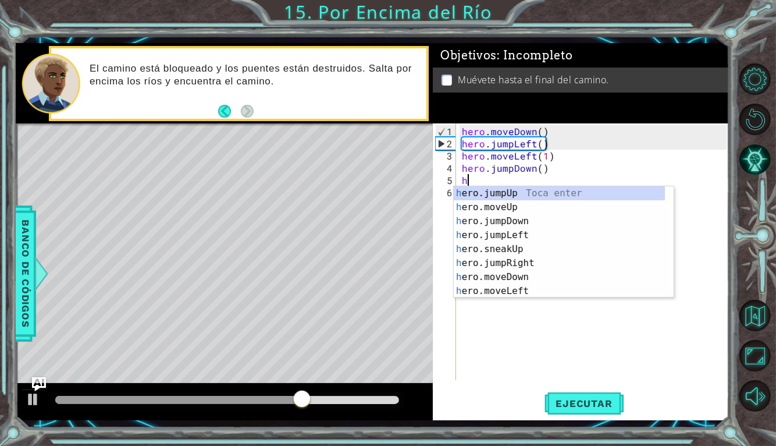
click at [542, 263] on div "h ero.jumpUp Toca enter h ero.moveUp Toca enter h ero.jumpDown Toca enter h ero…" at bounding box center [559, 256] width 211 height 140
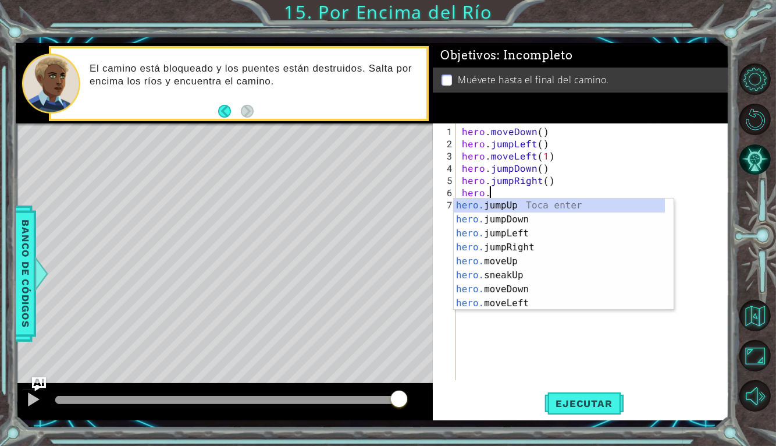
scroll to position [0, 1]
click at [547, 251] on div "hero.m oveUp Toca enter hero.m oveDown Toca enter hero.m oveLeft Toca enter her…" at bounding box center [564, 268] width 220 height 140
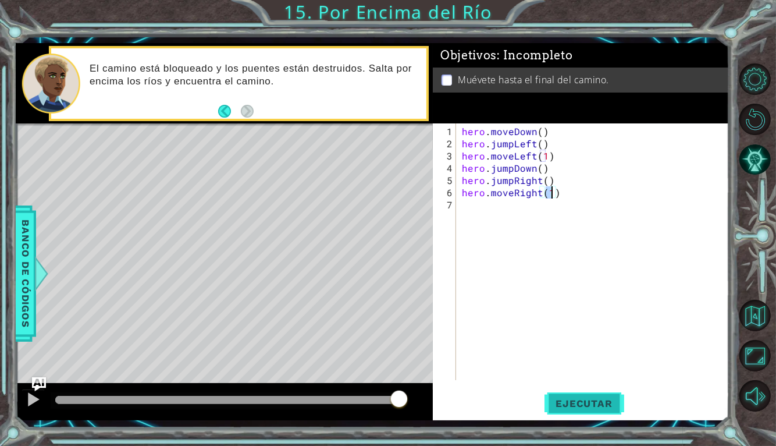
type textarea "hero.moveRight(1)"
click at [605, 400] on span "Ejecutar" at bounding box center [585, 404] width 80 height 12
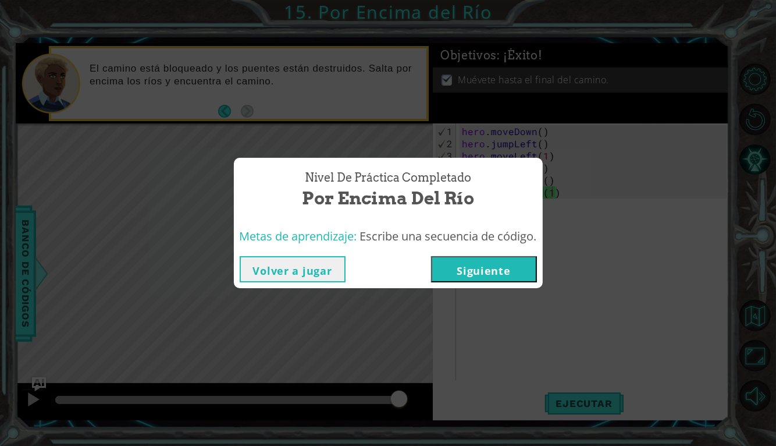
click at [498, 263] on button "Siguiente" at bounding box center [484, 269] width 106 height 26
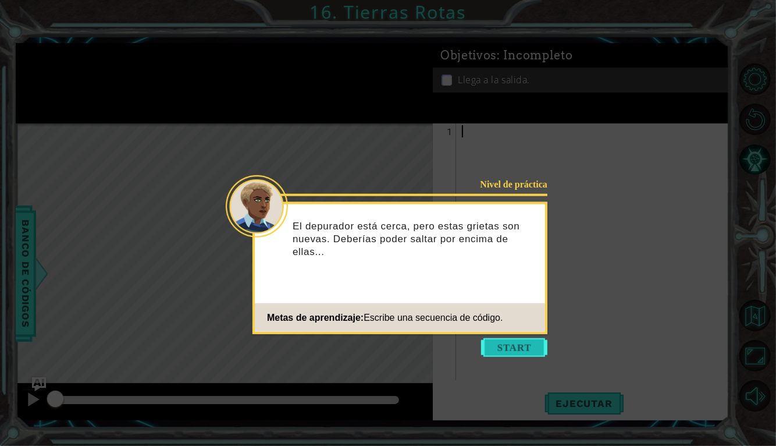
click at [517, 354] on button "Start" at bounding box center [514, 347] width 66 height 19
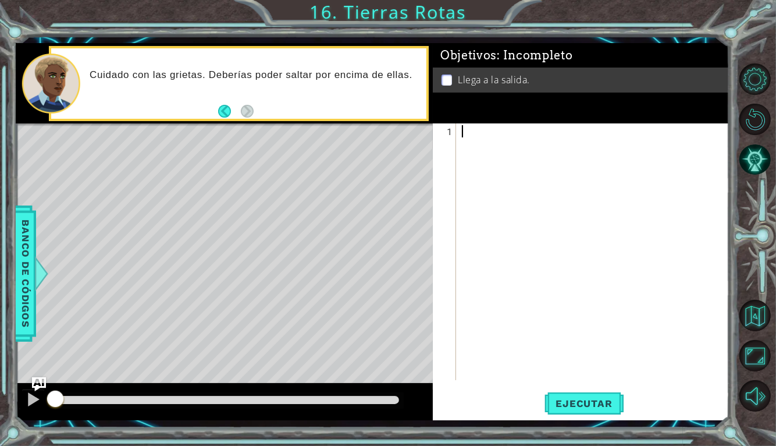
click at [545, 133] on div at bounding box center [596, 265] width 273 height 281
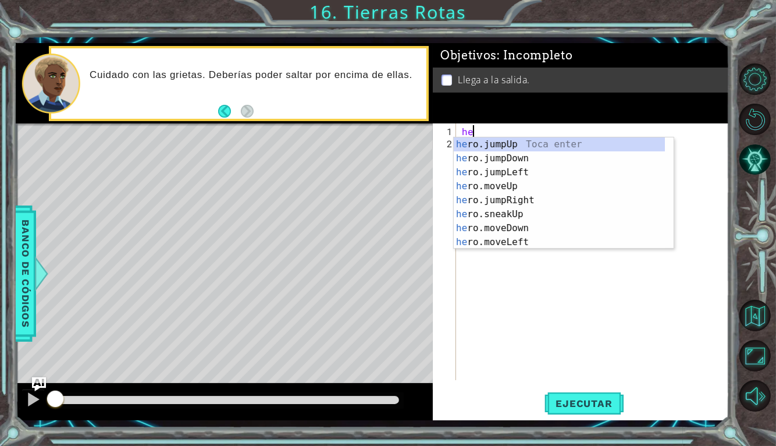
click at [570, 242] on div "he ro.jumpUp Toca enter he ro.jumpDown Toca enter he ro.jumpLeft Toca enter he …" at bounding box center [559, 207] width 211 height 140
type textarea "hero.moveLeft(1)"
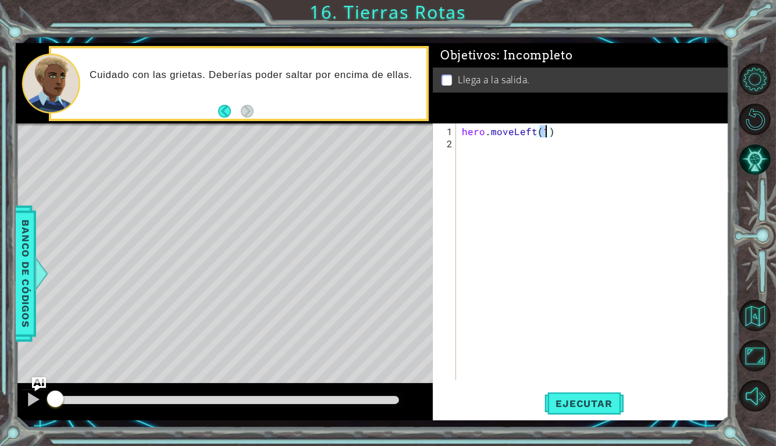
click at [545, 159] on div "hero . moveLeft ( 1 )" at bounding box center [596, 265] width 273 height 281
type textarea "h"
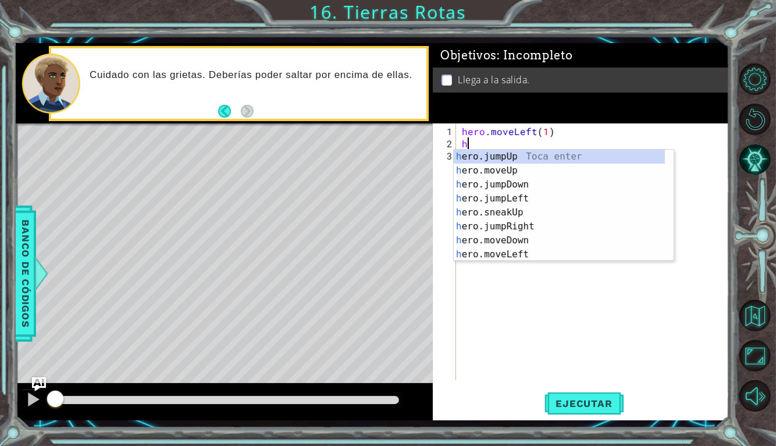
click at [545, 179] on div "h ero.jumpUp Toca enter h ero.moveUp Toca enter h ero.jumpDown Toca enter h ero…" at bounding box center [559, 220] width 211 height 140
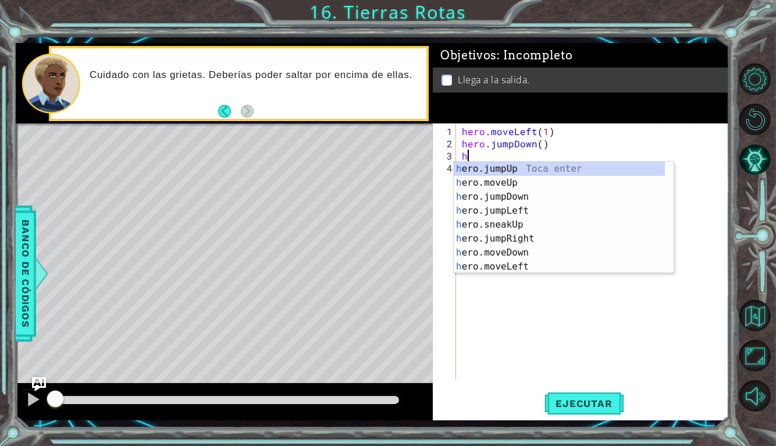
click at [582, 176] on div "h ero.jumpUp Toca enter h ero.moveUp Toca enter h ero.jumpDown Toca enter h ero…" at bounding box center [559, 232] width 211 height 140
type textarea "hero.moveUp(1)"
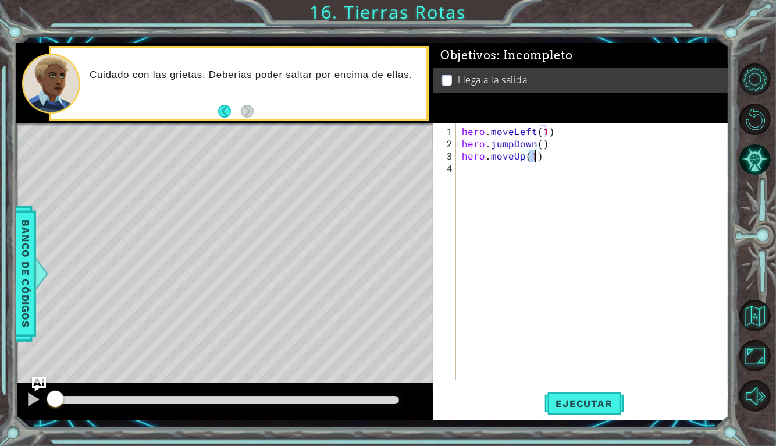
click at [502, 178] on div "hero . moveLeft ( 1 ) hero . jumpDown ( ) hero . moveUp ( 1 )" at bounding box center [596, 265] width 273 height 281
type textarea "h"
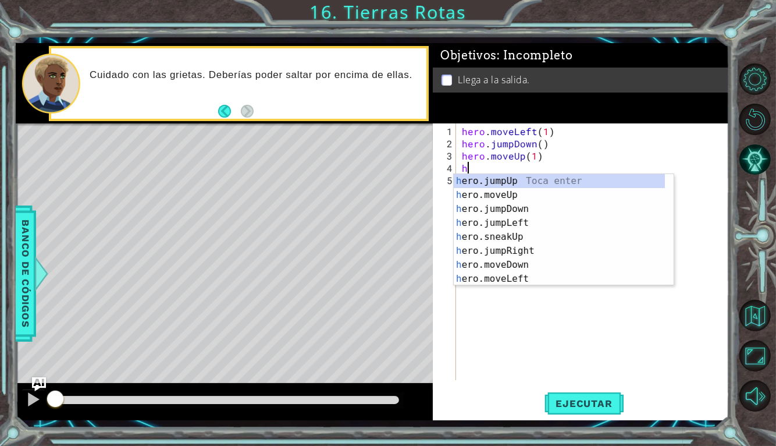
click at [556, 252] on div "h ero.jumpUp Toca enter h ero.moveUp Toca enter h ero.jumpDown Toca enter h ero…" at bounding box center [559, 244] width 211 height 140
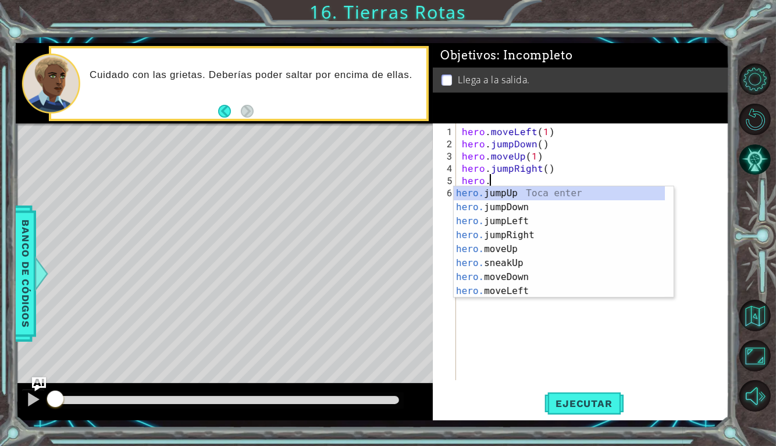
scroll to position [0, 1]
click at [554, 237] on div "hero.m oveUp Toca enter hero.m oveDown Toca enter hero.m oveLeft Toca enter her…" at bounding box center [564, 256] width 220 height 140
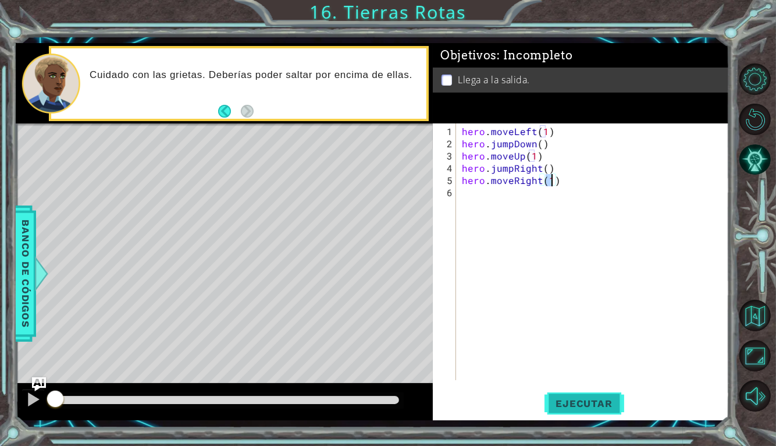
click at [590, 416] on button "Ejecutar" at bounding box center [585, 403] width 80 height 30
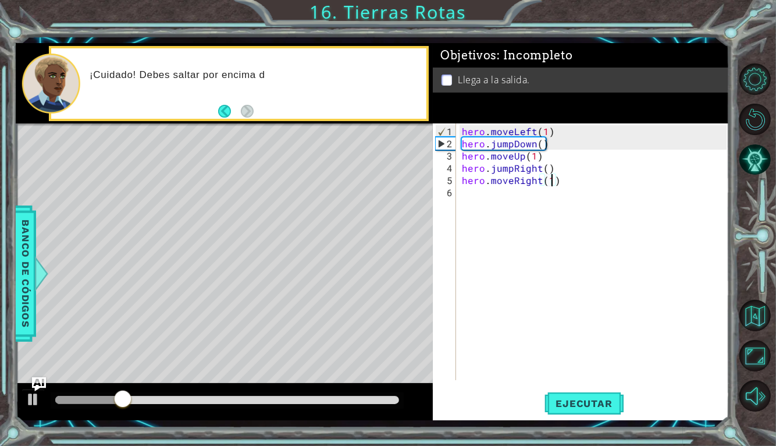
click at [533, 126] on div "hero . moveLeft ( 1 ) hero . jumpDown ( ) hero . moveUp ( 1 ) hero . jumpRight …" at bounding box center [596, 265] width 273 height 281
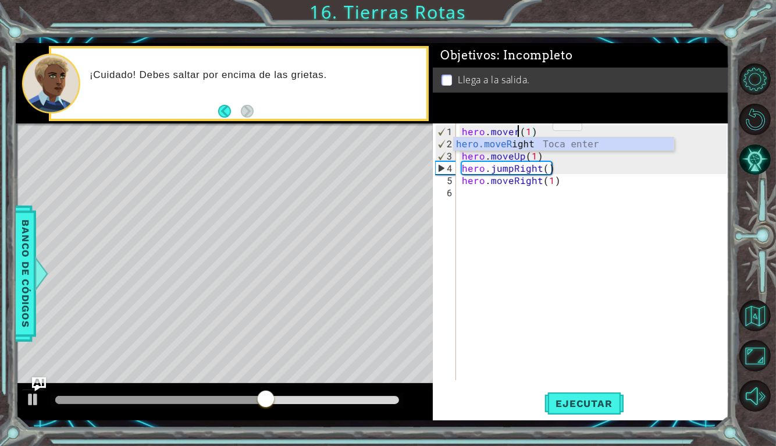
scroll to position [0, 3]
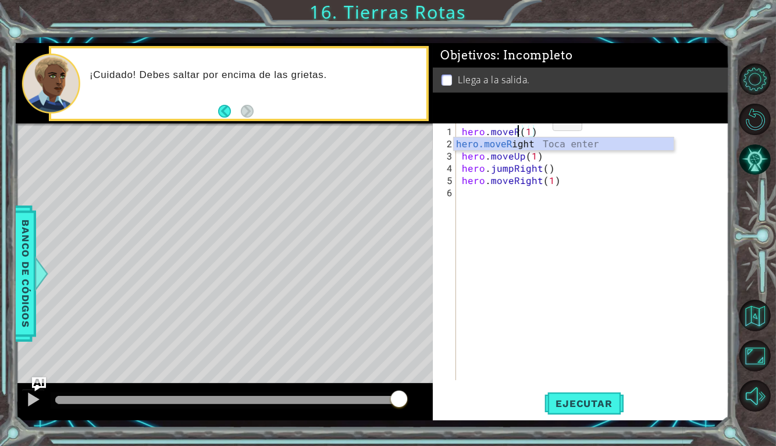
click at [590, 140] on div "hero.moveR ight Toca enter" at bounding box center [564, 158] width 220 height 42
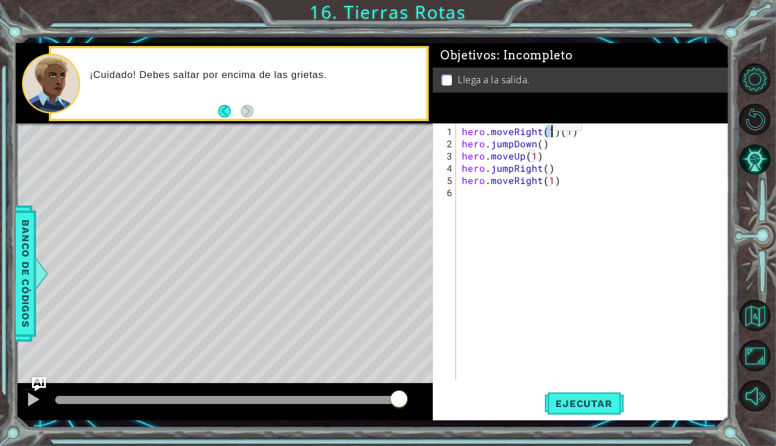
click at [608, 133] on div "hero . moveRight ( 1 ) ( 1 ) hero . jumpDown ( ) hero . moveUp ( 1 ) hero . jum…" at bounding box center [596, 265] width 273 height 281
click at [603, 403] on span "Ejecutar" at bounding box center [585, 404] width 80 height 12
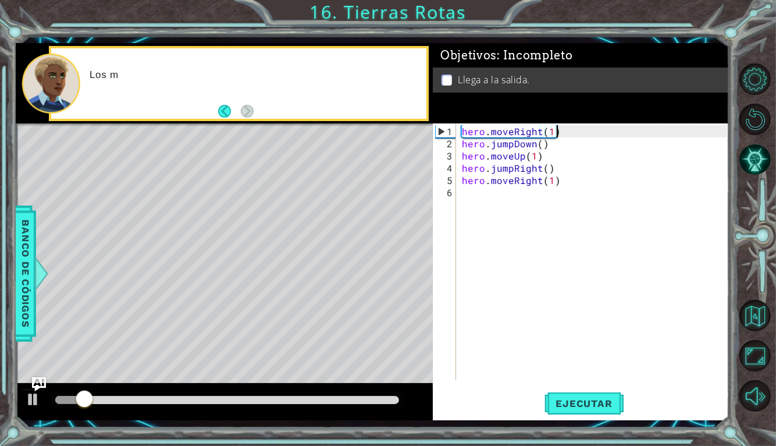
click at [541, 147] on div "hero . moveRight ( 1 ) hero . jumpDown ( ) hero . moveUp ( 1 ) hero . jumpRight…" at bounding box center [596, 265] width 273 height 281
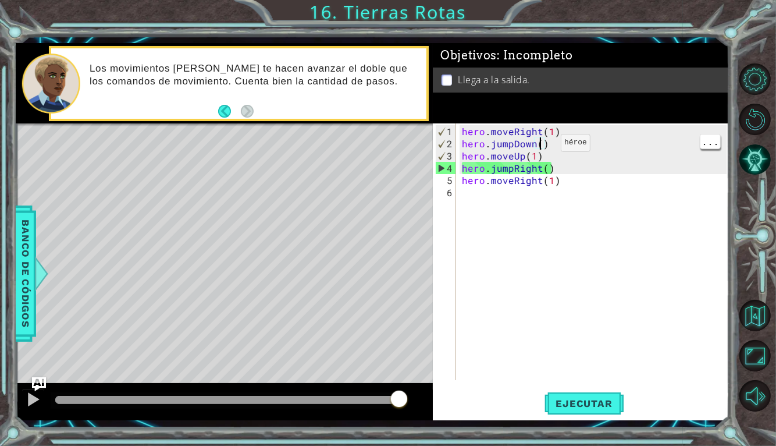
click at [535, 141] on div "hero . moveRight ( 1 ) hero . jumpDown ( ) hero . moveUp ( 1 ) hero . jumpRight…" at bounding box center [596, 265] width 273 height 281
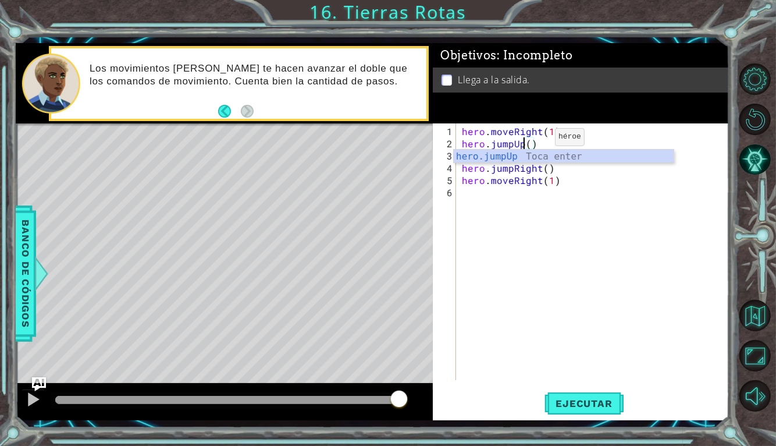
scroll to position [0, 3]
click at [612, 402] on span "Ejecutar" at bounding box center [585, 404] width 80 height 12
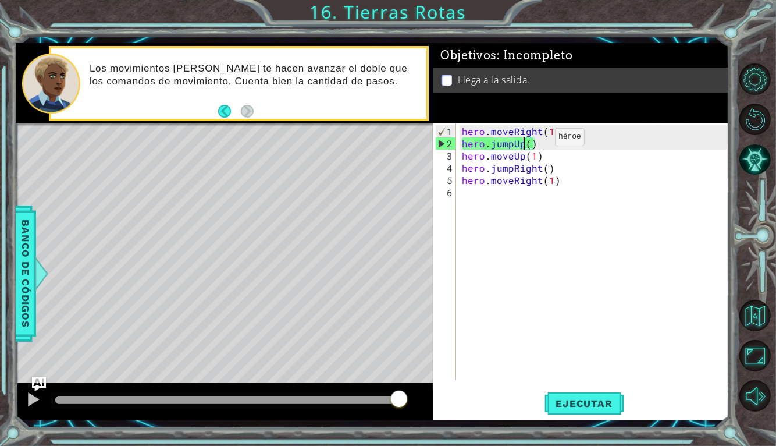
click at [537, 143] on div "hero . moveRight ( 1 ) hero . jumpUp ( ) hero . moveUp ( 1 ) hero . jumpRight (…" at bounding box center [596, 265] width 273 height 281
click at [527, 145] on div "hero . moveRight ( 1 ) hero . jumpUp ( ) hero . moveUp ( 1 ) hero . jumpRight (…" at bounding box center [596, 265] width 273 height 281
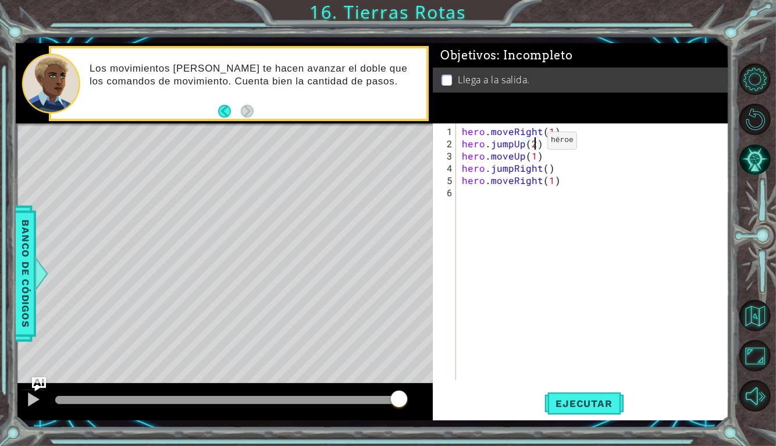
scroll to position [0, 4]
click at [597, 416] on button "Ejecutar" at bounding box center [585, 403] width 80 height 30
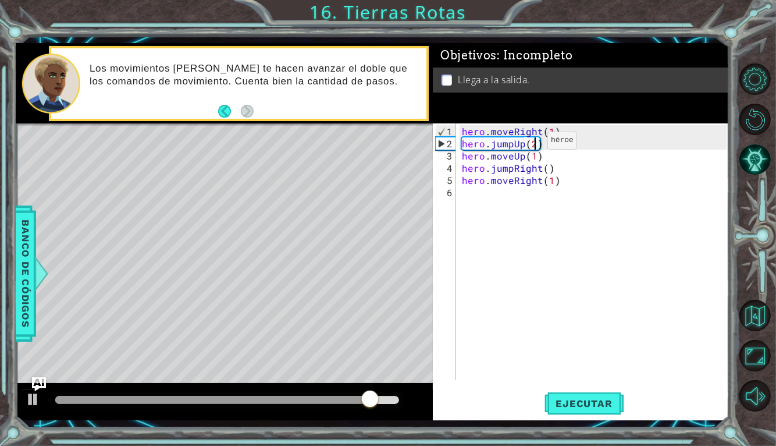
click at [525, 141] on div "hero . moveRight ( 1 ) hero . jumpUp ( 2 ) hero . moveUp ( 1 ) hero . jumpRight…" at bounding box center [596, 265] width 273 height 281
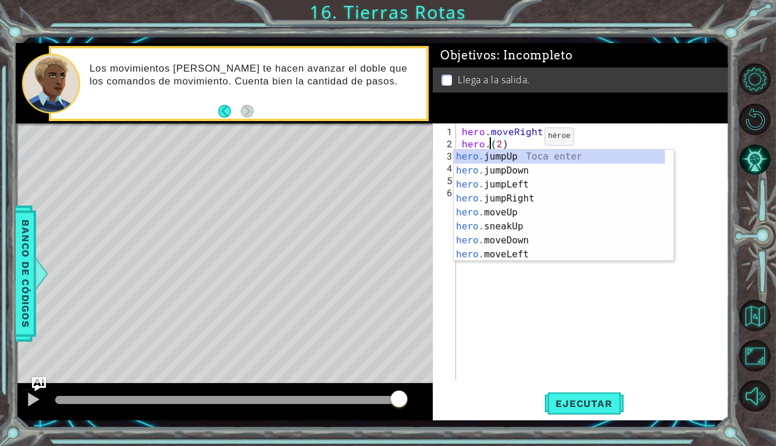
scroll to position [0, 2]
click at [555, 156] on div "hero.m oveUp Toca enter hero.m oveDown Toca enter hero.m oveLeft Toca enter her…" at bounding box center [564, 220] width 220 height 140
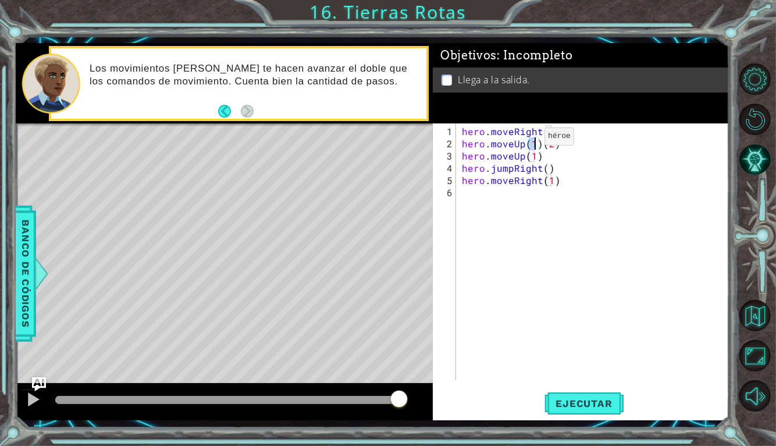
click at [517, 154] on div "hero . moveRight ( 1 ) hero . moveUp ( 1 ) ( 2 ) hero . moveUp ( 1 ) hero . jum…" at bounding box center [596, 265] width 273 height 281
click at [510, 155] on div "hero . moveRight ( 1 ) hero . moveUp ( 1 ) ( 2 ) hero . moveUp ( 1 ) hero . jum…" at bounding box center [596, 265] width 273 height 281
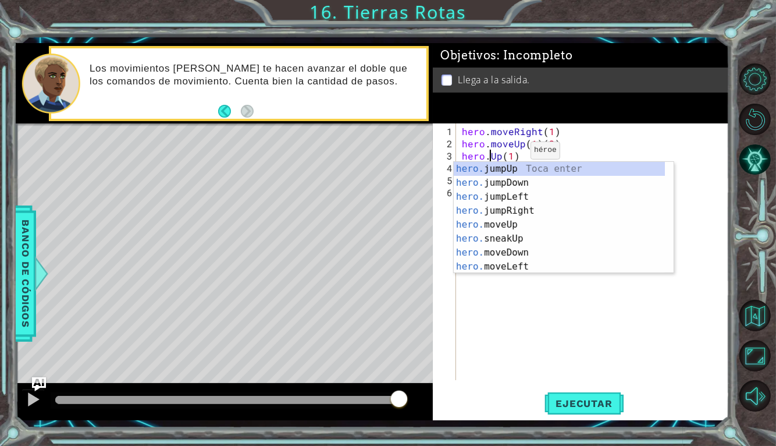
click at [552, 168] on div "hero. jumpUp Toca enter hero. jumpDown Toca enter hero. jumpLeft Toca enter her…" at bounding box center [559, 232] width 211 height 140
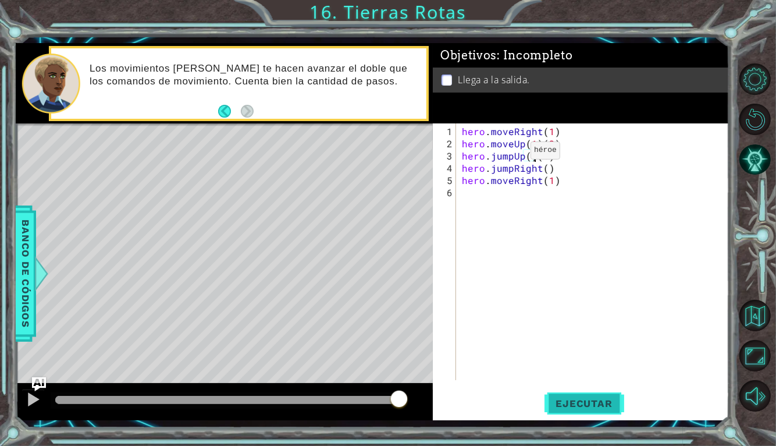
click at [603, 403] on span "Ejecutar" at bounding box center [585, 404] width 80 height 12
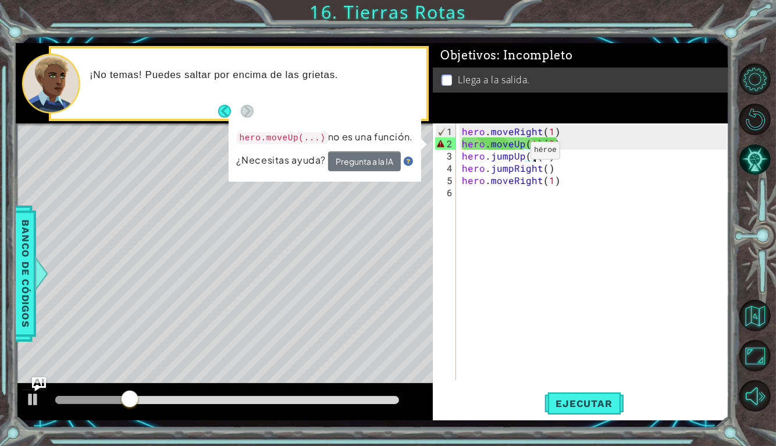
click at [617, 150] on div "hero . moveRight ( 1 ) hero . moveUp ( 1 ) ( 2 ) hero . jumpUp ( ) ( 1 ) hero .…" at bounding box center [596, 265] width 273 height 281
click at [606, 143] on div "hero . moveRight ( 1 ) hero . moveUp ( 1 ) ( 2 ) hero . jumpUp ( ) ( 1 ) hero .…" at bounding box center [596, 265] width 273 height 281
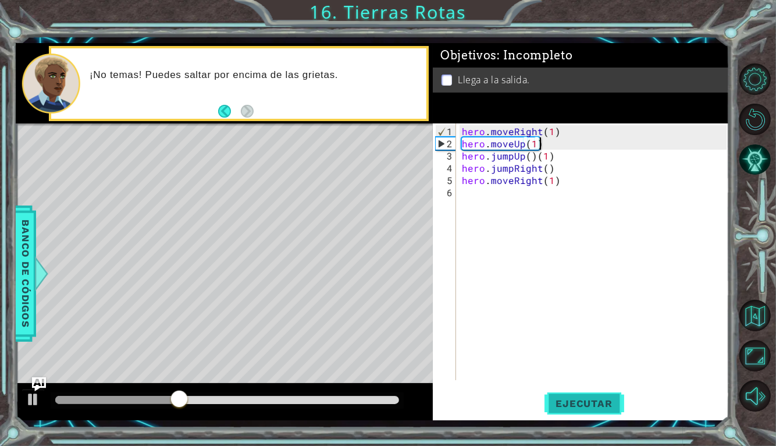
click at [587, 400] on span "Ejecutar" at bounding box center [585, 404] width 80 height 12
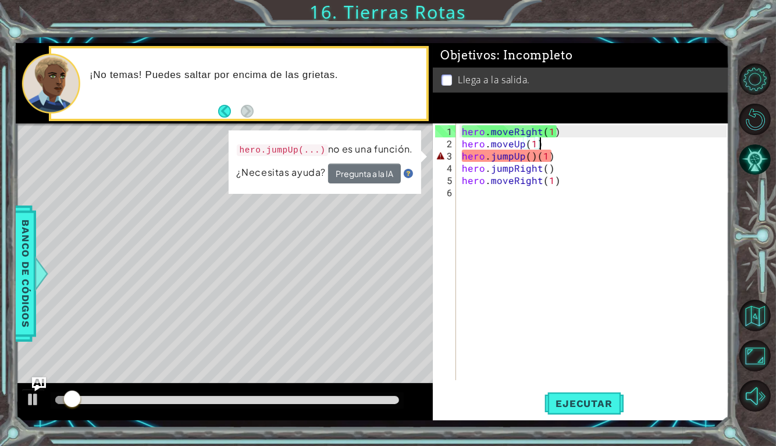
click at [568, 156] on div "hero . moveRight ( 1 ) hero . moveUp ( 1 ) hero . jumpUp ( ) ( 1 ) hero . jumpR…" at bounding box center [596, 265] width 273 height 281
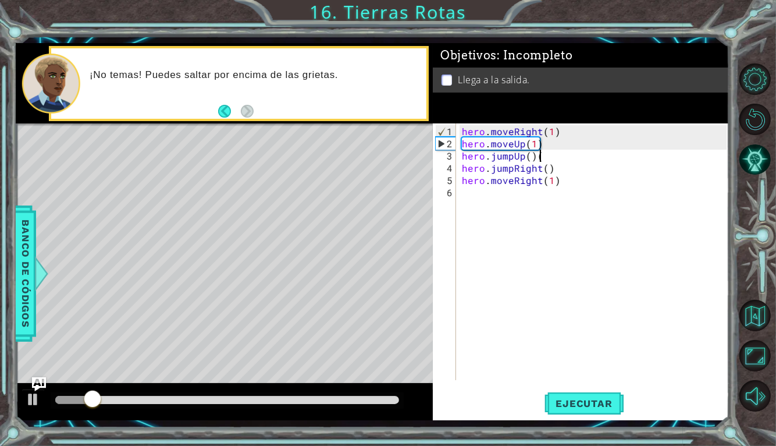
type textarea "hero.jumpUp()"
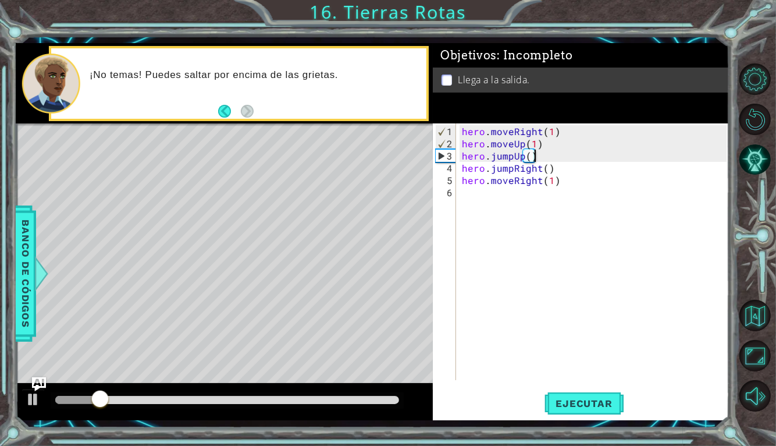
scroll to position [0, 0]
type textarea "hero.jumpUp()"
click at [595, 406] on span "Ejecutar" at bounding box center [585, 404] width 80 height 12
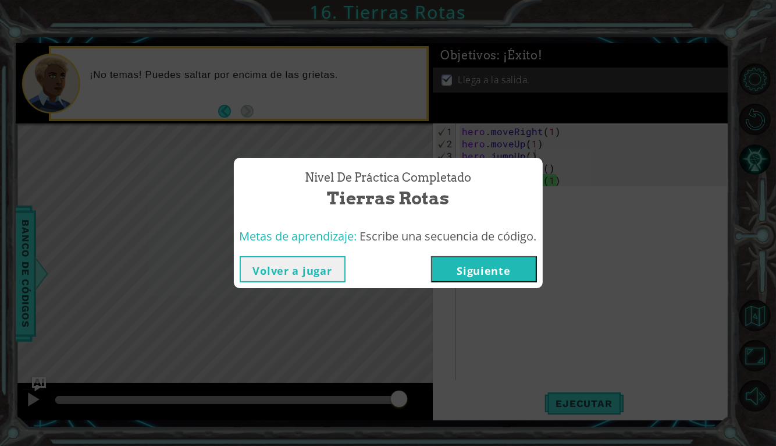
click at [508, 265] on button "Siguiente" at bounding box center [484, 269] width 106 height 26
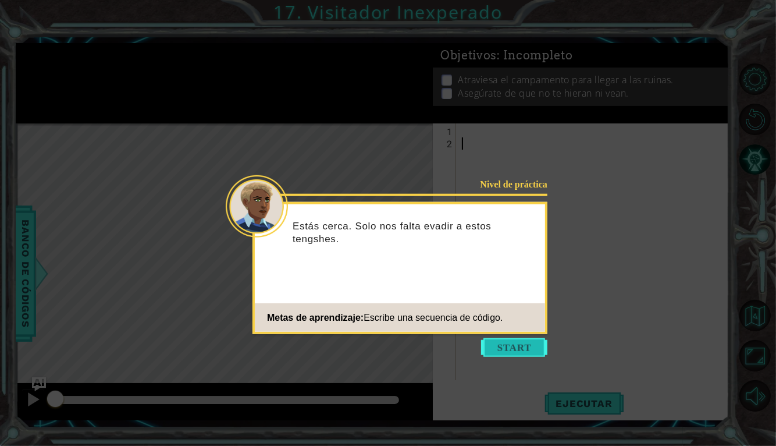
click at [526, 349] on button "Start" at bounding box center [514, 347] width 66 height 19
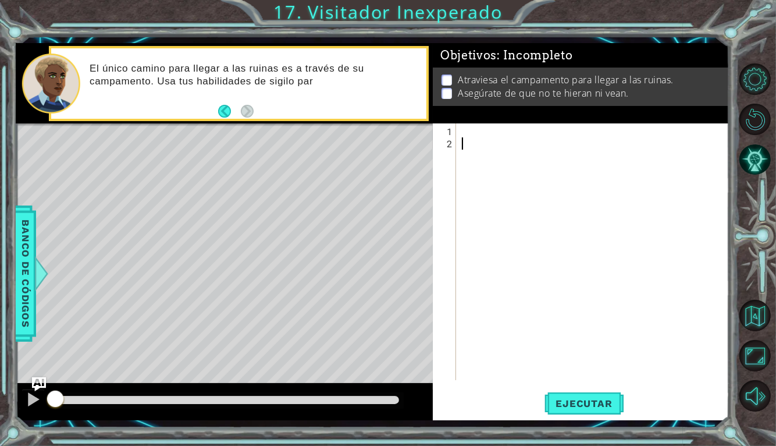
click at [540, 135] on div at bounding box center [596, 265] width 273 height 281
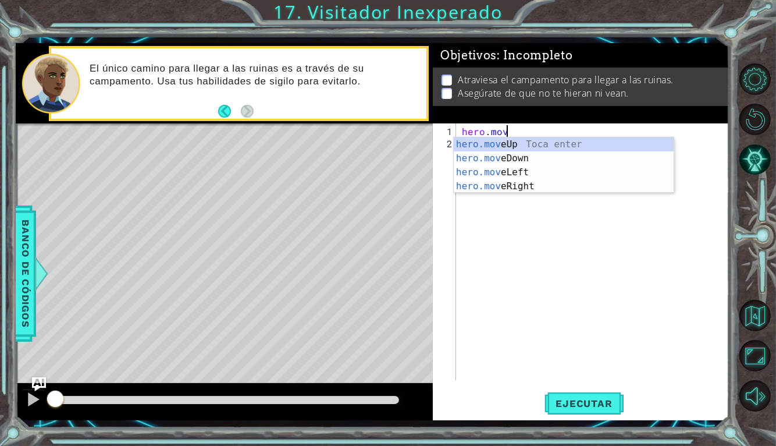
scroll to position [0, 2]
click at [567, 148] on div "hero.move Up Toca enter hero.move Down Toca enter hero.move Left Toca enter her…" at bounding box center [564, 179] width 220 height 84
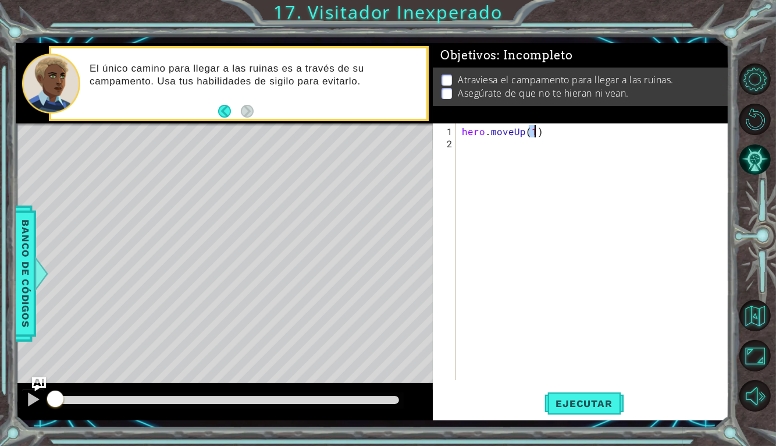
type textarea "hero.moveUp(1)"
click at [547, 150] on div "hero . moveUp ( 1 )" at bounding box center [596, 265] width 273 height 281
type textarea "h"
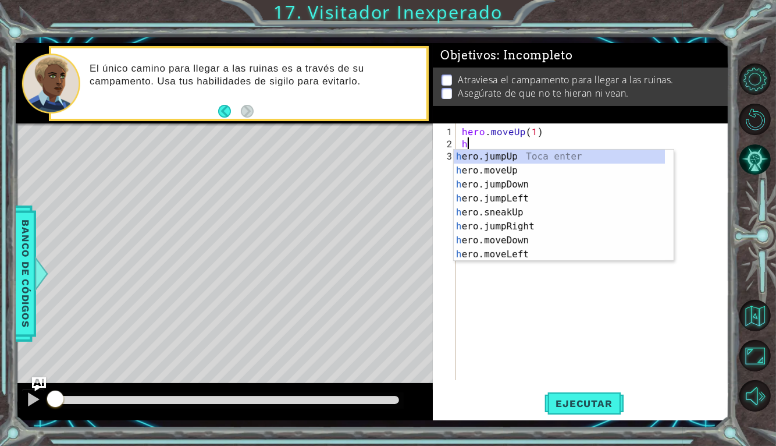
click at [551, 226] on div "h ero.jumpUp Toca enter h ero.moveUp Toca enter h ero.jumpDown Toca enter h ero…" at bounding box center [559, 220] width 211 height 140
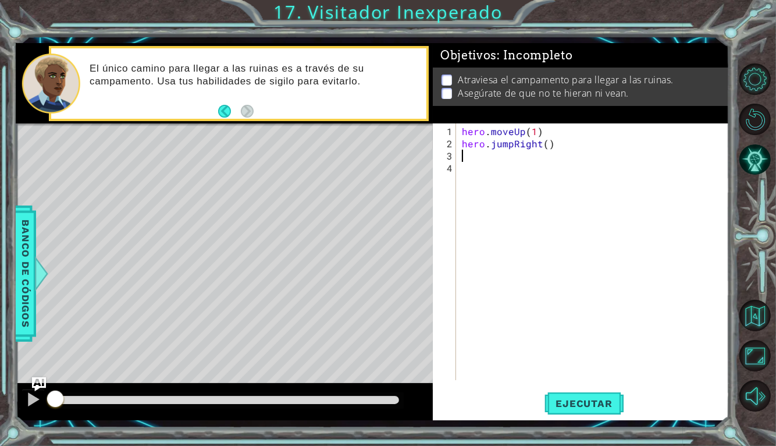
type textarea "h"
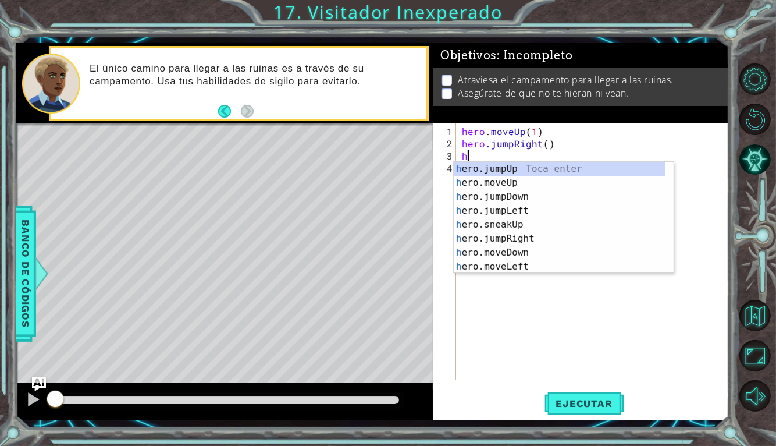
click at [544, 198] on div "h ero.jumpUp Toca enter h ero.moveUp Toca enter h ero.jumpDown Toca enter h ero…" at bounding box center [559, 232] width 211 height 140
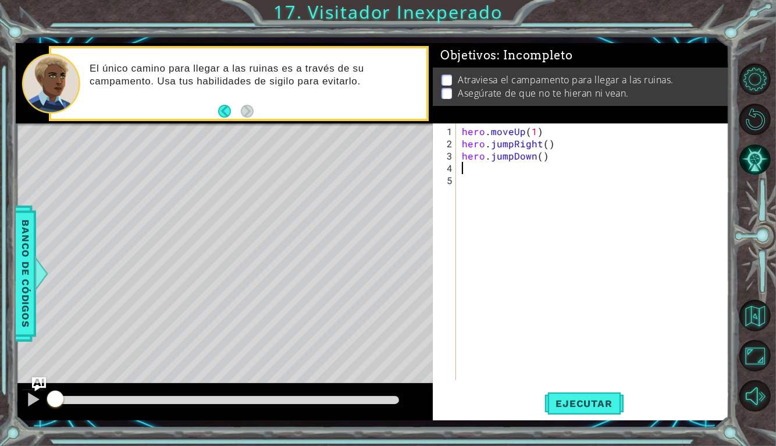
type textarea "j"
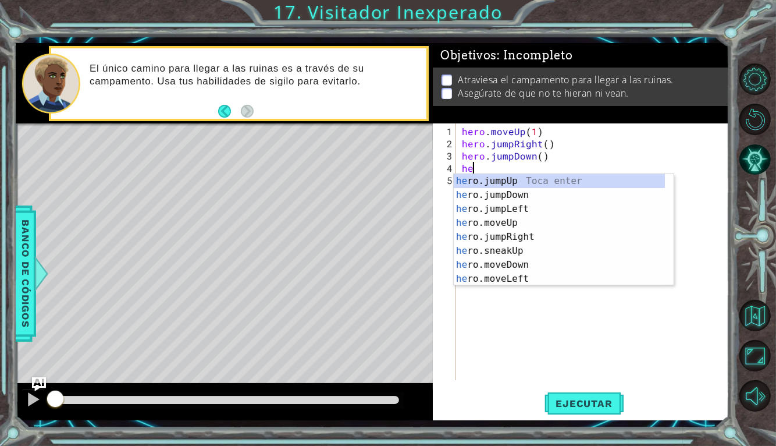
click at [547, 265] on div "he ro.jumpUp Toca enter he ro.jumpDown Toca enter he ro.jumpLeft Toca enter he …" at bounding box center [559, 244] width 211 height 140
type textarea "hero.moveDown(1)"
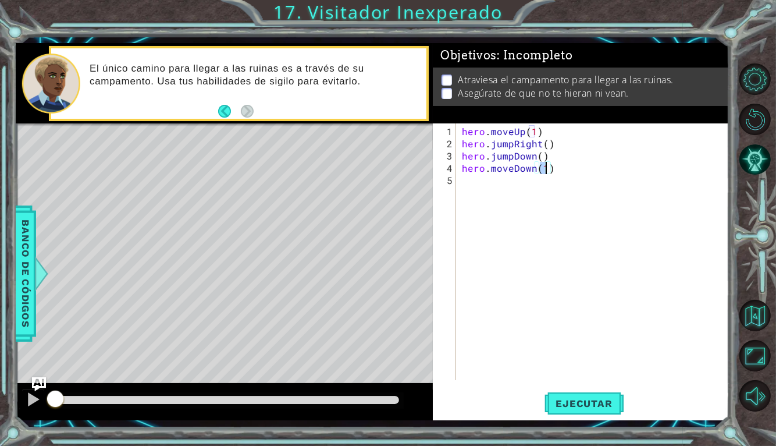
click at [566, 197] on div "hero . moveUp ( 1 ) hero . jumpRight ( ) hero . jumpDown ( ) hero . moveDown ( …" at bounding box center [596, 265] width 273 height 281
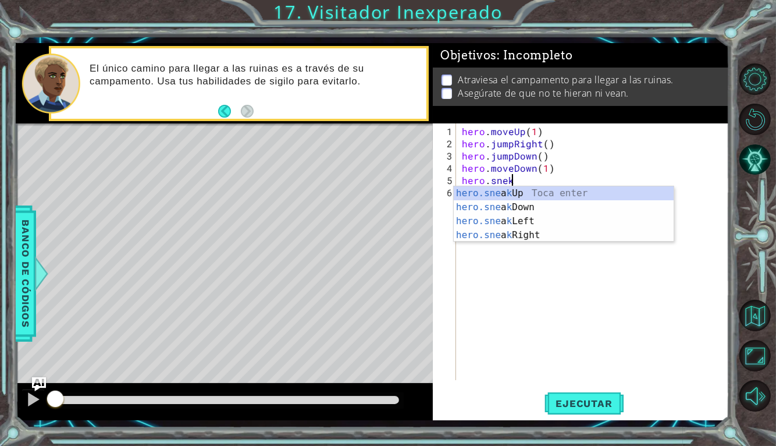
scroll to position [0, 2]
click at [583, 225] on div "hero.sne a k Up Toca enter hero.sne a k Down Toca enter hero.sne a k Left Toca …" at bounding box center [564, 228] width 220 height 84
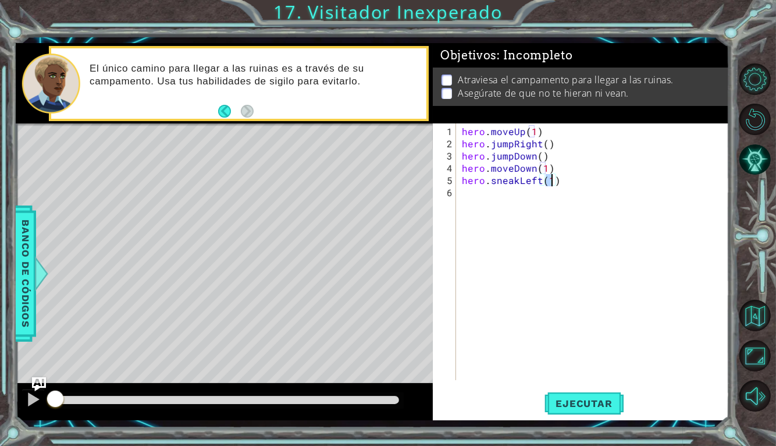
click at [548, 185] on div "hero . moveUp ( 1 ) hero . jumpRight ( ) hero . jumpDown ( ) hero . moveDown ( …" at bounding box center [596, 265] width 273 height 281
click at [531, 178] on div "hero . moveUp ( 1 ) hero . jumpRight ( ) hero . jumpDown ( ) hero . moveDown ( …" at bounding box center [596, 265] width 273 height 281
click at [535, 182] on div "hero . moveUp ( 1 ) hero . jumpRight ( ) hero . jumpDown ( ) hero . moveDown ( …" at bounding box center [596, 265] width 273 height 281
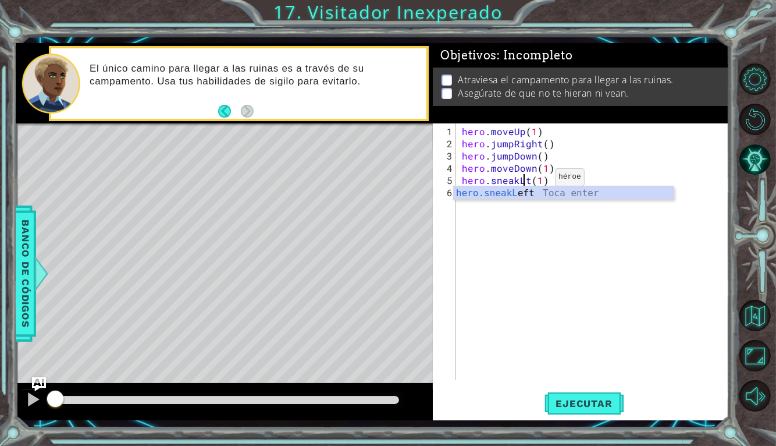
type textarea "hero.sneakt(1)"
click at [572, 242] on div "hero . moveUp ( 1 ) hero . jumpRight ( ) hero . jumpDown ( ) hero . moveDown ( …" at bounding box center [596, 265] width 273 height 281
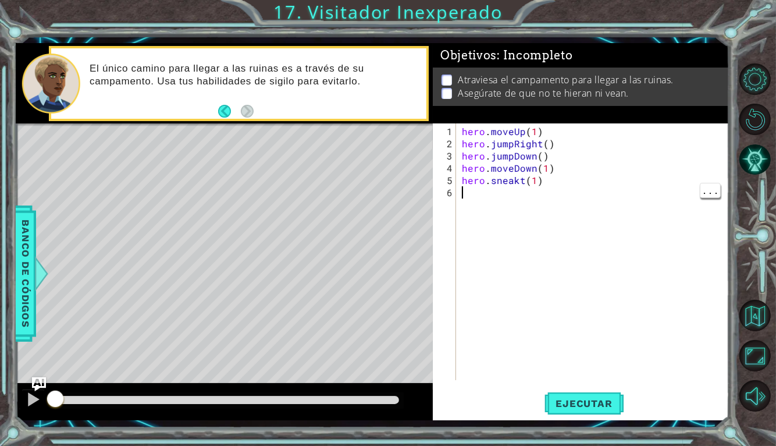
scroll to position [0, 0]
click at [515, 179] on div "hero . moveUp ( 1 ) hero . jumpRight ( ) hero . jumpDown ( ) hero . moveDown ( …" at bounding box center [596, 265] width 273 height 281
click at [520, 178] on div "hero . moveUp ( 1 ) hero . jumpRight ( ) hero . jumpDown ( ) hero . moveDown ( …" at bounding box center [596, 265] width 273 height 281
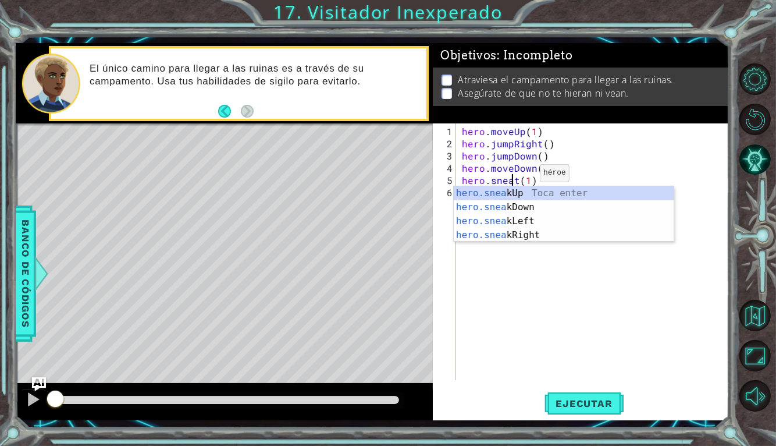
click at [566, 232] on div "hero.snea kUp Toca enter hero.snea kDown Toca enter hero.snea kLeft Toca enter …" at bounding box center [564, 228] width 220 height 84
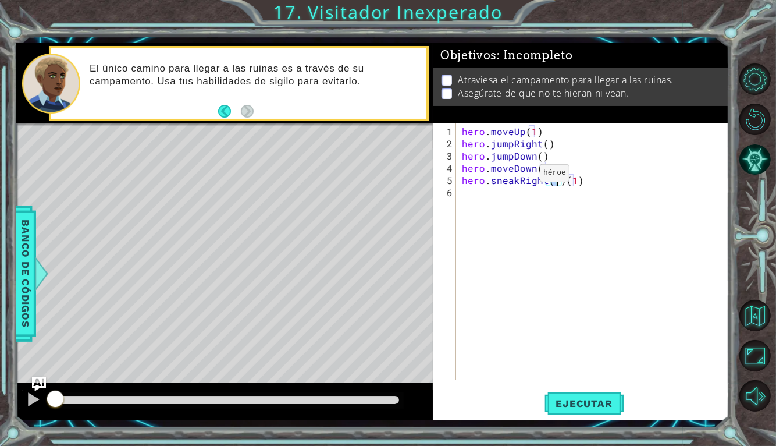
click at [605, 178] on div "hero . moveUp ( 1 ) hero . jumpRight ( ) hero . jumpDown ( ) hero . moveDown ( …" at bounding box center [596, 265] width 273 height 281
click at [559, 181] on div "hero . moveUp ( 1 ) hero . jumpRight ( ) hero . jumpDown ( ) hero . moveDown ( …" at bounding box center [596, 265] width 273 height 281
type textarea "hero.sneakRight(3)"
click at [583, 198] on div "hero . moveUp ( 1 ) hero . jumpRight ( ) hero . jumpDown ( ) hero . moveDown ( …" at bounding box center [596, 265] width 273 height 281
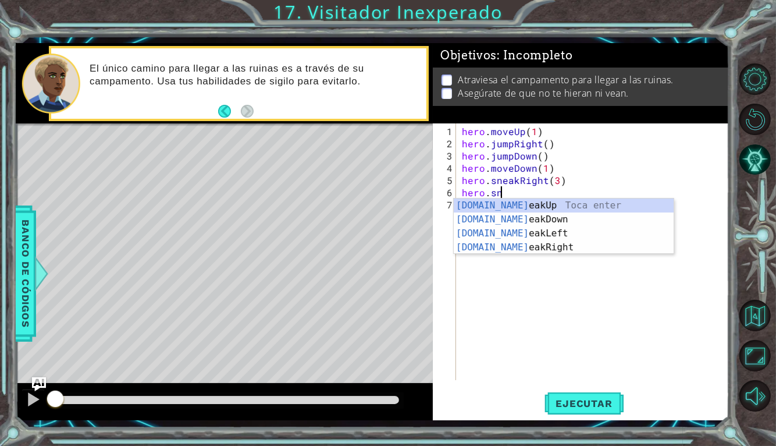
scroll to position [0, 2]
click at [576, 211] on div "[DOMAIN_NAME] eakUp Toca enter [DOMAIN_NAME] eakDown Toca enter [DOMAIN_NAME] e…" at bounding box center [564, 240] width 220 height 84
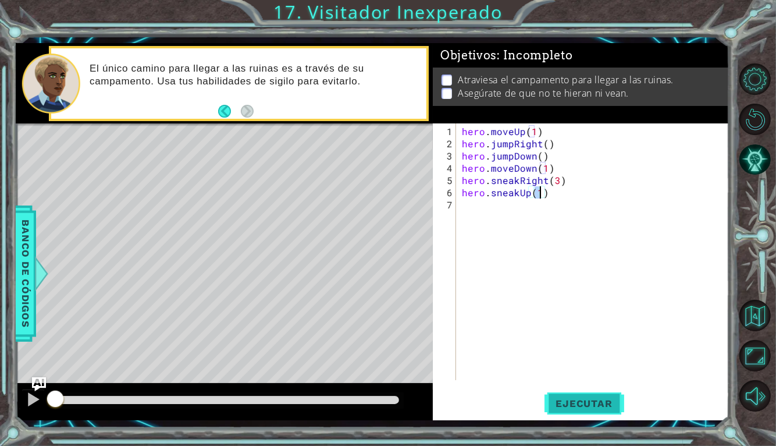
click at [602, 407] on span "Ejecutar" at bounding box center [585, 404] width 80 height 12
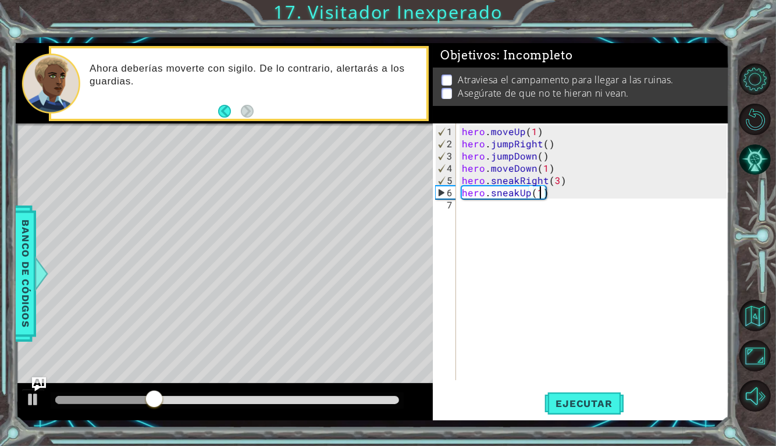
click at [539, 175] on div "hero . moveUp ( 1 ) hero . jumpRight ( ) hero . jumpDown ( ) hero . moveDown ( …" at bounding box center [596, 265] width 273 height 281
click at [544, 164] on div "hero . moveUp ( 1 ) hero . jumpRight ( ) hero . jumpDown ( ) hero . moveDown ( …" at bounding box center [596, 265] width 273 height 281
click at [552, 167] on div "hero . moveUp ( 1 ) hero . jumpRight ( ) hero . jumpDown ( ) hero . moveDown ( …" at bounding box center [596, 265] width 273 height 281
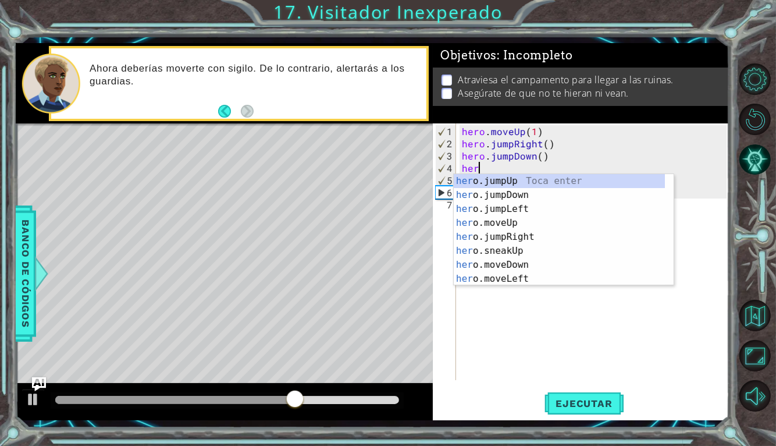
scroll to position [0, 0]
type textarea "h"
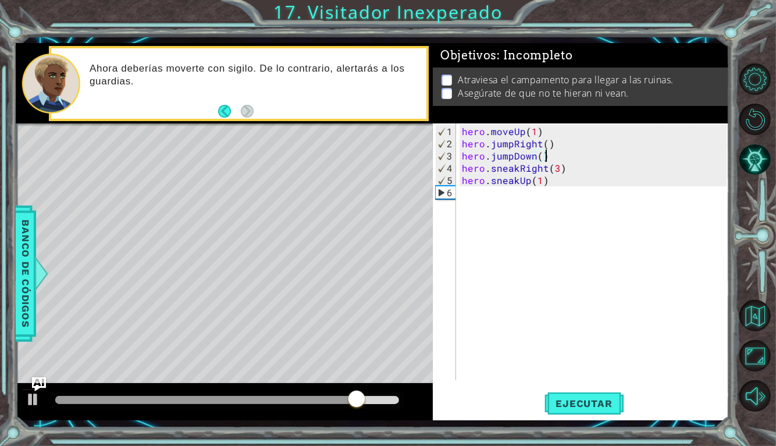
click at [554, 164] on div "hero . moveUp ( 1 ) hero . jumpRight ( ) hero . jumpDown ( ) hero . sneakRight …" at bounding box center [596, 265] width 273 height 281
click at [561, 165] on div "hero . moveUp ( 1 ) hero . jumpRight ( ) hero . jumpDown ( ) hero . sneakRight …" at bounding box center [596, 265] width 273 height 281
click at [460, 177] on div "hero . moveUp ( 1 ) hero . jumpRight ( ) hero . jumpDown ( ) hero . sneakRight …" at bounding box center [596, 265] width 273 height 281
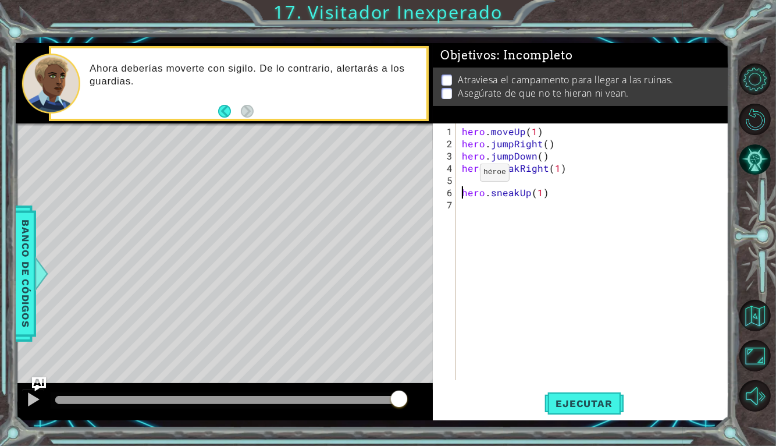
click at [463, 168] on div "hero . moveUp ( 1 ) hero . jumpRight ( ) hero . jumpDown ( ) hero . sneakRight …" at bounding box center [596, 265] width 273 height 281
type textarea "hero.sneakRight(1)"
click at [474, 179] on div "hero . moveUp ( 1 ) hero . jumpRight ( ) hero . jumpDown ( ) hero . sneakRight …" at bounding box center [596, 265] width 273 height 281
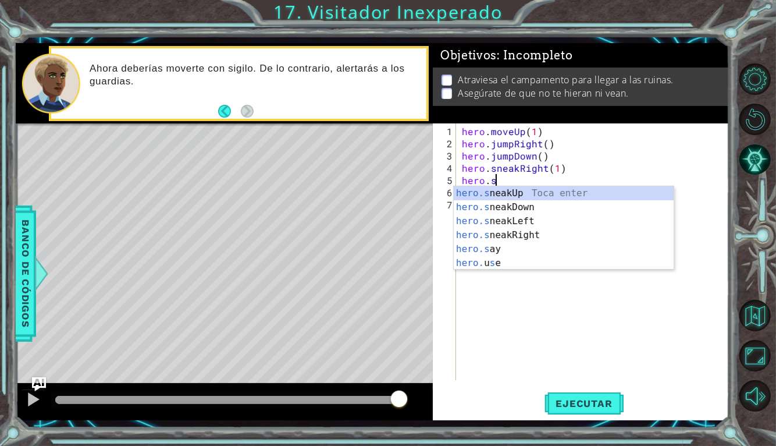
scroll to position [0, 1]
click at [556, 206] on div "hero.s neakUp Toca enter hero.s neakDown Toca enter hero.s neakLeft Toca enter …" at bounding box center [564, 242] width 220 height 112
type textarea "hero.sneakDown(1)"
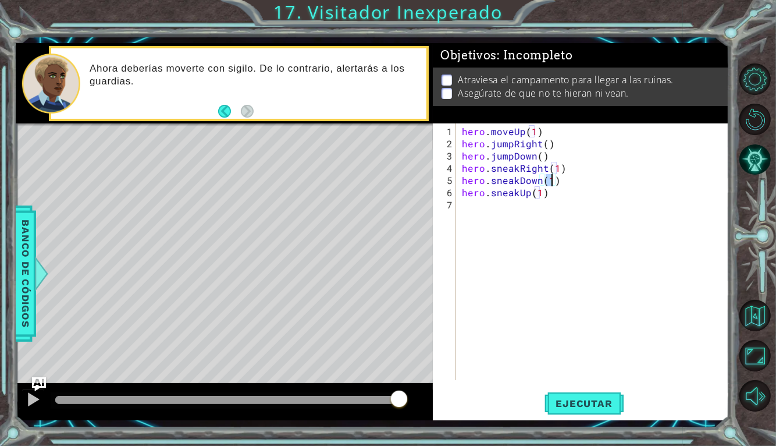
click at [583, 180] on div "hero . moveUp ( 1 ) hero . jumpRight ( ) hero . jumpDown ( ) hero . sneakRight …" at bounding box center [596, 265] width 273 height 281
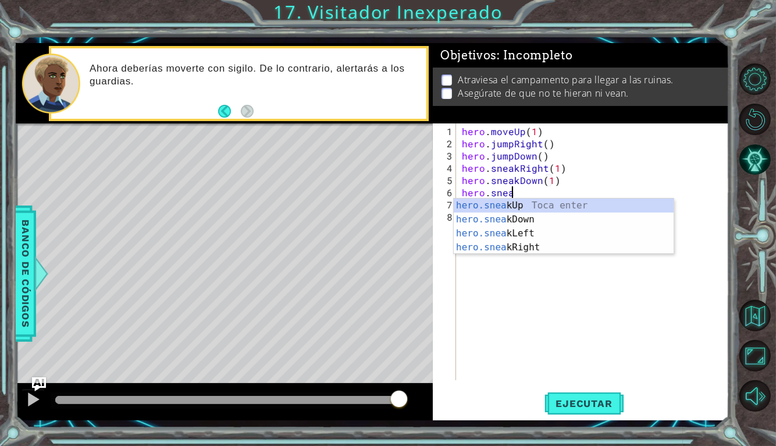
scroll to position [0, 2]
click at [569, 250] on div "hero.sneak Up Toca enter hero.sneak Down Toca enter hero.sneak Left Toca enter …" at bounding box center [564, 240] width 220 height 84
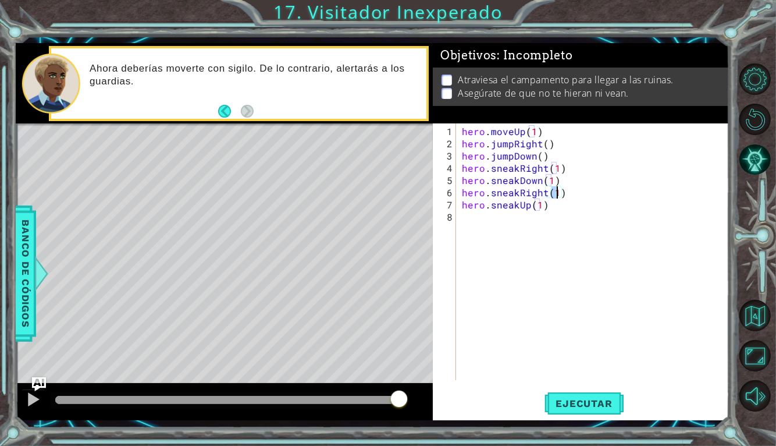
scroll to position [0, 5]
type textarea "hero.sneakRight(2)"
click at [606, 406] on span "Ejecutar" at bounding box center [585, 404] width 80 height 12
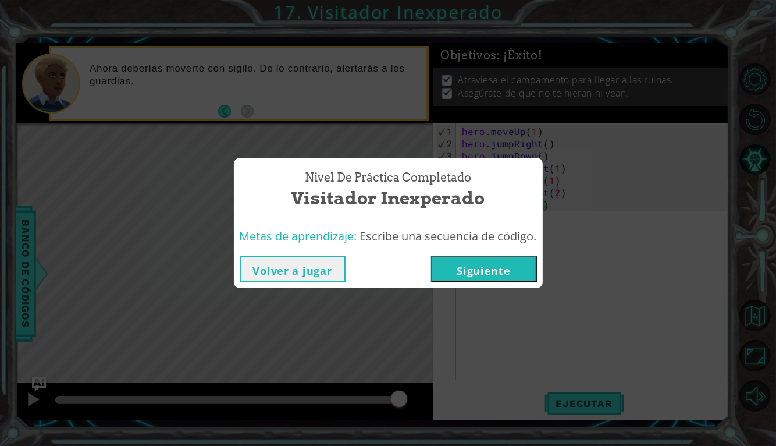
click at [495, 268] on button "Siguiente" at bounding box center [484, 269] width 106 height 26
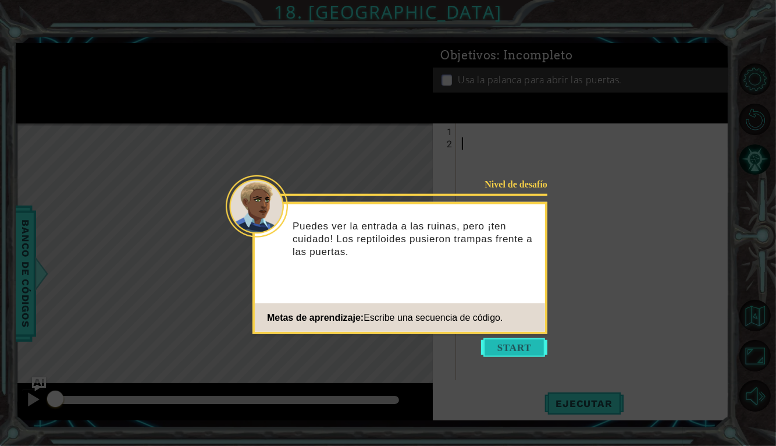
click at [517, 354] on button "Start" at bounding box center [514, 347] width 66 height 19
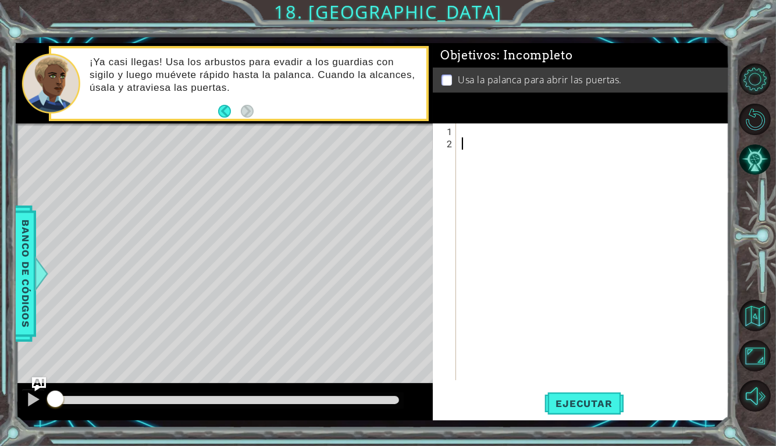
click at [524, 128] on div at bounding box center [596, 265] width 273 height 281
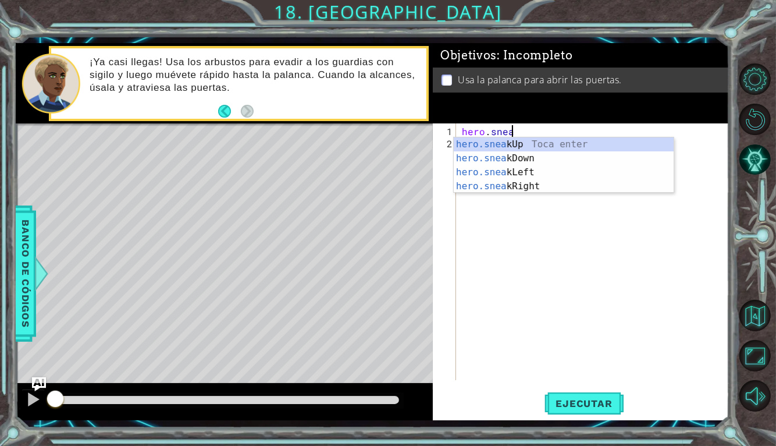
scroll to position [0, 2]
click at [570, 190] on div "hero.sneak Up Toca enter hero.sneak Down Toca enter hero.sneak Left Toca enter …" at bounding box center [564, 179] width 220 height 84
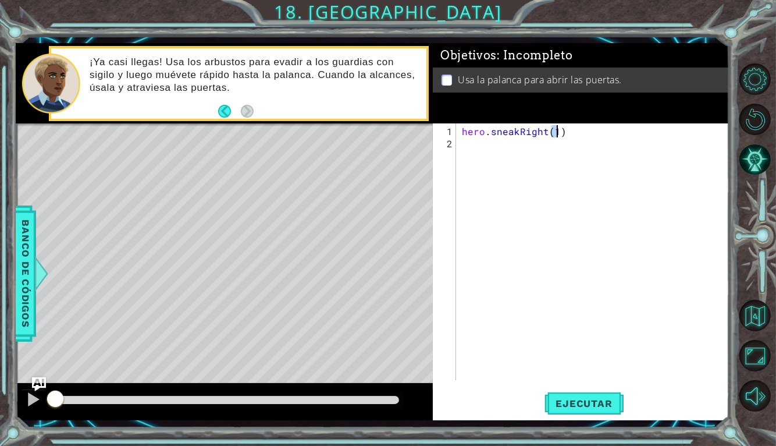
type textarea "hero.sneakRight(1)"
click at [545, 146] on div "hero . sneakRight ( 1 )" at bounding box center [596, 265] width 273 height 281
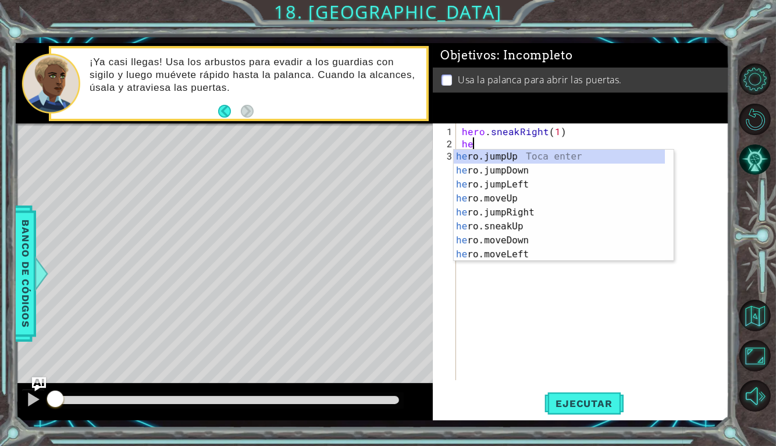
click at [551, 230] on div "he ro.jumpUp Toca enter he ro.jumpDown Toca enter he ro.jumpLeft Toca enter he …" at bounding box center [559, 220] width 211 height 140
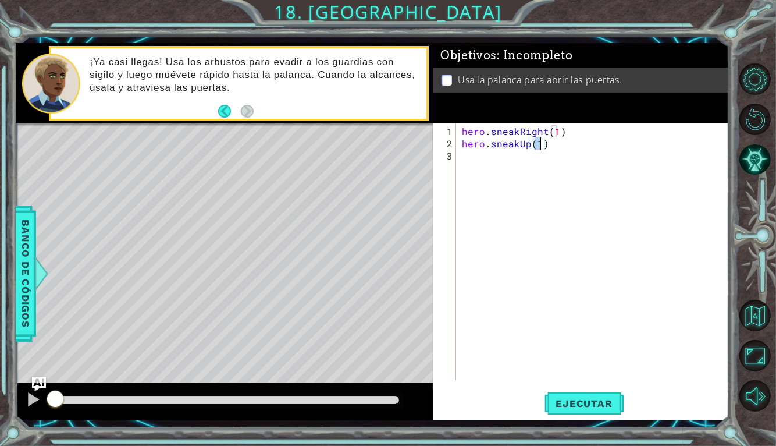
type textarea "hero.sneakUp(2)"
click at [545, 168] on div "hero . sneakRight ( 1 ) hero . sneakUp ( 2 )" at bounding box center [596, 265] width 273 height 281
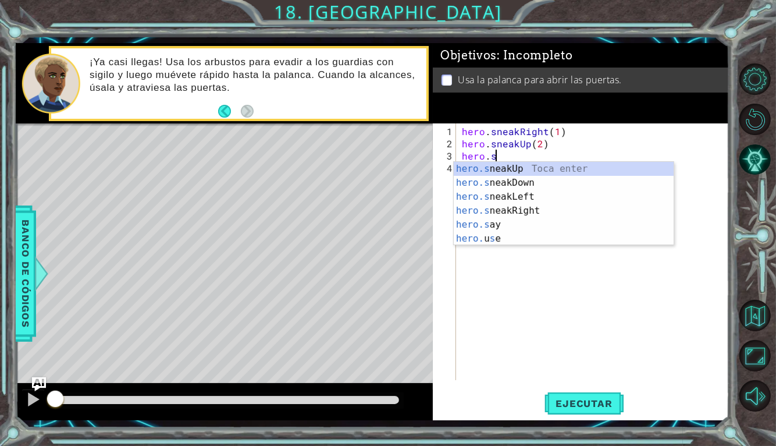
click at [566, 217] on div "hero.s neakUp Toca enter hero.s neakDown Toca enter hero.s neakLeft Toca enter …" at bounding box center [564, 218] width 220 height 112
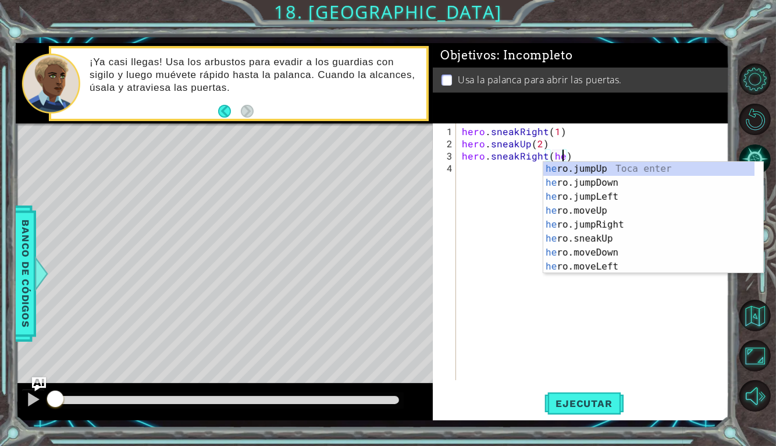
scroll to position [0, 6]
click at [627, 239] on div "her o.jumpUp Toca enter her o.jumpDown Toca enter her o.jumpLeft Toca enter her…" at bounding box center [649, 232] width 211 height 140
type textarea "hero.sneakRight(hero.sneakUp(1))"
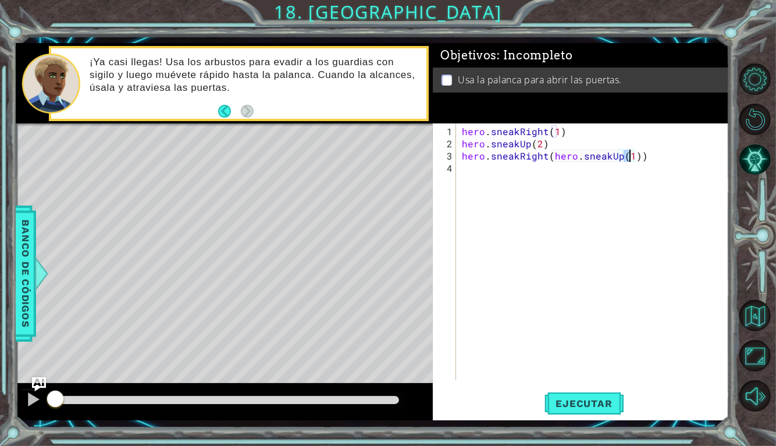
click at [600, 180] on div "hero . sneakRight ( 1 ) hero . sneakUp ( 2 ) hero . sneakRight ( hero . sneakUp…" at bounding box center [596, 265] width 273 height 281
click at [547, 157] on div "hero . sneakRight ( 1 ) hero . sneakUp ( 2 ) hero . sneakRight ( hero . sneakUp…" at bounding box center [596, 265] width 273 height 281
type textarea "(hero.sneakUp(1))"
click at [464, 172] on div "hero . sneakRight ( 1 ) hero . sneakUp ( 2 ) hero . sneakRight ( hero . sneakUp…" at bounding box center [596, 265] width 273 height 281
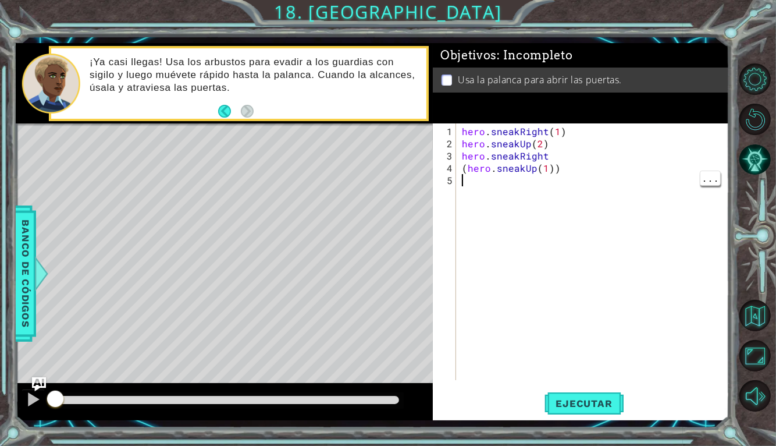
click at [467, 165] on div "hero . sneakRight ( 1 ) hero . sneakUp ( 2 ) hero . sneakRight ( hero . sneakUp…" at bounding box center [596, 265] width 273 height 281
click at [566, 171] on div "hero . sneakRight ( 1 ) hero . sneakUp ( 2 ) hero . sneakRight hero . sneakUp (…" at bounding box center [596, 265] width 273 height 281
type textarea "hero.sneakUp(1)"
click at [484, 182] on div "hero . sneakRight ( 1 ) hero . sneakUp ( 2 ) hero . sneakRight hero . sneakUp (…" at bounding box center [596, 265] width 273 height 281
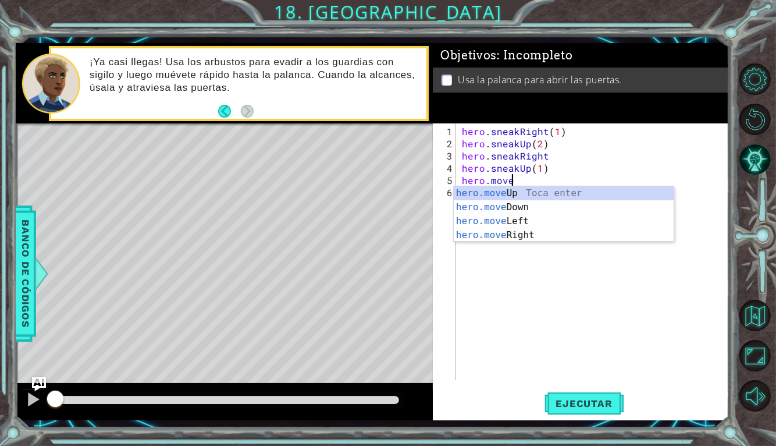
scroll to position [0, 2]
click at [613, 198] on div "hero.moveR ight Toca enter" at bounding box center [564, 207] width 220 height 42
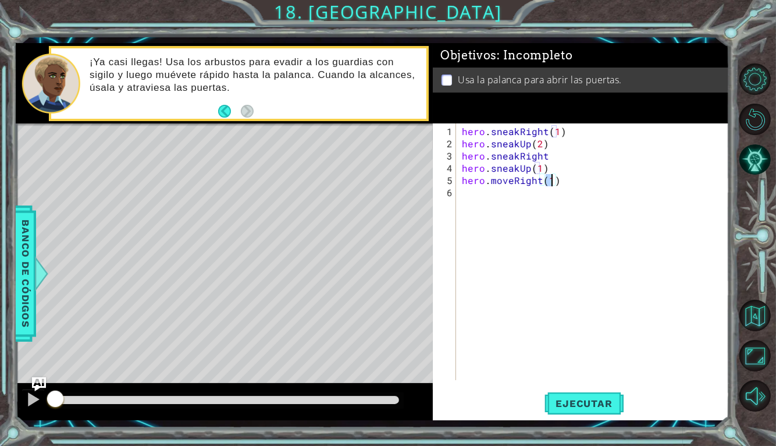
type textarea "hero.moveRight(2)"
click at [584, 215] on div "hero . sneakRight ( 1 ) hero . sneakUp ( 2 ) hero . sneakRight hero . sneakUp (…" at bounding box center [596, 265] width 273 height 281
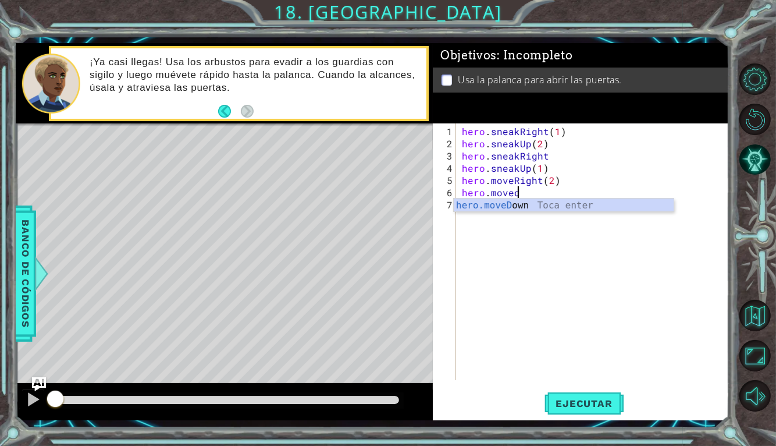
scroll to position [0, 3]
click at [578, 209] on div "hero.moveDo wn [GEOGRAPHIC_DATA] enter" at bounding box center [564, 219] width 220 height 42
type textarea "hero.moveDown(1)"
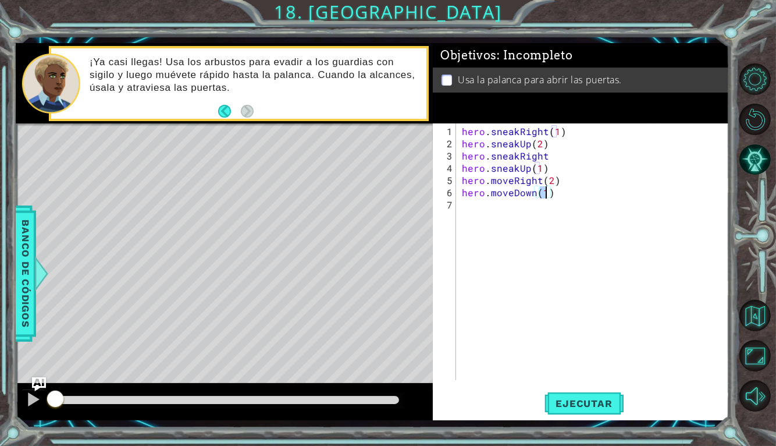
click at [512, 212] on div "hero . sneakRight ( 1 ) hero . sneakUp ( 2 ) hero . sneakRight hero . sneakUp (…" at bounding box center [596, 265] width 273 height 281
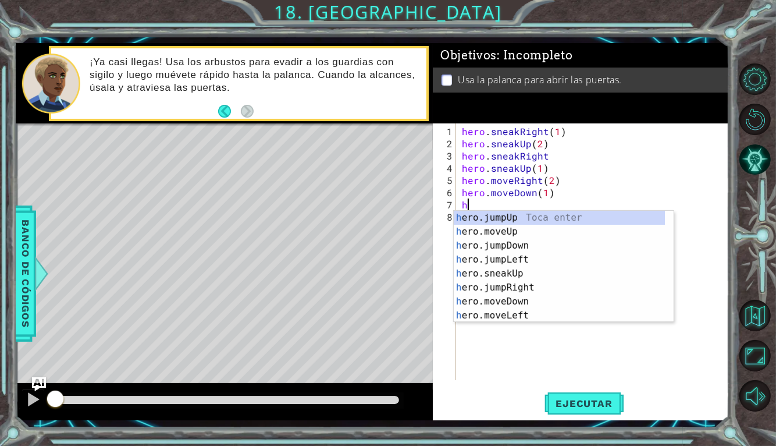
type textarea "he"
click at [554, 232] on div "he ro.jumpUp Toca enter he ro.jumpDown Toca enter he ro.jumpLeft Toca enter he …" at bounding box center [559, 281] width 211 height 140
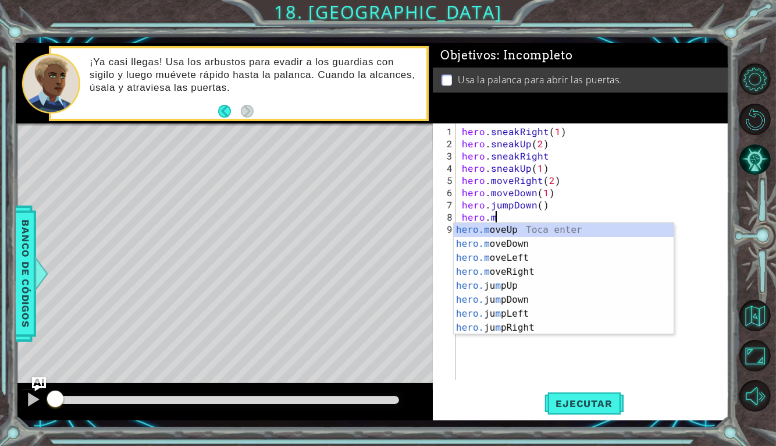
scroll to position [0, 1]
click at [554, 274] on div "hero.m oveUp Toca enter hero.m oveDown Toca enter hero.m oveLeft Toca enter her…" at bounding box center [564, 293] width 220 height 140
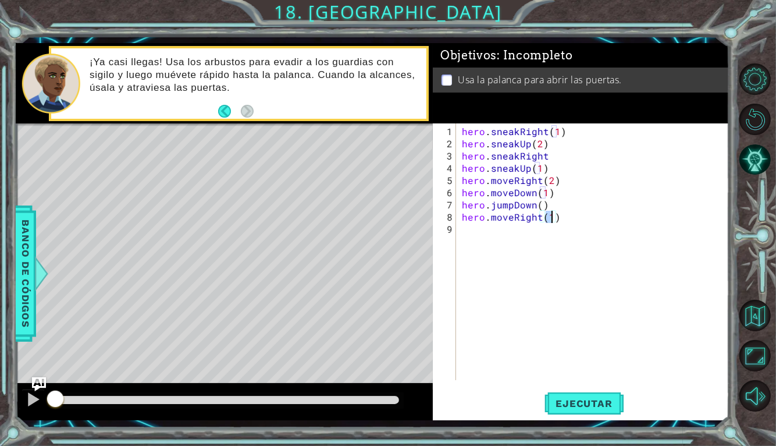
type textarea "hero.moveRight(2)"
click at [544, 237] on div "hero . sneakRight ( 1 ) hero . sneakUp ( 2 ) hero . sneakRight hero . sneakUp (…" at bounding box center [596, 265] width 273 height 281
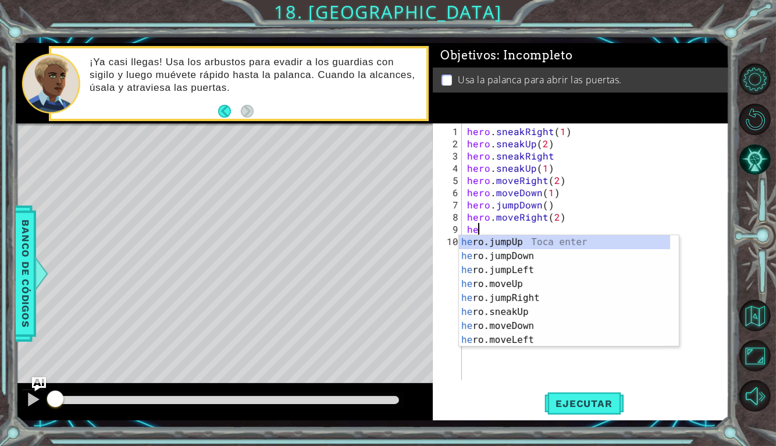
type textarea "her"
click at [571, 242] on div "her o.jumpUp Toca enter her o.jumpDown Toca enter her o.jumpLeft Toca enter her…" at bounding box center [564, 305] width 211 height 140
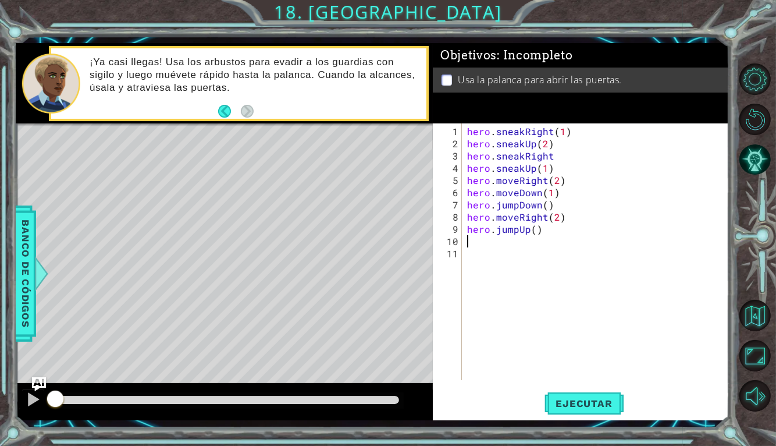
click at [540, 228] on div "hero . sneakRight ( 1 ) hero . sneakUp ( 2 ) hero . sneakRight hero . sneakUp (…" at bounding box center [599, 265] width 268 height 281
type textarea "hero.jumpUp()"
click at [534, 235] on div "hero . sneakRight ( 1 ) hero . sneakUp ( 2 ) hero . sneakRight hero . sneakUp (…" at bounding box center [599, 265] width 268 height 281
type textarea "hero.jumpUp()"
click at [532, 230] on div "hero . sneakRight ( 1 ) hero . sneakUp ( 2 ) hero . sneakRight hero . sneakUp (…" at bounding box center [599, 265] width 268 height 281
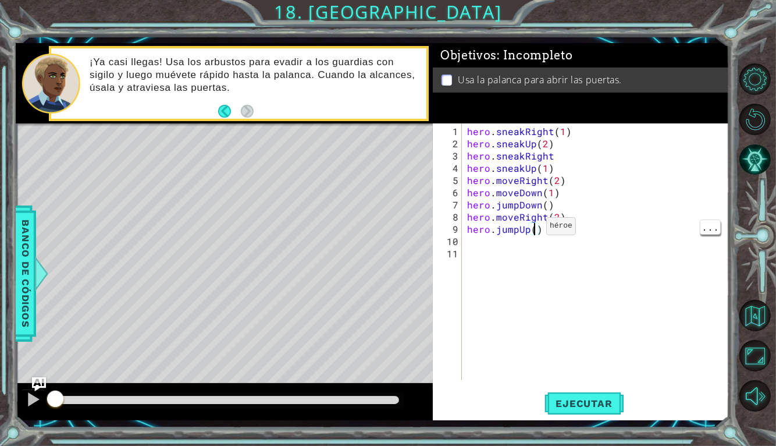
click at [528, 256] on div "hero . sneakRight ( 1 ) hero . sneakUp ( 2 ) hero . sneakRight hero . sneakUp (…" at bounding box center [599, 265] width 268 height 281
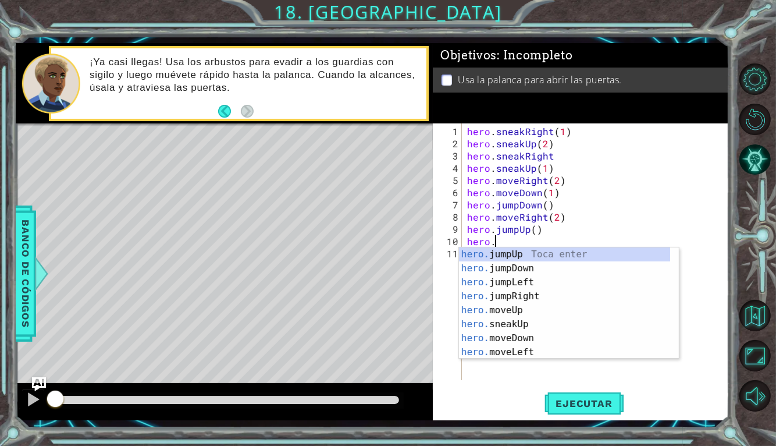
scroll to position [0, 1]
click at [564, 256] on div "hero.m oveUp Toca enter hero.m oveDown Toca enter hero.m oveLeft Toca enter her…" at bounding box center [569, 317] width 220 height 140
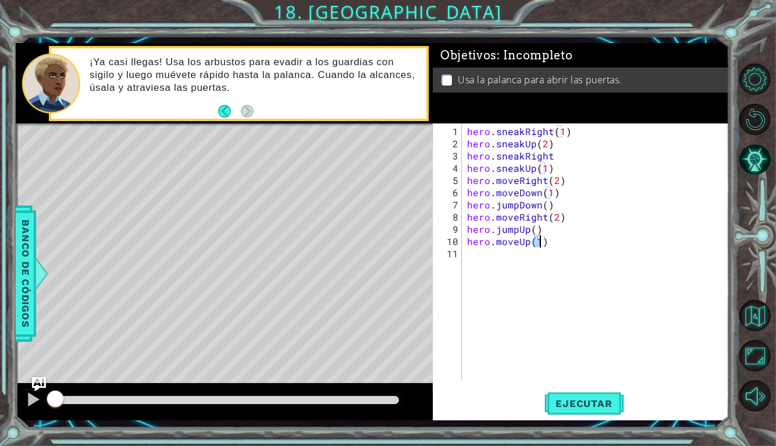
type textarea "hero.moveUp(2)"
click at [569, 267] on div "hero . sneakRight ( 1 ) hero . sneakUp ( 2 ) hero . sneakRight hero . sneakUp (…" at bounding box center [599, 265] width 268 height 281
click at [588, 271] on div "hero.use Toca enter" at bounding box center [569, 281] width 220 height 42
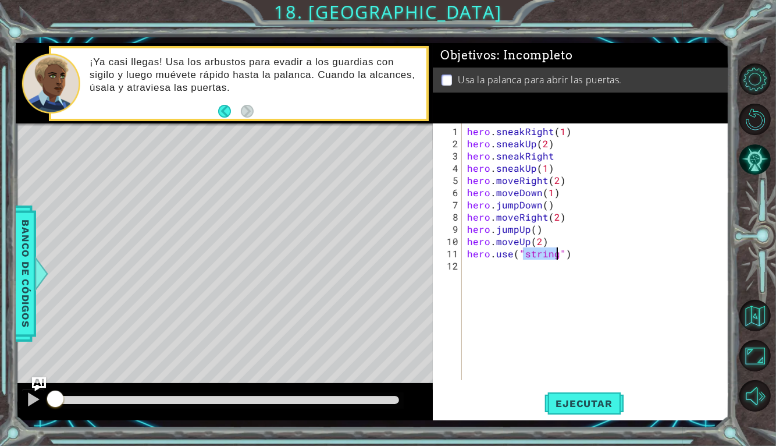
type textarea "hero.use("string")"
click at [214, 114] on div "¡Ya casi llegas! Usa los arbustos para evadir a los guardias con sigilo y luego…" at bounding box center [253, 83] width 345 height 67
click at [228, 113] on button "Back" at bounding box center [229, 111] width 23 height 13
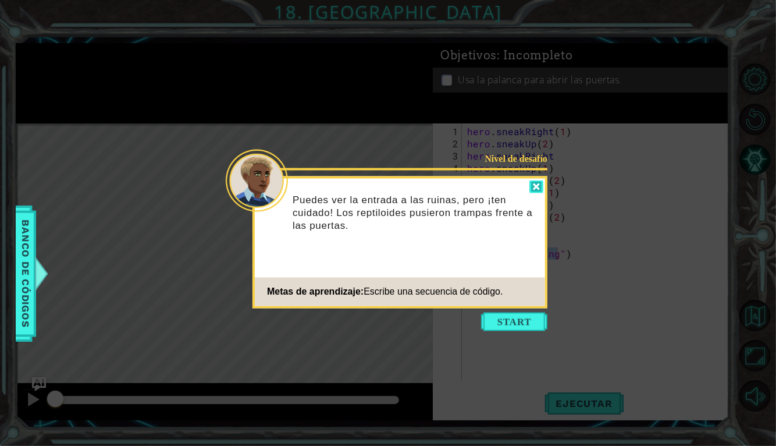
click at [535, 191] on div at bounding box center [537, 186] width 14 height 13
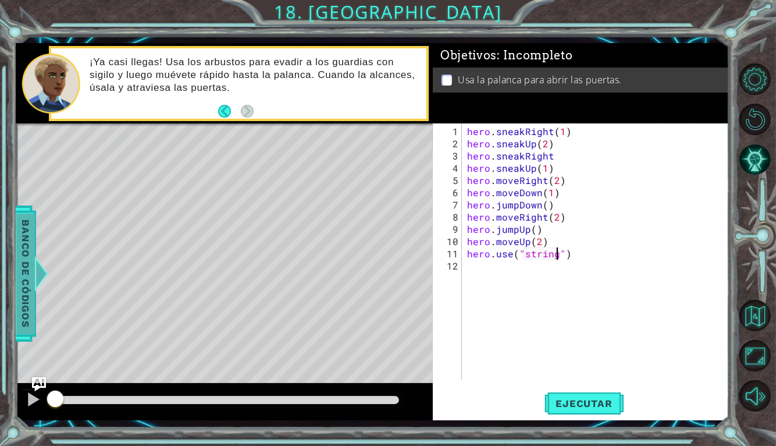
click at [36, 279] on div at bounding box center [41, 273] width 15 height 35
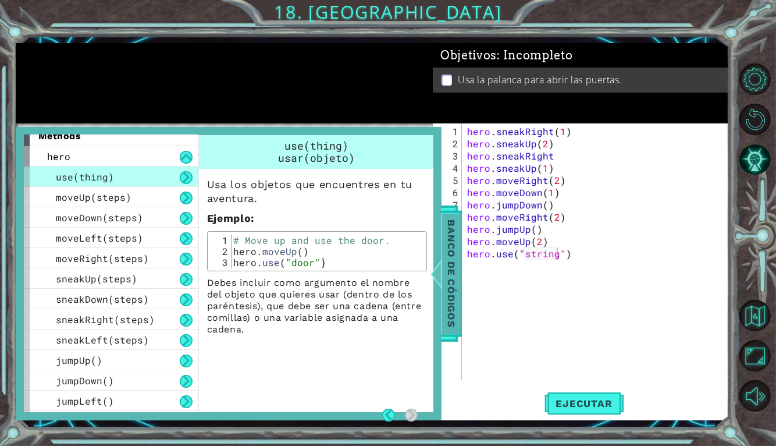
scroll to position [0, 0]
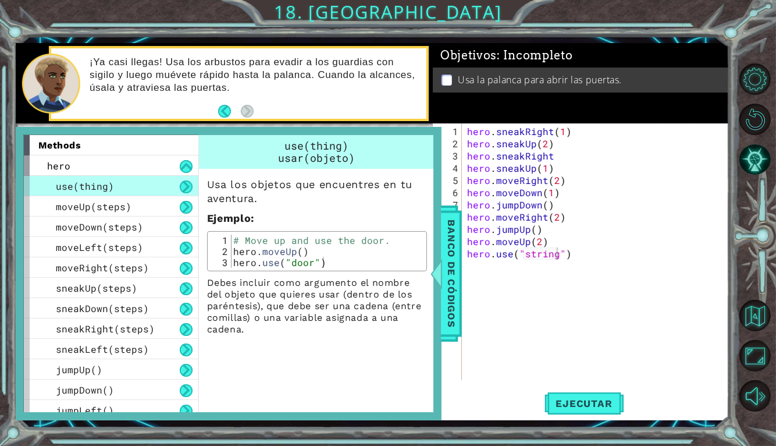
click at [65, 189] on span "use(thing)" at bounding box center [85, 186] width 58 height 12
click at [499, 320] on div "hero . sneakRight ( 1 ) hero . sneakUp ( 2 ) hero . sneakRight hero . sneakUp (…" at bounding box center [599, 265] width 268 height 281
click at [433, 282] on div at bounding box center [436, 273] width 15 height 35
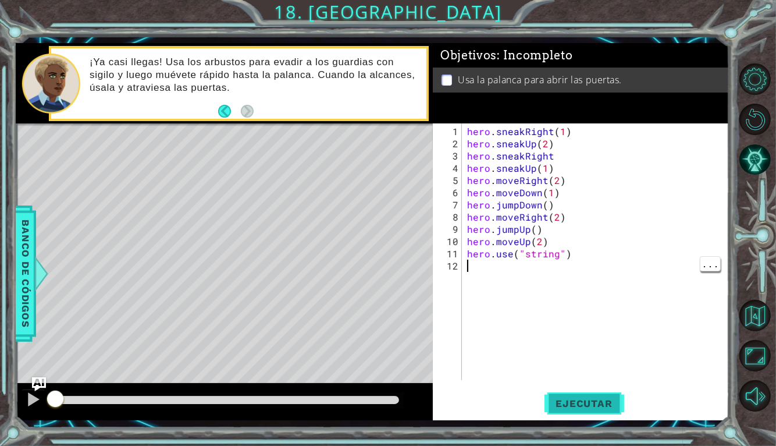
click at [582, 415] on button "Ejecutar" at bounding box center [585, 403] width 80 height 30
click at [603, 410] on button "Ejecutar" at bounding box center [585, 403] width 80 height 30
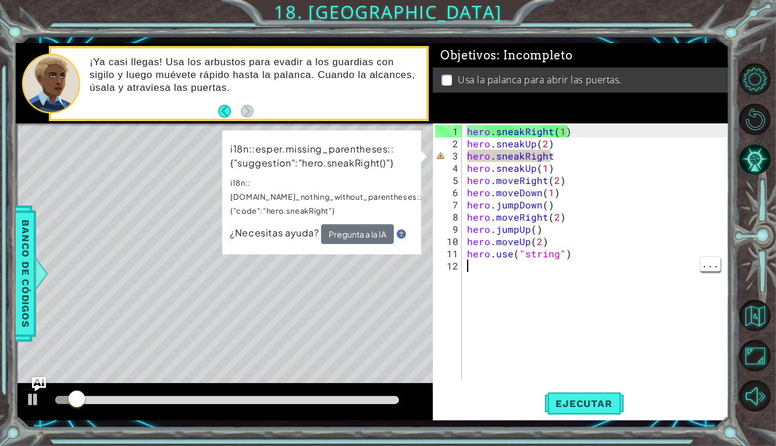
click at [561, 151] on div "hero . sneakRight ( 1 ) hero . sneakUp ( 2 ) hero . sneakRight hero . sneakUp (…" at bounding box center [599, 265] width 268 height 281
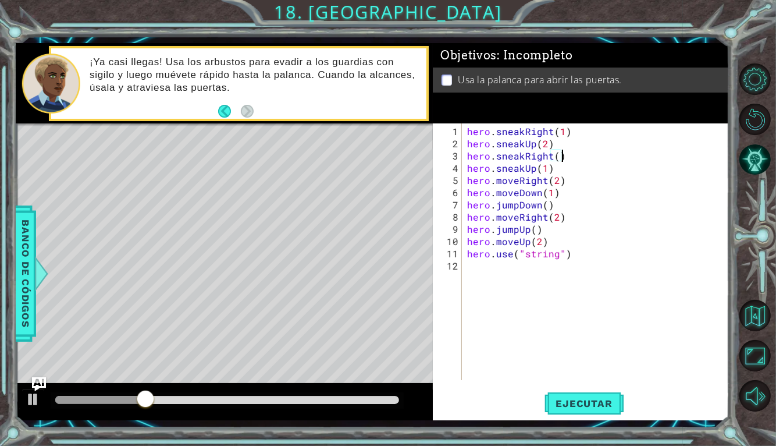
scroll to position [0, 5]
click at [565, 405] on span "Ejecutar" at bounding box center [585, 404] width 80 height 12
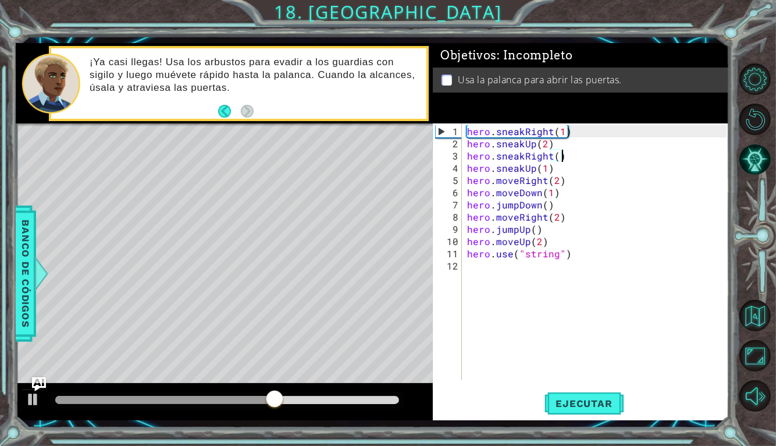
click at [564, 257] on div "hero . sneakRight ( 1 ) hero . sneakUp ( 2 ) hero . sneakRight ( ) hero . sneak…" at bounding box center [599, 265] width 268 height 281
type textarea "hero.use("string")"
click at [555, 259] on div "hero . sneakRight ( 1 ) hero . sneakUp ( 2 ) hero . sneakRight ( ) hero . sneak…" at bounding box center [599, 265] width 268 height 281
click at [558, 250] on div "hero . sneakRight ( 1 ) hero . sneakUp ( 2 ) hero . sneakRight ( ) hero . sneak…" at bounding box center [599, 265] width 268 height 281
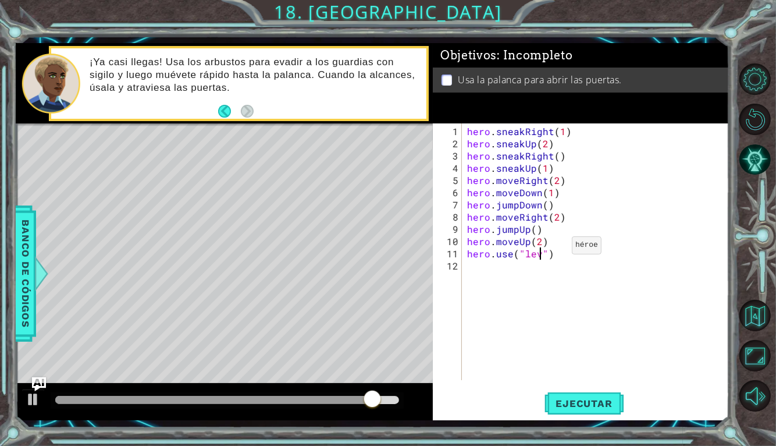
scroll to position [0, 5]
click at [542, 250] on div "hero . sneakRight ( 1 ) hero . sneakUp ( 2 ) hero . sneakRight ( ) hero . sneak…" at bounding box center [599, 265] width 268 height 281
click at [538, 240] on div "hero . sneakRight ( 1 ) hero . sneakUp ( 2 ) hero . sneakRight ( ) hero . sneak…" at bounding box center [599, 265] width 268 height 281
type textarea "hero.moveUp()"
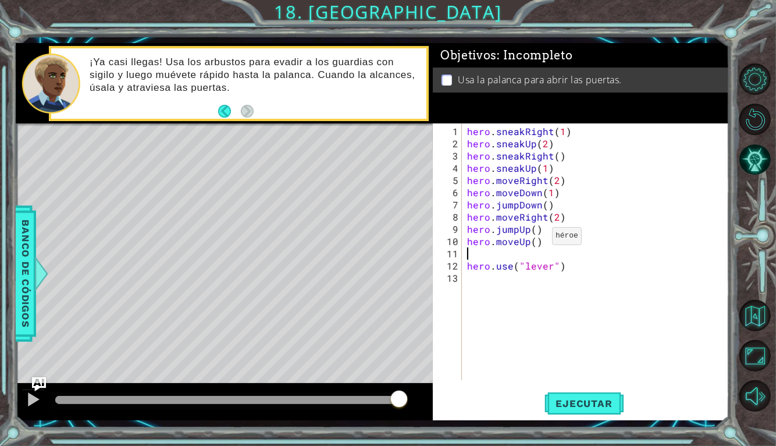
type textarea "hero.moveUp()"
click at [481, 268] on div "hero . sneakRight ( 1 ) hero . sneakUp ( 2 ) hero . sneakRight ( ) hero . sneak…" at bounding box center [599, 265] width 268 height 281
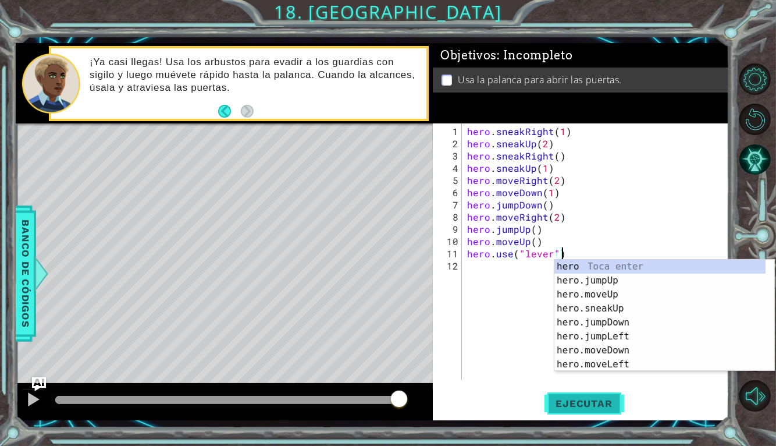
type textarea "hero.use("lever")"
click at [574, 406] on span "Ejecutar" at bounding box center [585, 404] width 80 height 12
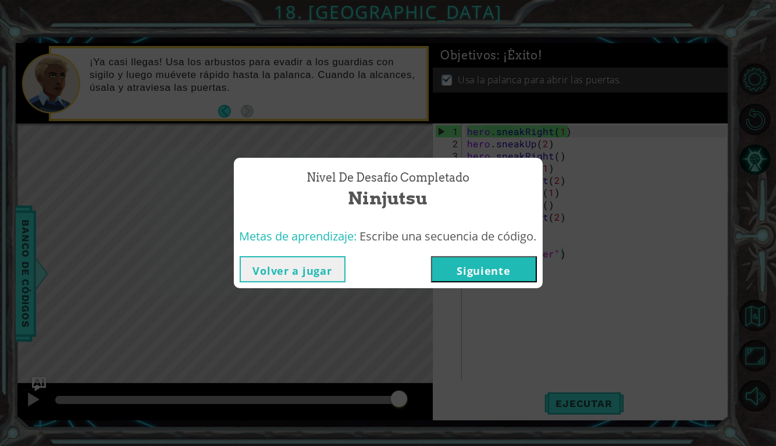
click at [500, 267] on button "Siguiente" at bounding box center [484, 269] width 106 height 26
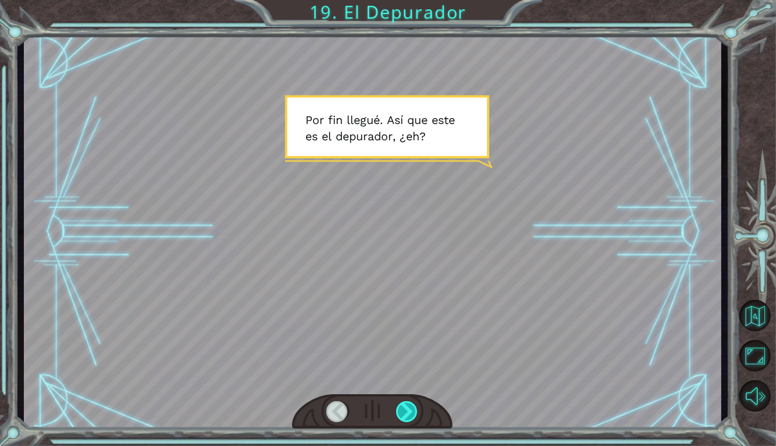
click at [402, 405] on div at bounding box center [407, 411] width 22 height 21
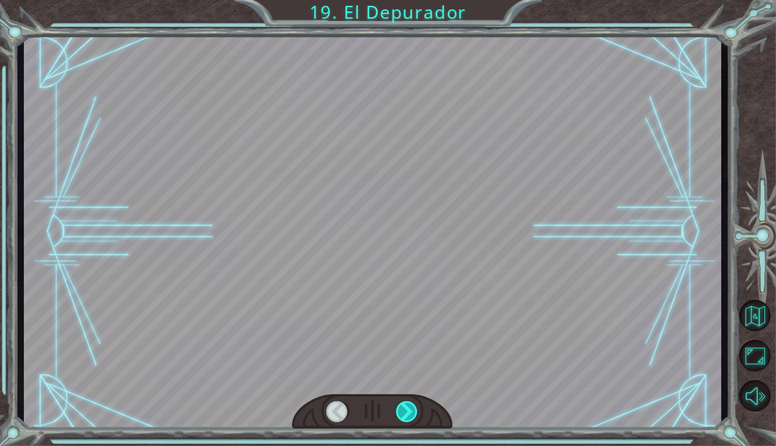
click at [410, 407] on div at bounding box center [407, 411] width 22 height 21
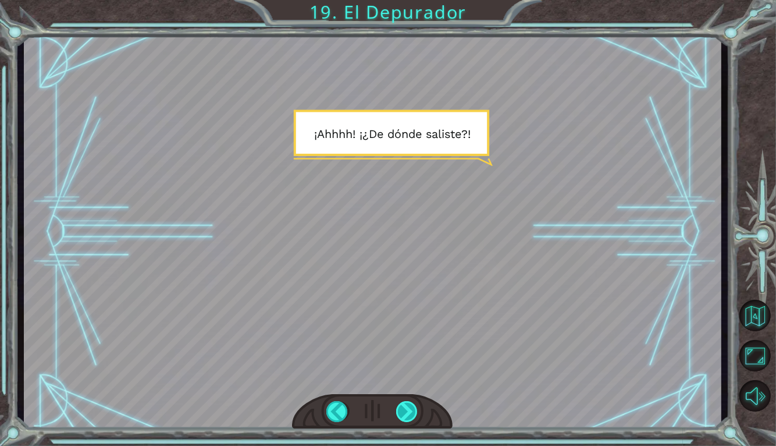
click at [406, 403] on div at bounding box center [407, 411] width 22 height 21
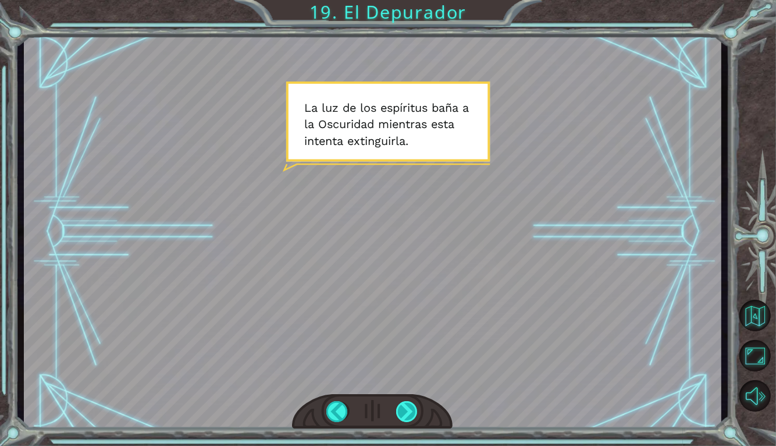
click at [417, 411] on div at bounding box center [407, 411] width 22 height 21
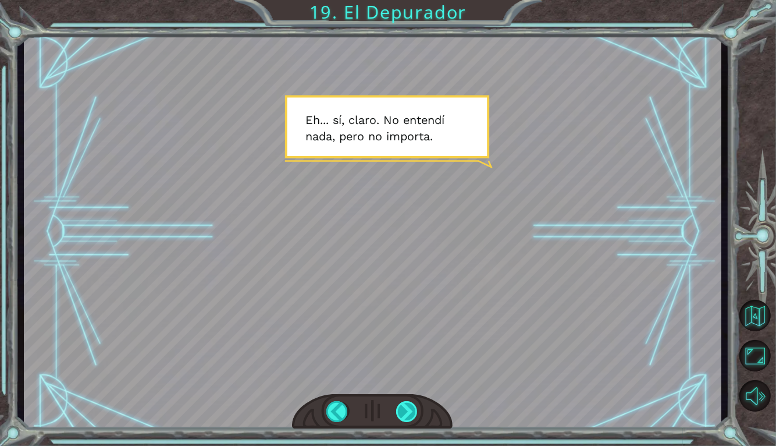
click at [402, 405] on div at bounding box center [407, 411] width 22 height 21
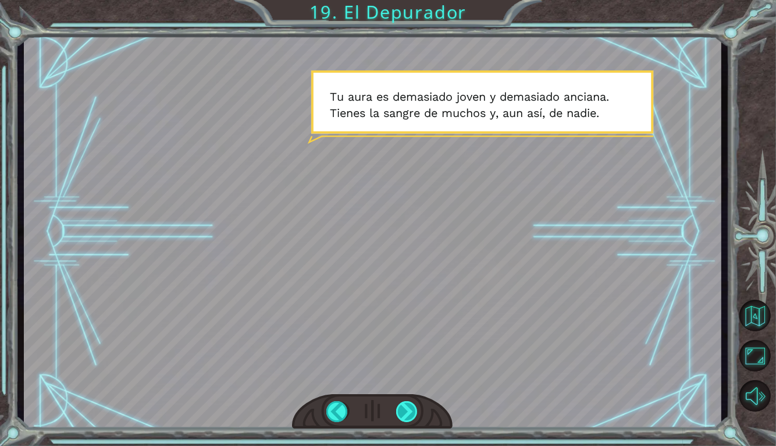
click at [396, 409] on div at bounding box center [407, 411] width 22 height 21
click at [405, 413] on div at bounding box center [407, 411] width 22 height 21
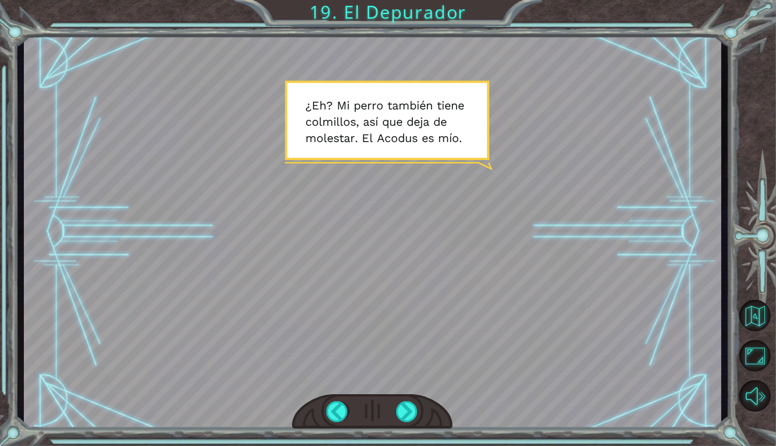
click at [403, 423] on div at bounding box center [372, 412] width 161 height 36
click at [413, 420] on div at bounding box center [407, 411] width 22 height 21
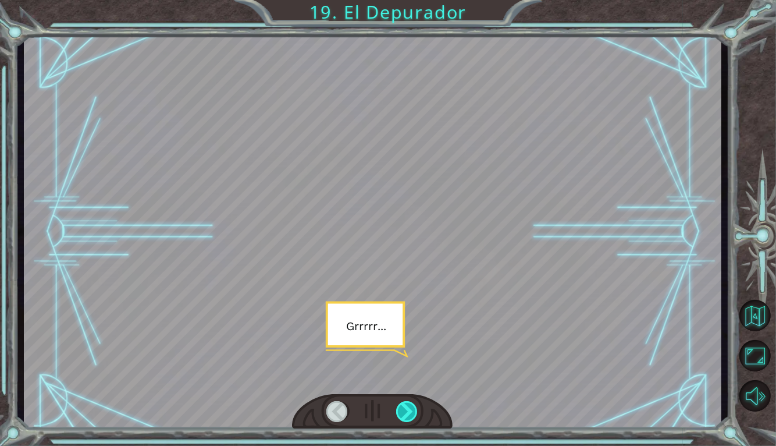
click at [401, 406] on div at bounding box center [407, 411] width 22 height 21
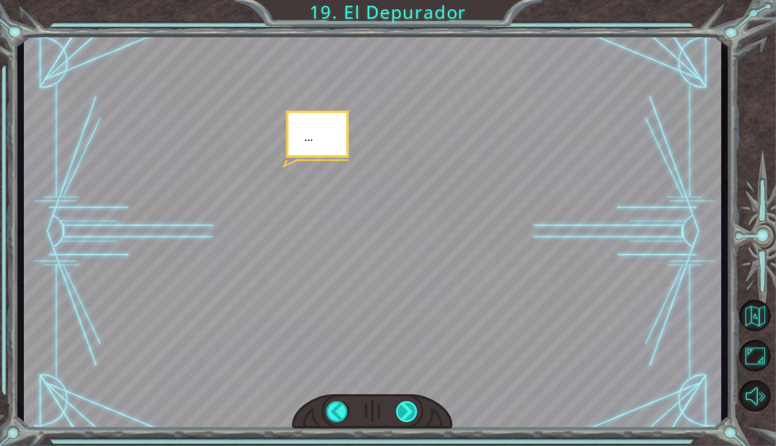
click at [400, 412] on div at bounding box center [407, 411] width 22 height 21
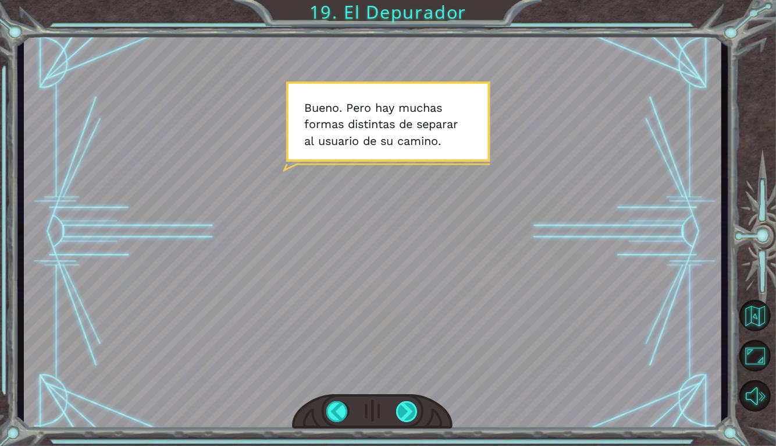
click at [410, 409] on div at bounding box center [407, 411] width 22 height 21
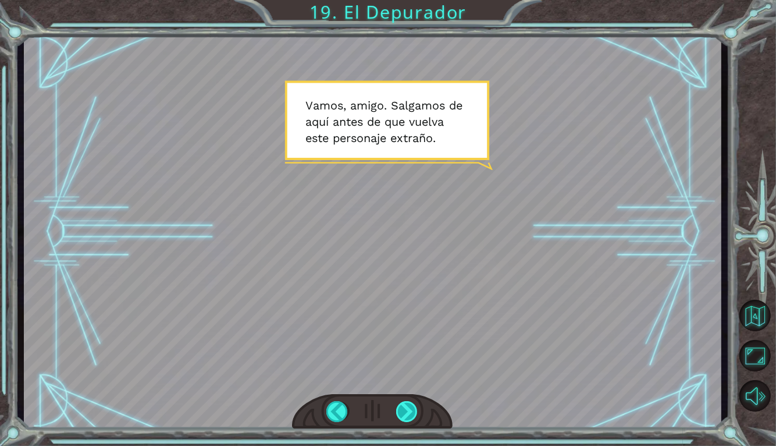
click at [406, 407] on div at bounding box center [407, 411] width 22 height 21
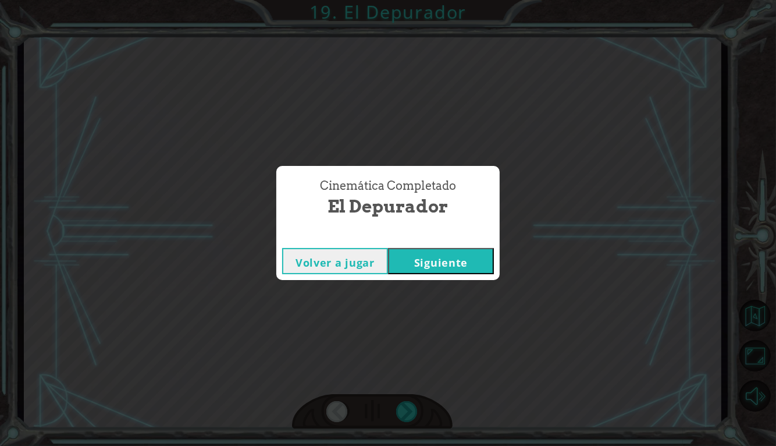
click at [428, 266] on button "Siguiente" at bounding box center [441, 261] width 106 height 26
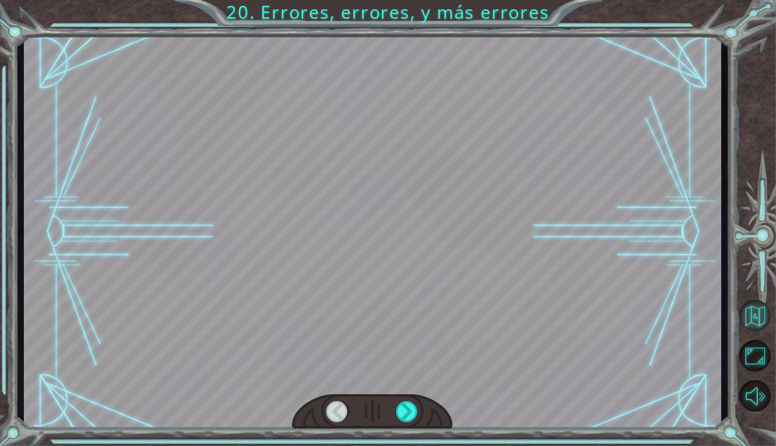
click at [754, 321] on button "Volver al mapa" at bounding box center [755, 315] width 31 height 31
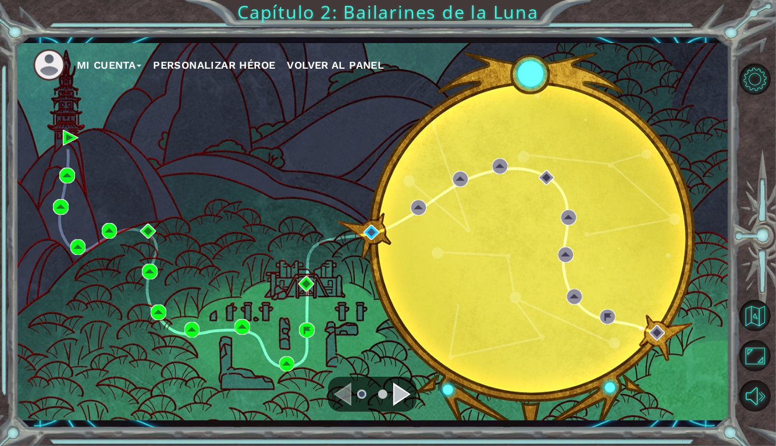
click at [516, 15] on div "Mi Cuenta Personalizar héroe Volver al panel Capítulo 2: Bailarines de la Luna" at bounding box center [388, 223] width 776 height 446
click at [132, 254] on div "Mi Cuenta Personalizar héroe Volver al panel" at bounding box center [373, 231] width 714 height 377
